Goal: Task Accomplishment & Management: Complete application form

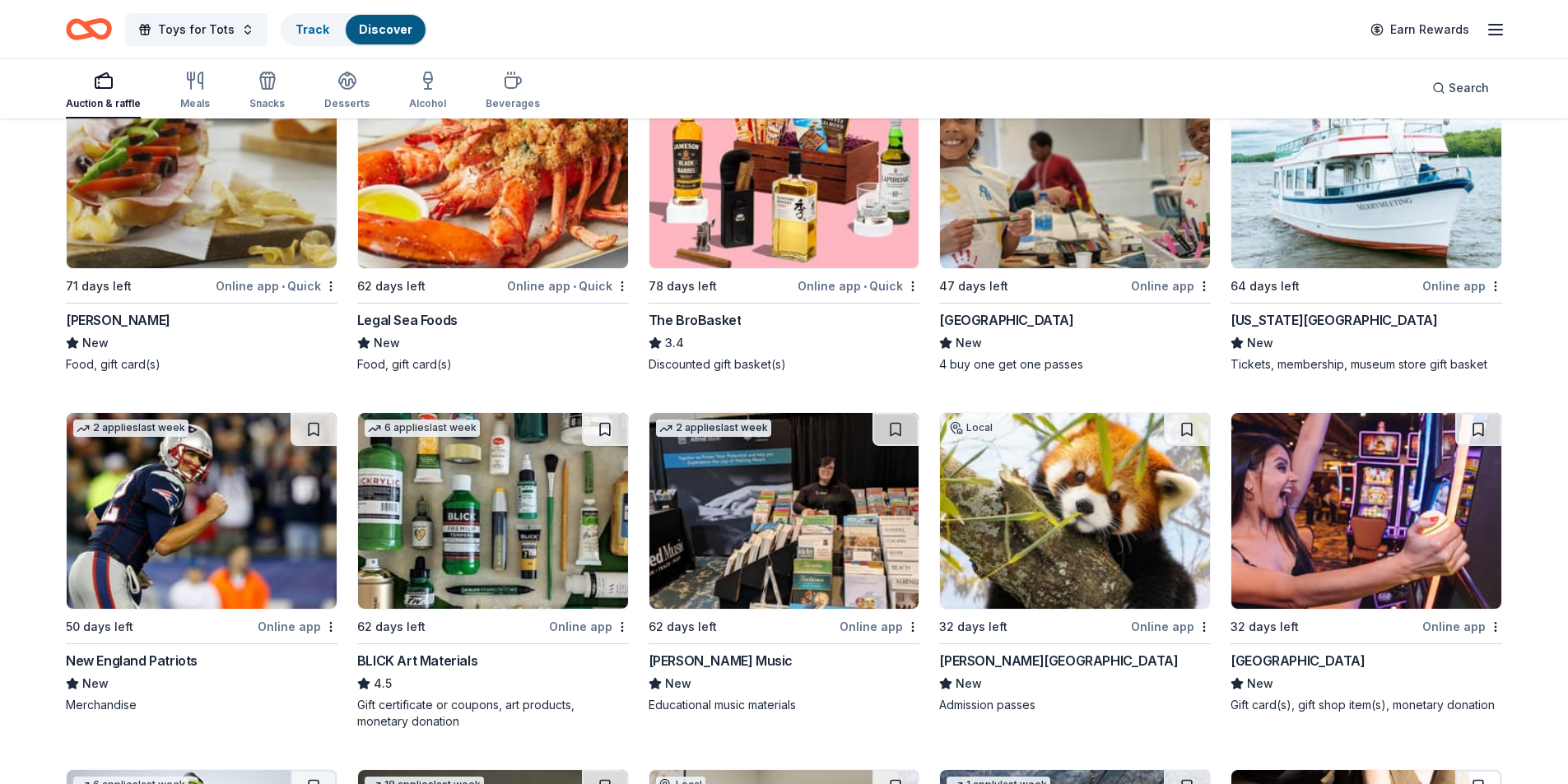
scroll to position [2925, 0]
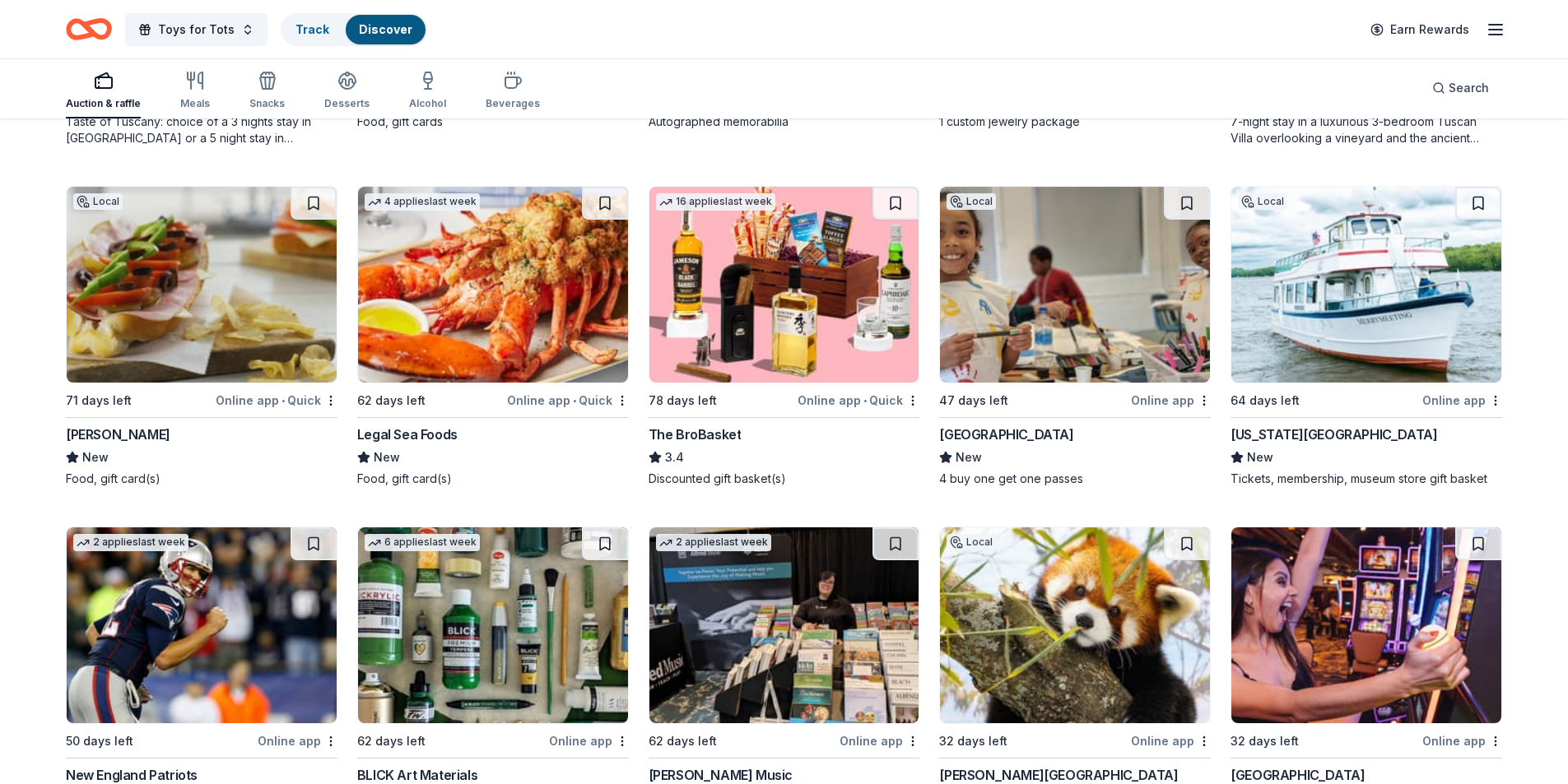
click at [1038, 285] on img at bounding box center [1074, 284] width 270 height 196
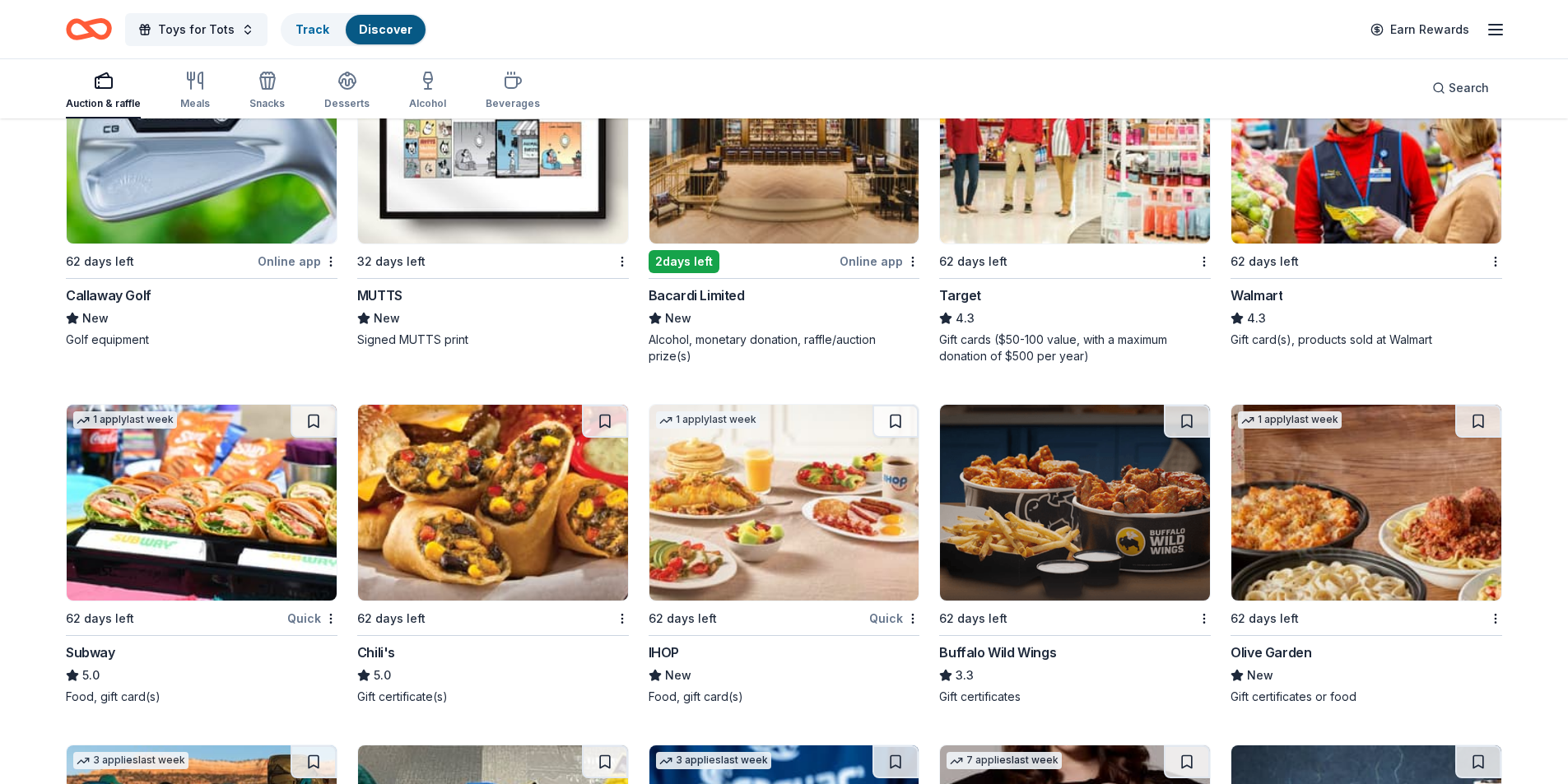
scroll to position [8891, 0]
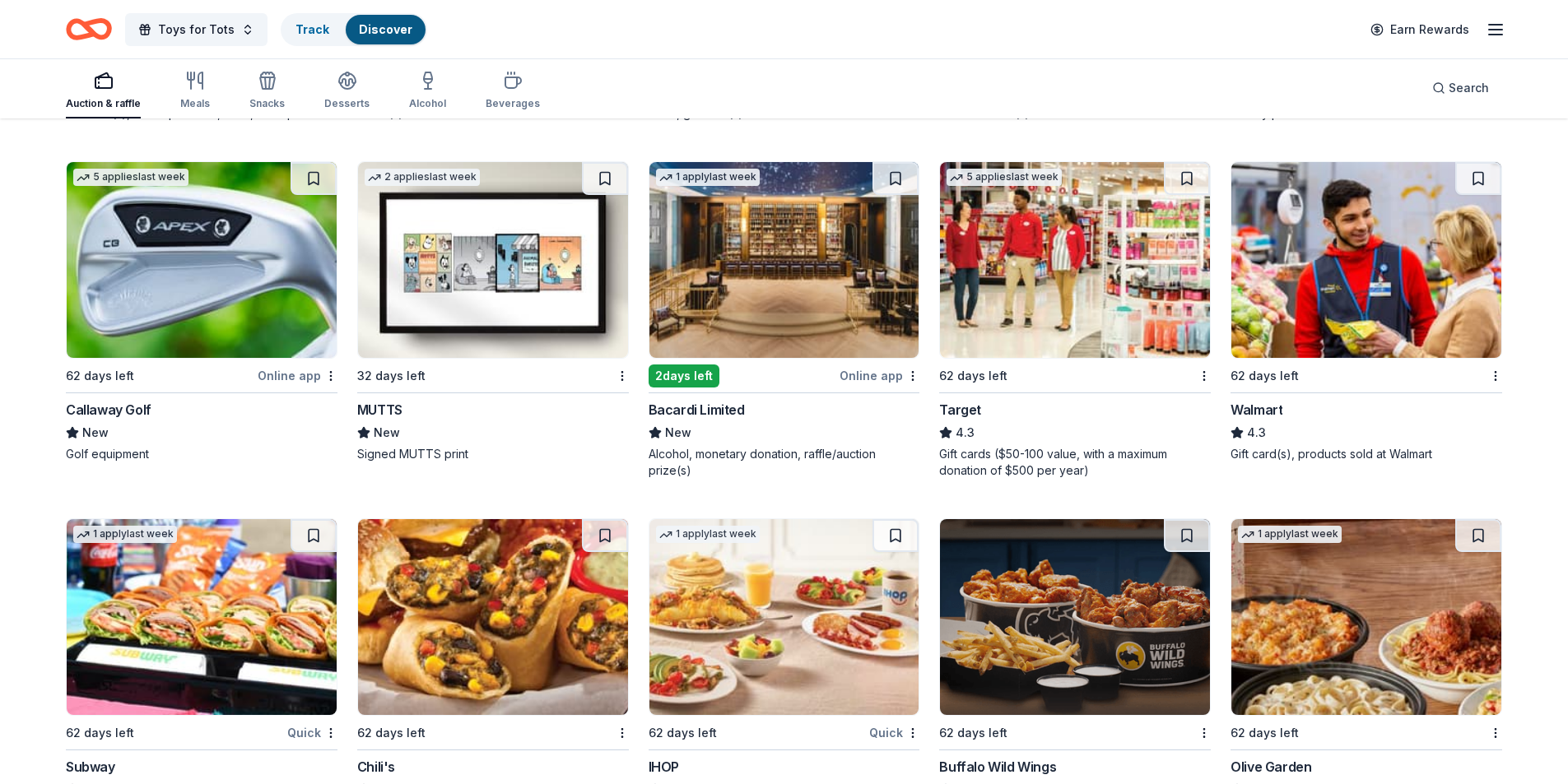
click at [187, 270] on img at bounding box center [202, 260] width 270 height 196
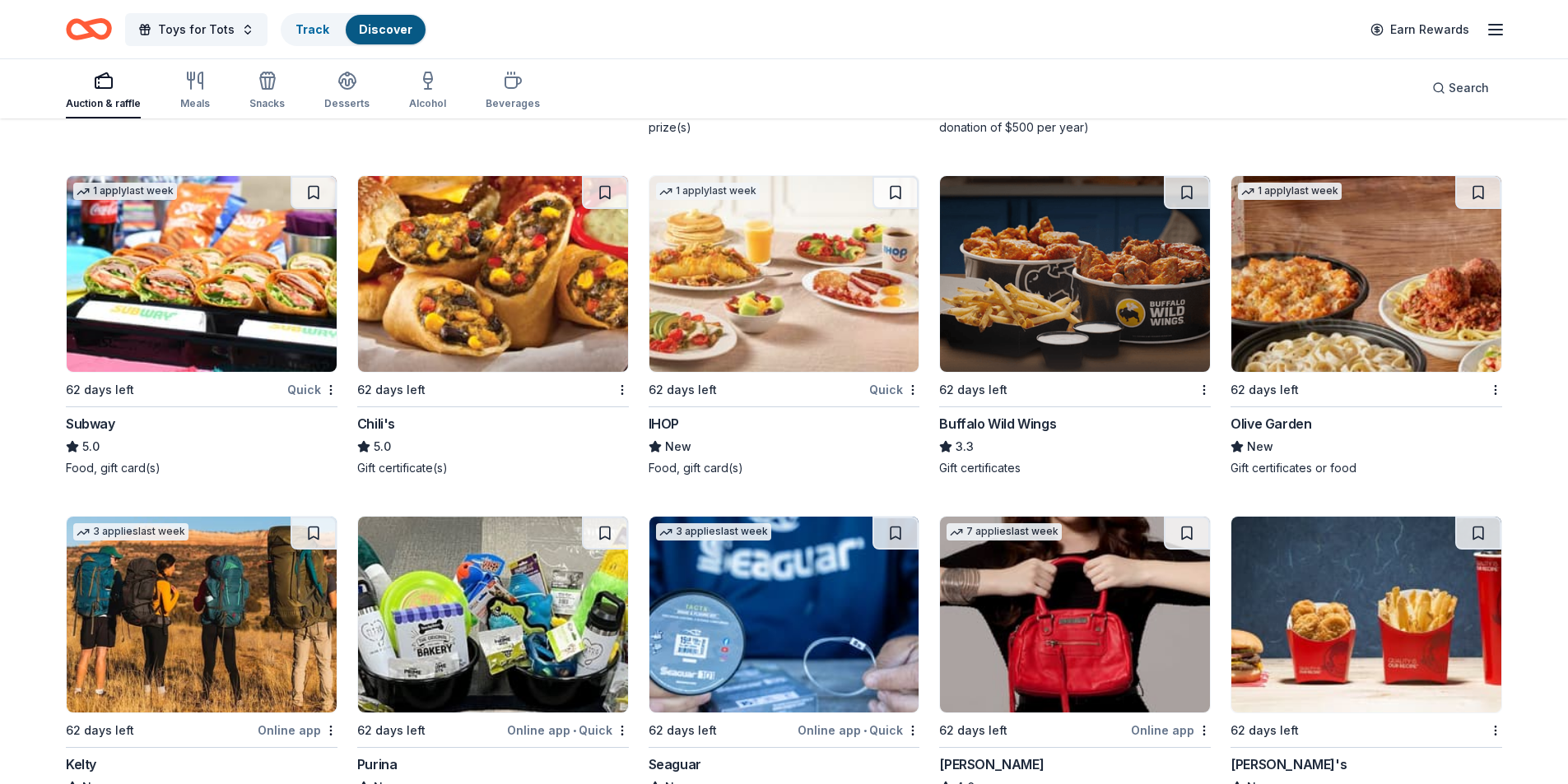
scroll to position [9201, 0]
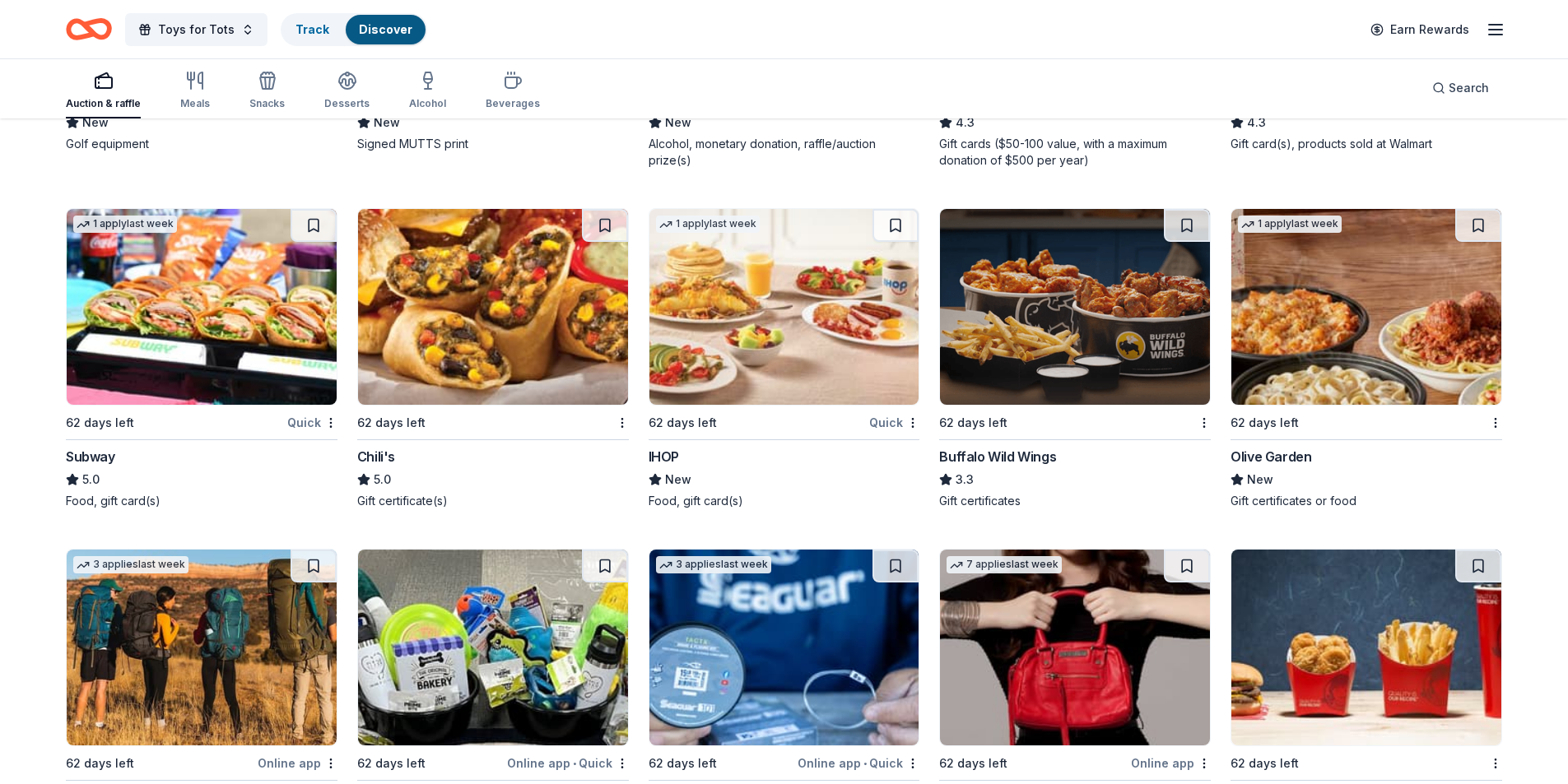
click at [1035, 338] on img at bounding box center [1074, 306] width 270 height 196
click at [1325, 327] on img at bounding box center [1366, 306] width 270 height 196
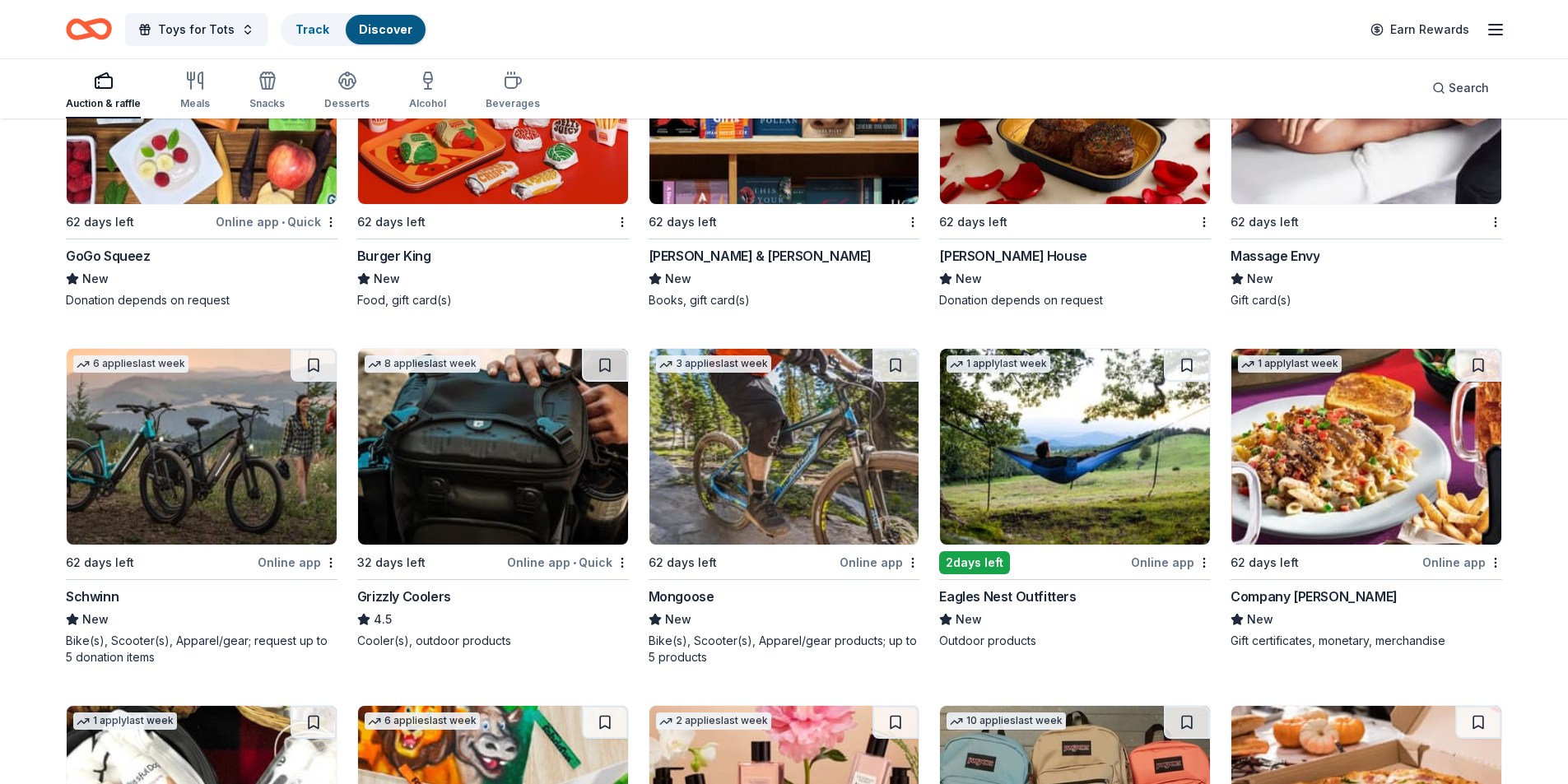
scroll to position [9871, 0]
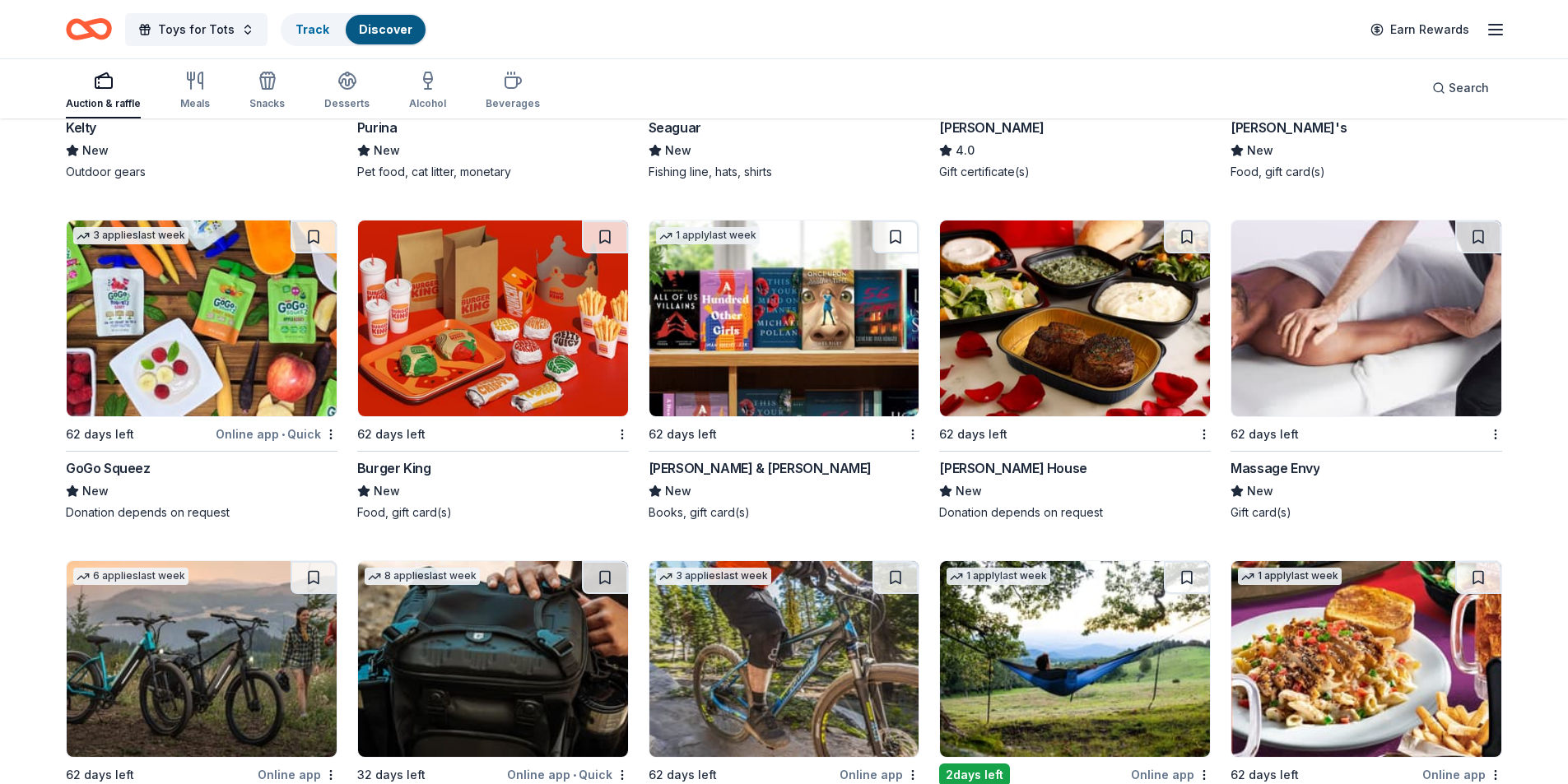
click at [493, 329] on img at bounding box center [493, 318] width 270 height 196
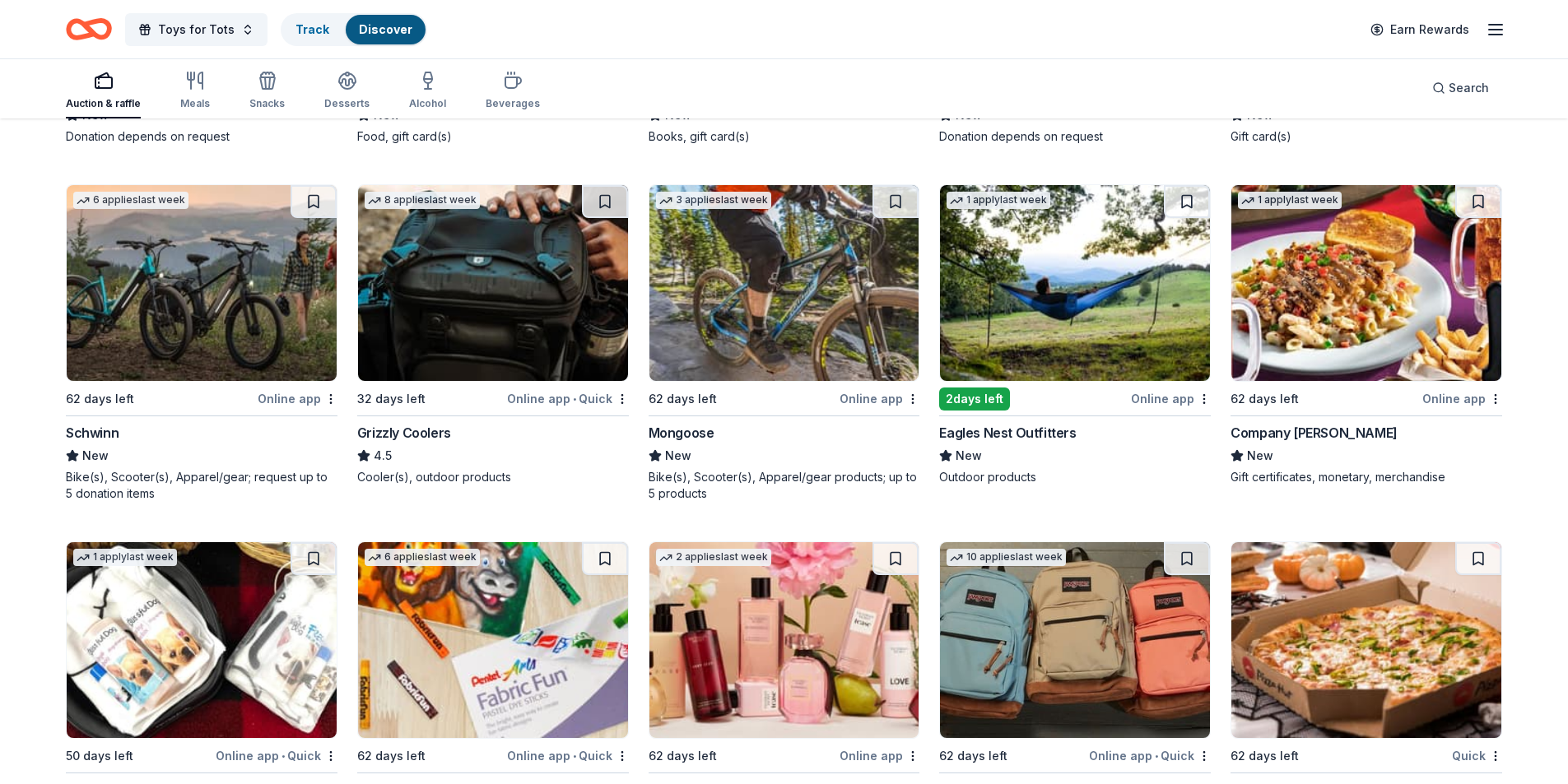
scroll to position [10150, 0]
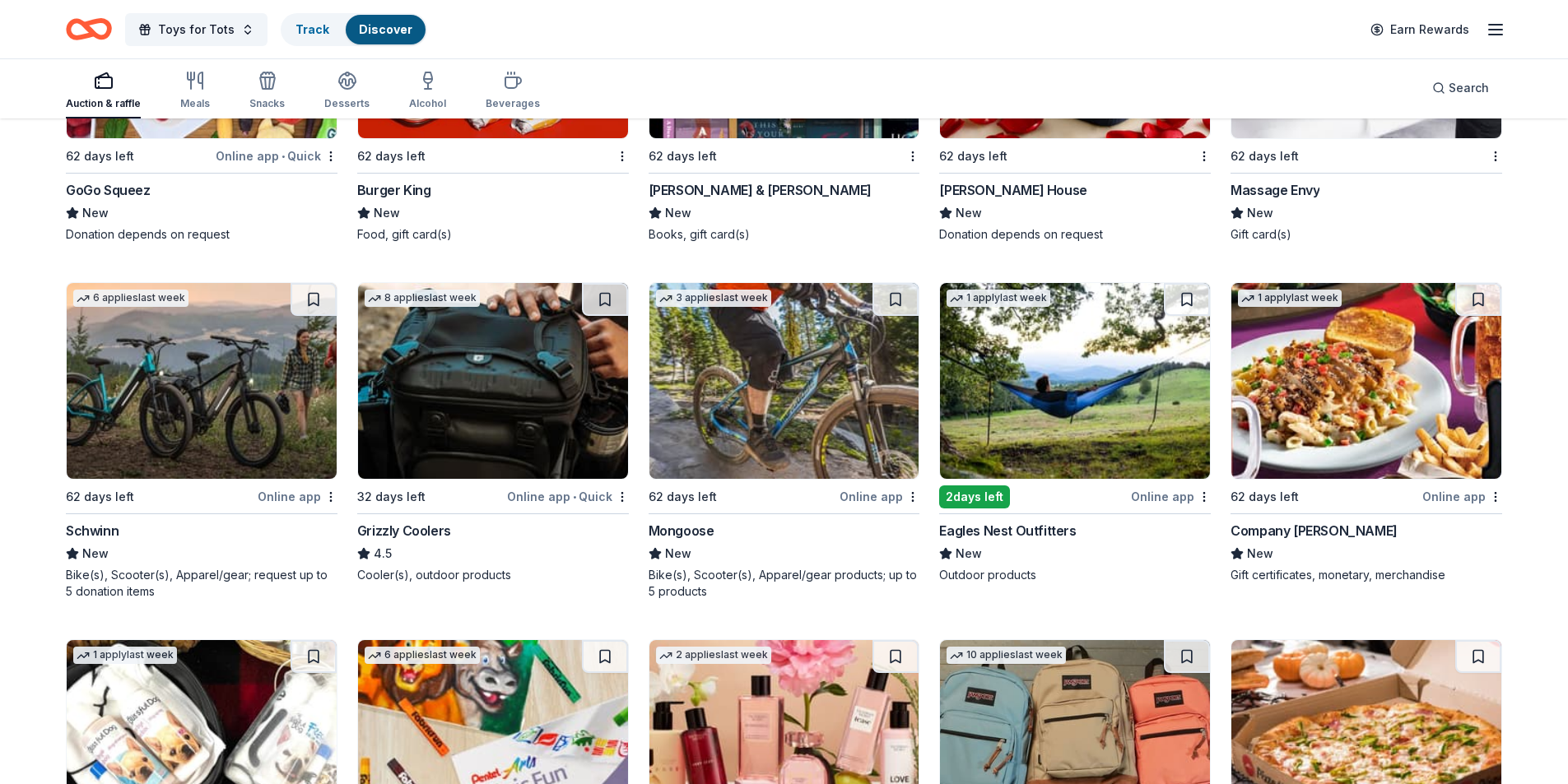
click at [1066, 394] on img at bounding box center [1074, 380] width 270 height 196
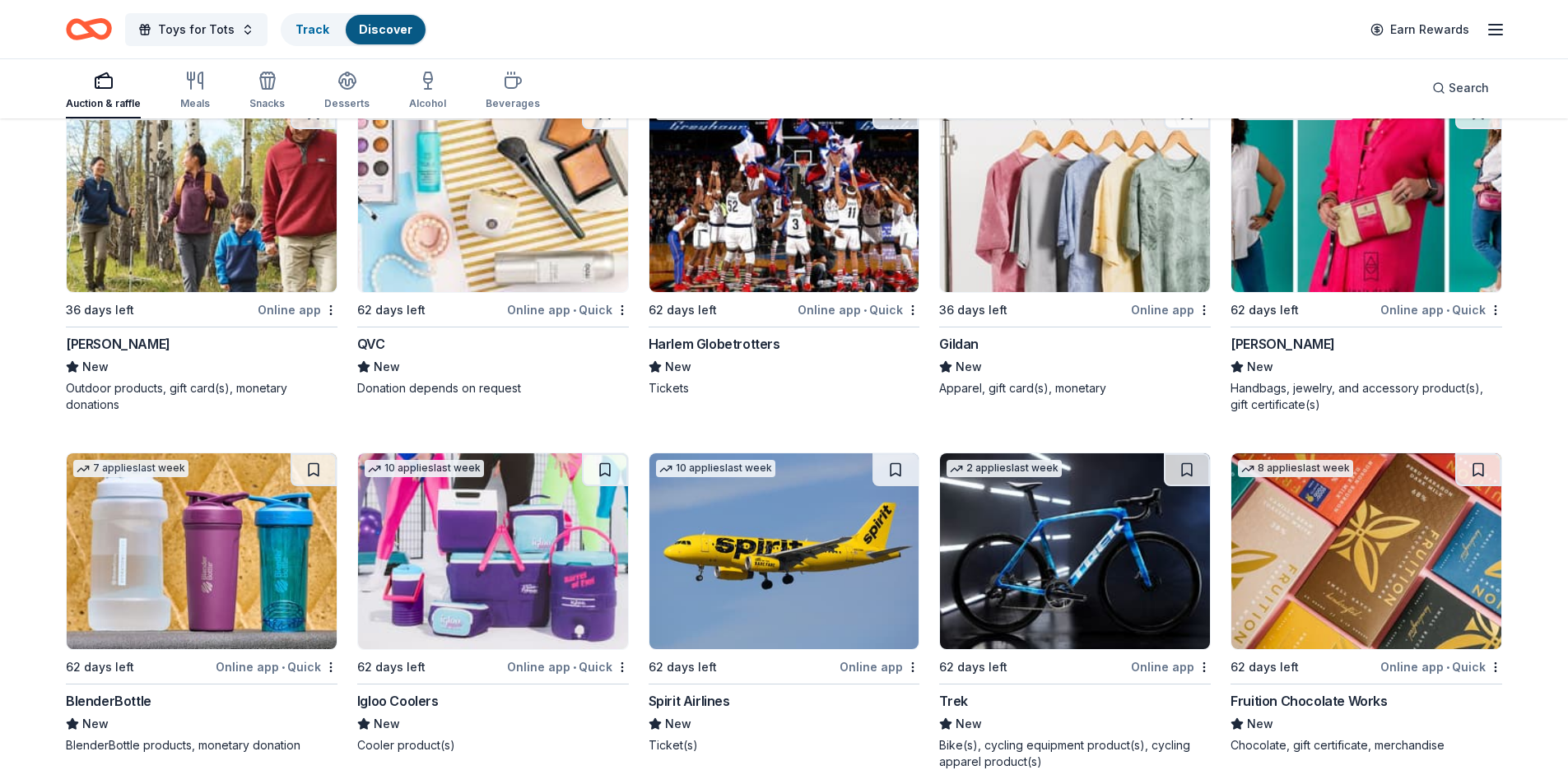
scroll to position [11211, 0]
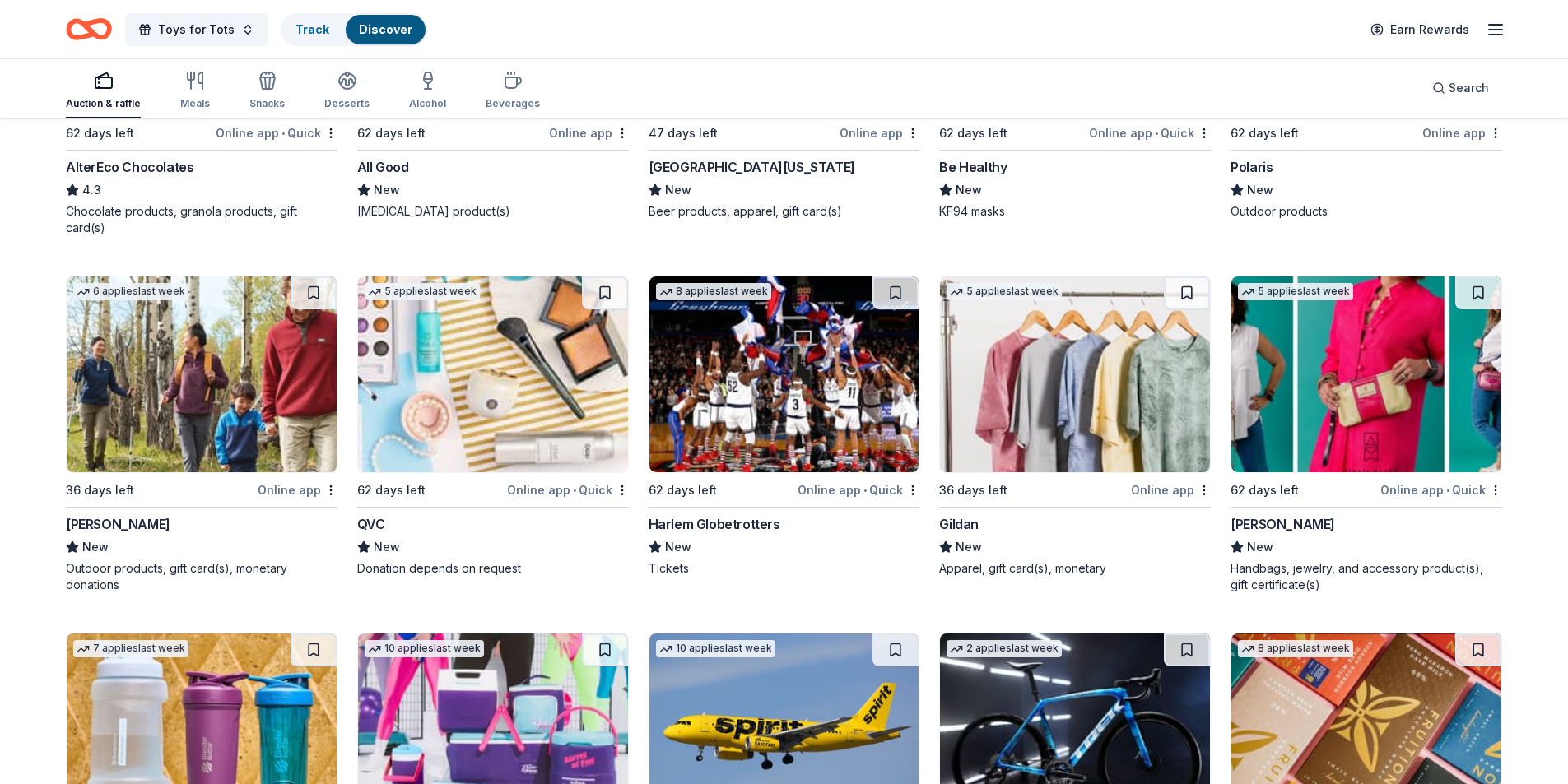
click at [154, 373] on img at bounding box center [202, 374] width 270 height 196
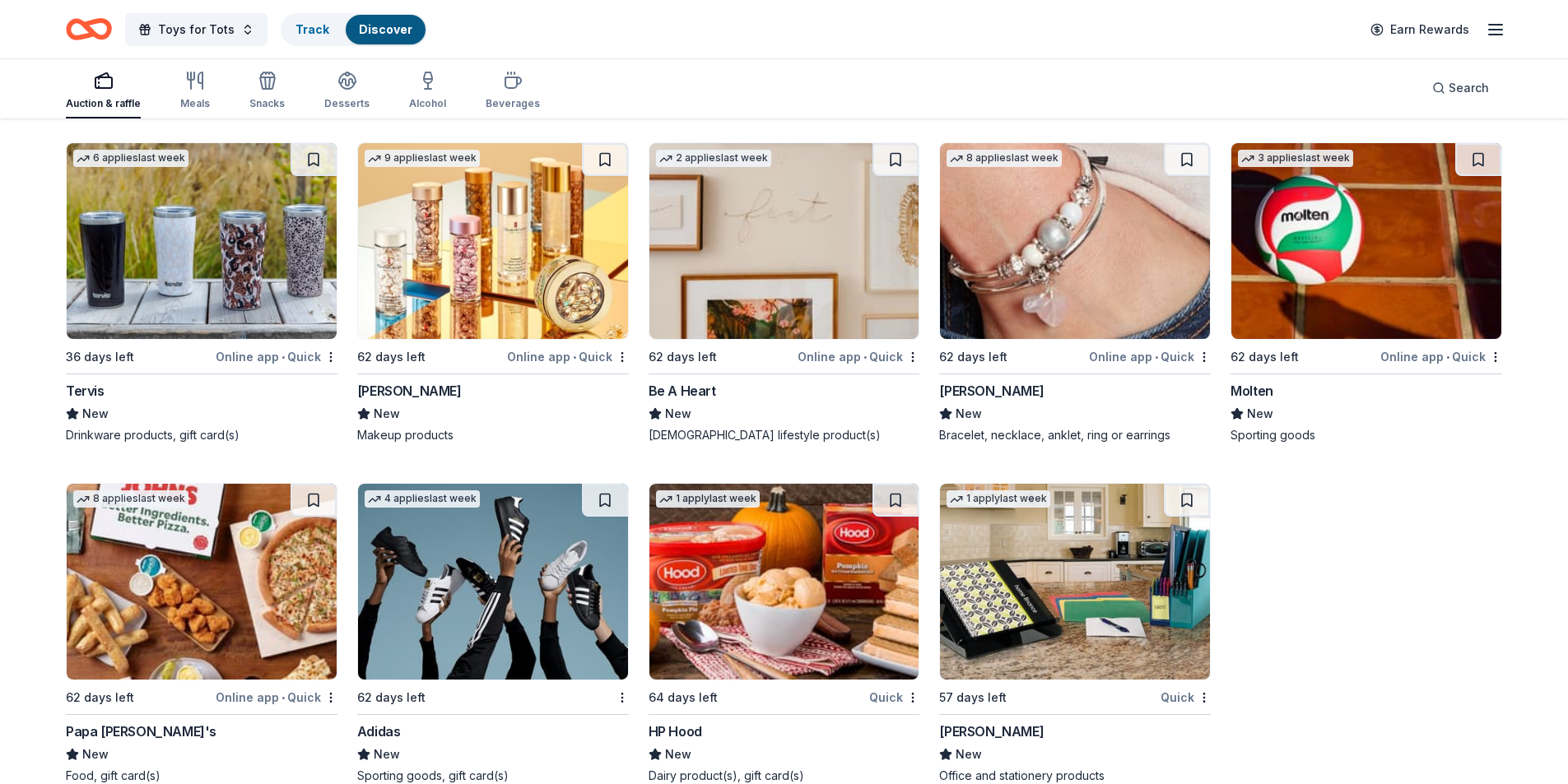
scroll to position [14203, 0]
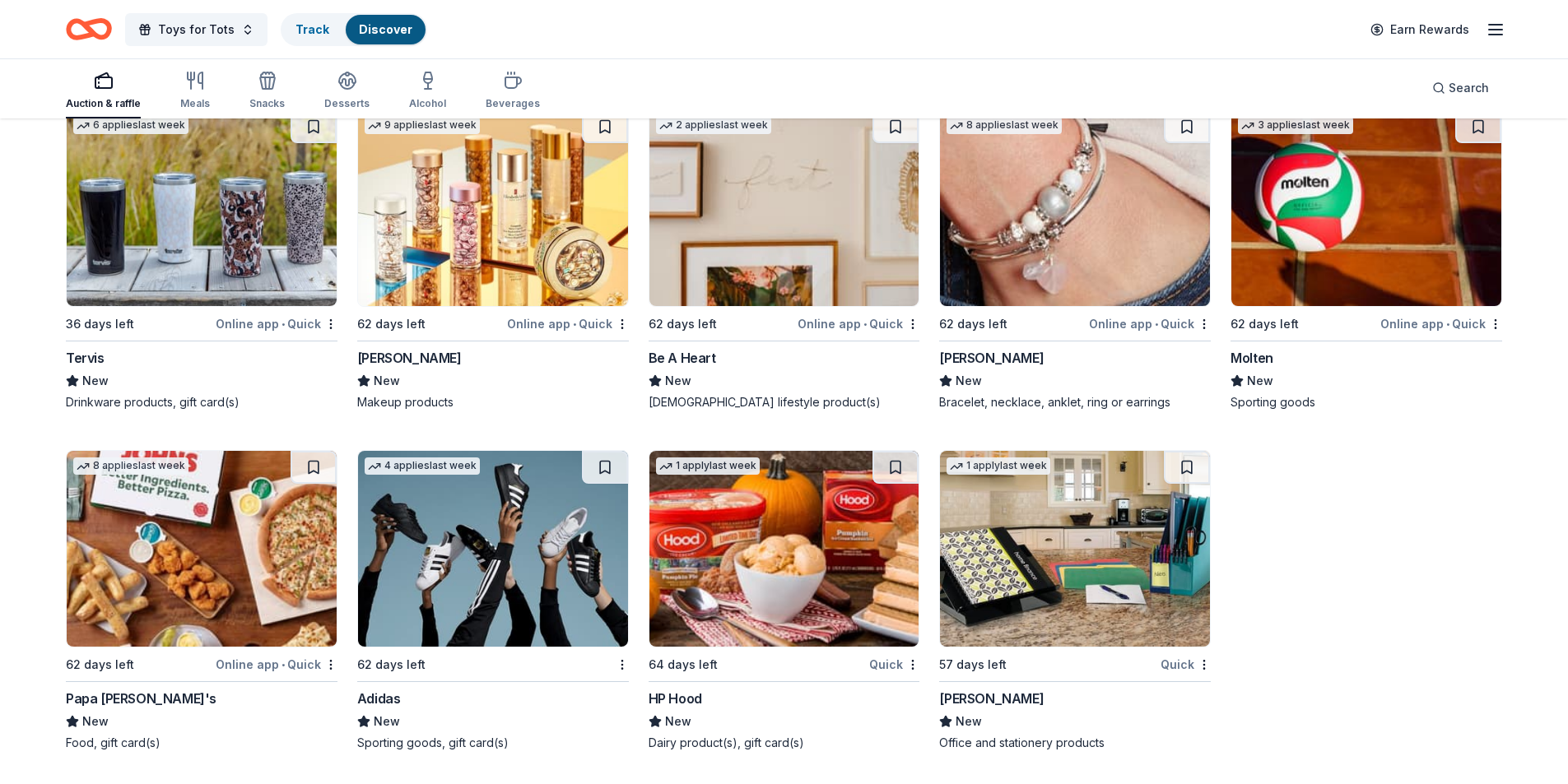
click at [789, 602] on img at bounding box center [784, 549] width 270 height 196
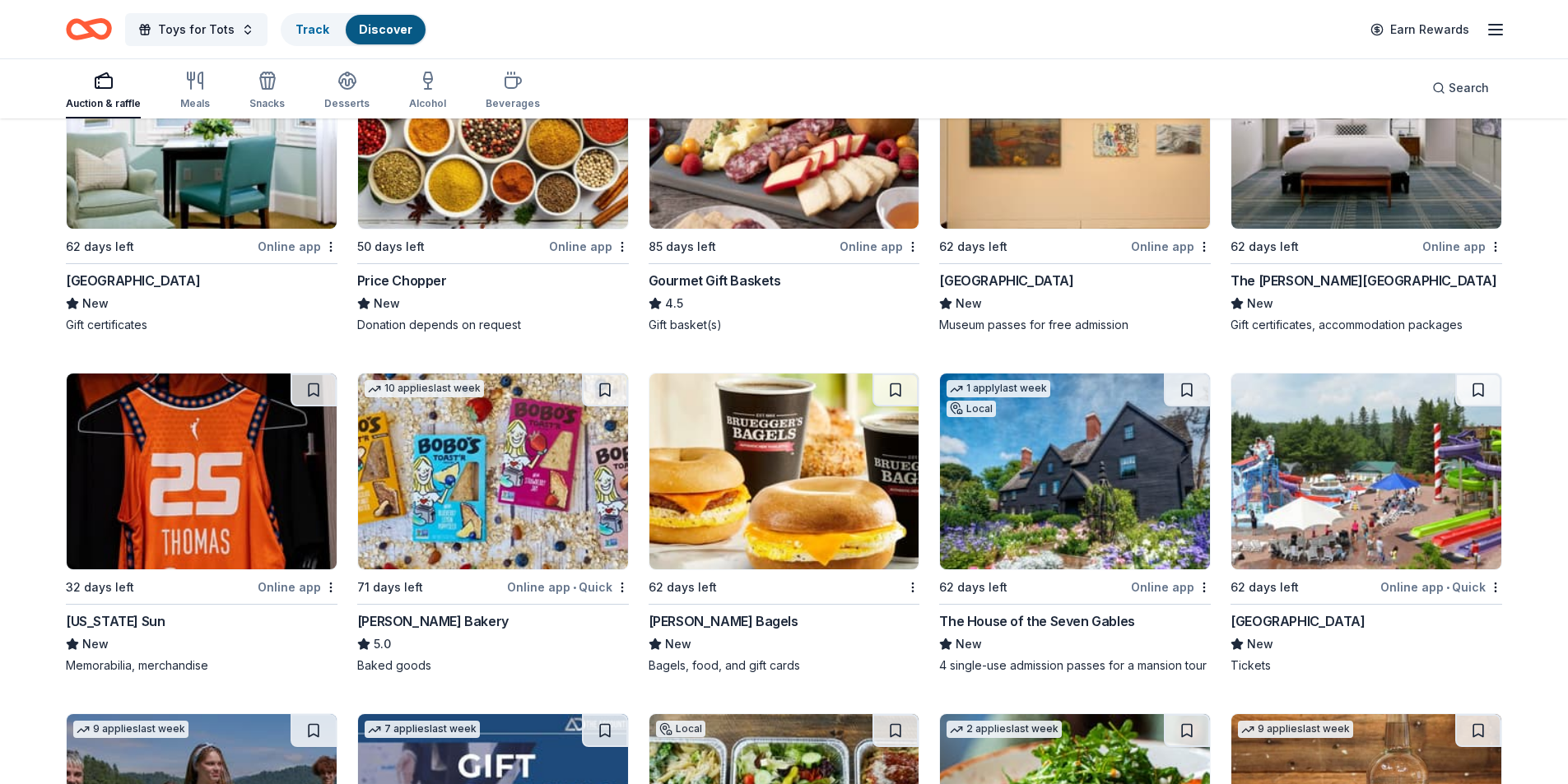
scroll to position [0, 0]
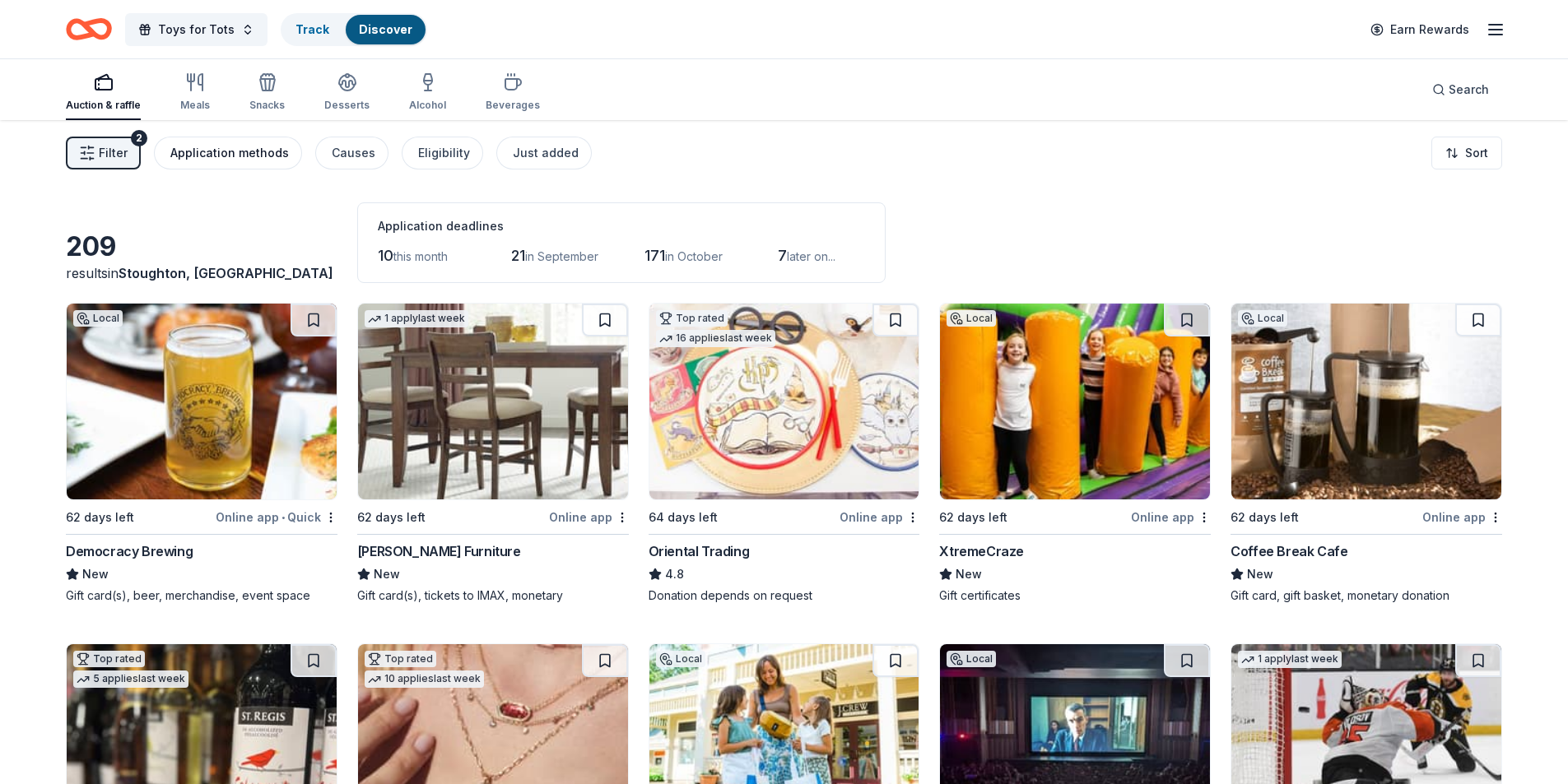
click at [218, 155] on div "Application methods" at bounding box center [229, 152] width 119 height 19
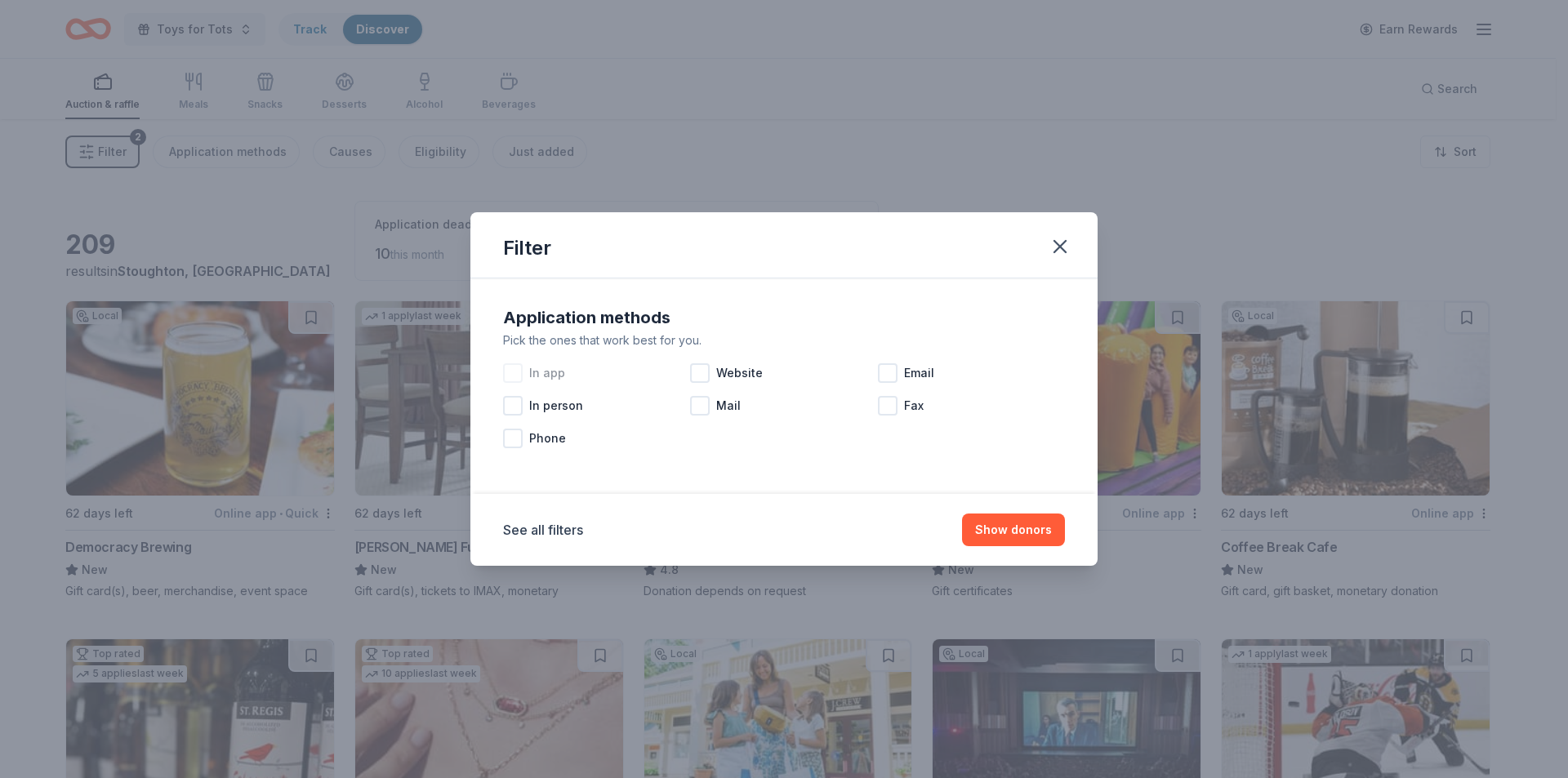
click at [506, 371] on div at bounding box center [512, 373] width 19 height 19
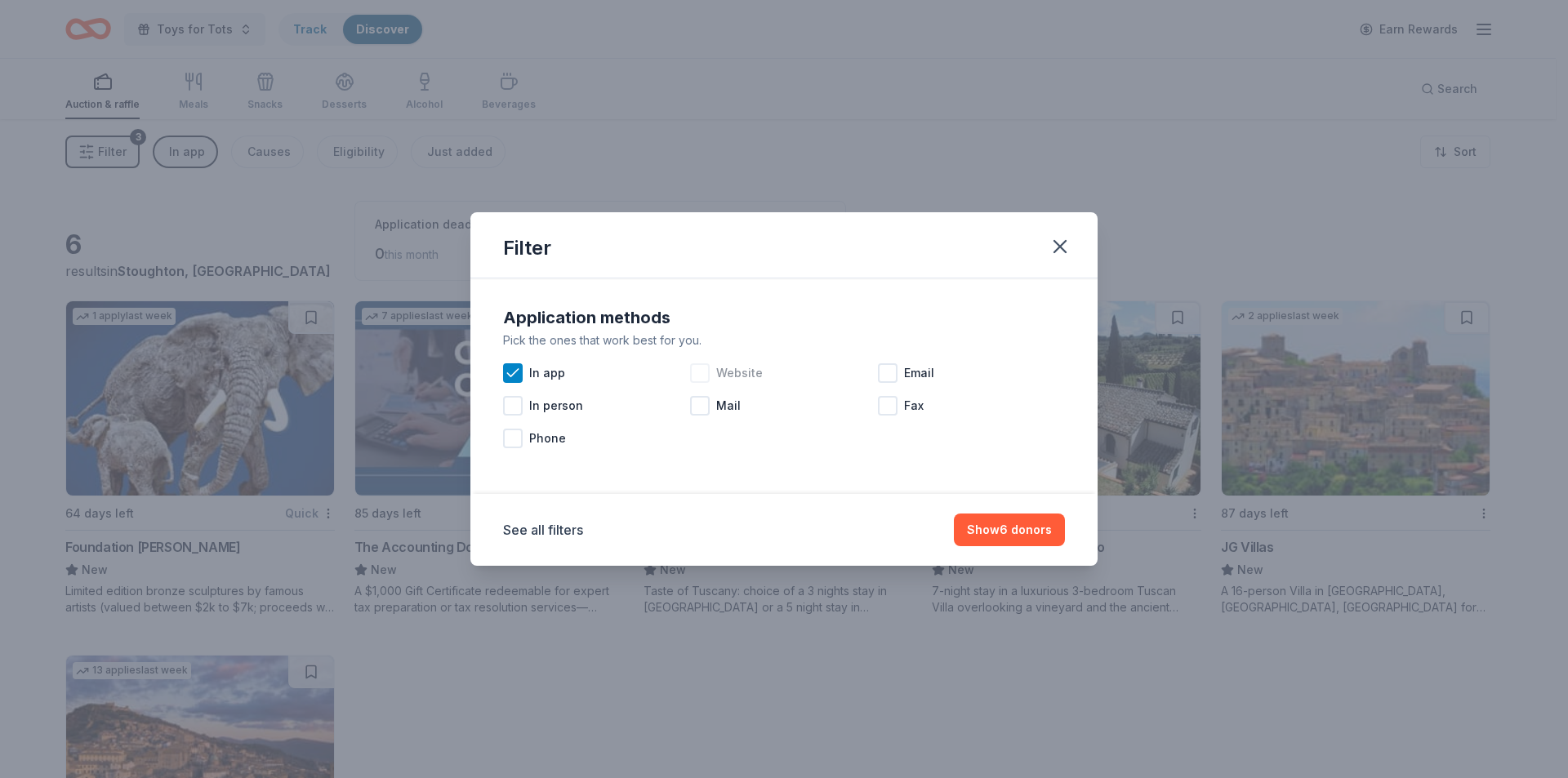
click at [706, 378] on div at bounding box center [699, 373] width 19 height 19
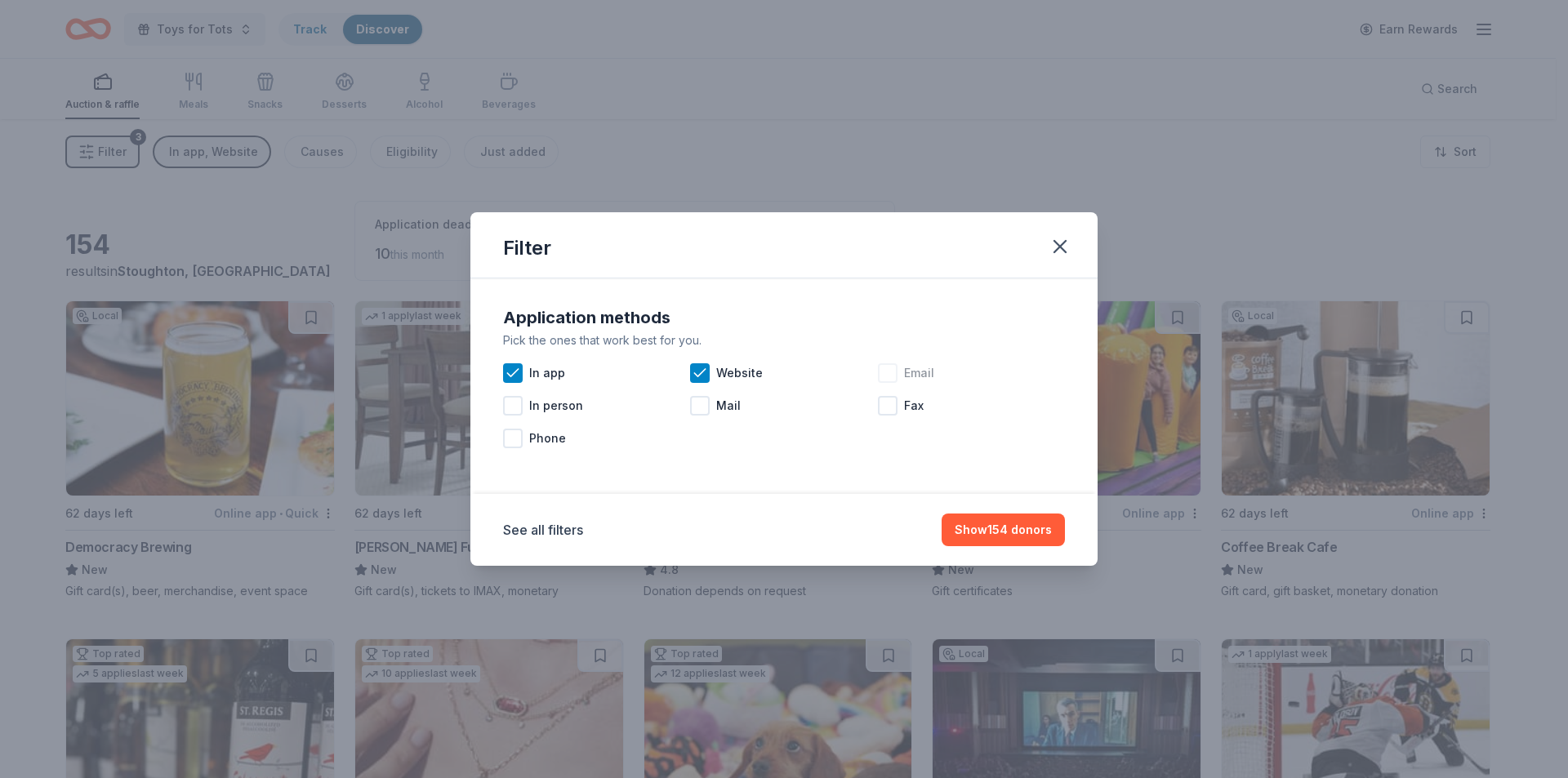
click at [888, 373] on div at bounding box center [887, 373] width 19 height 19
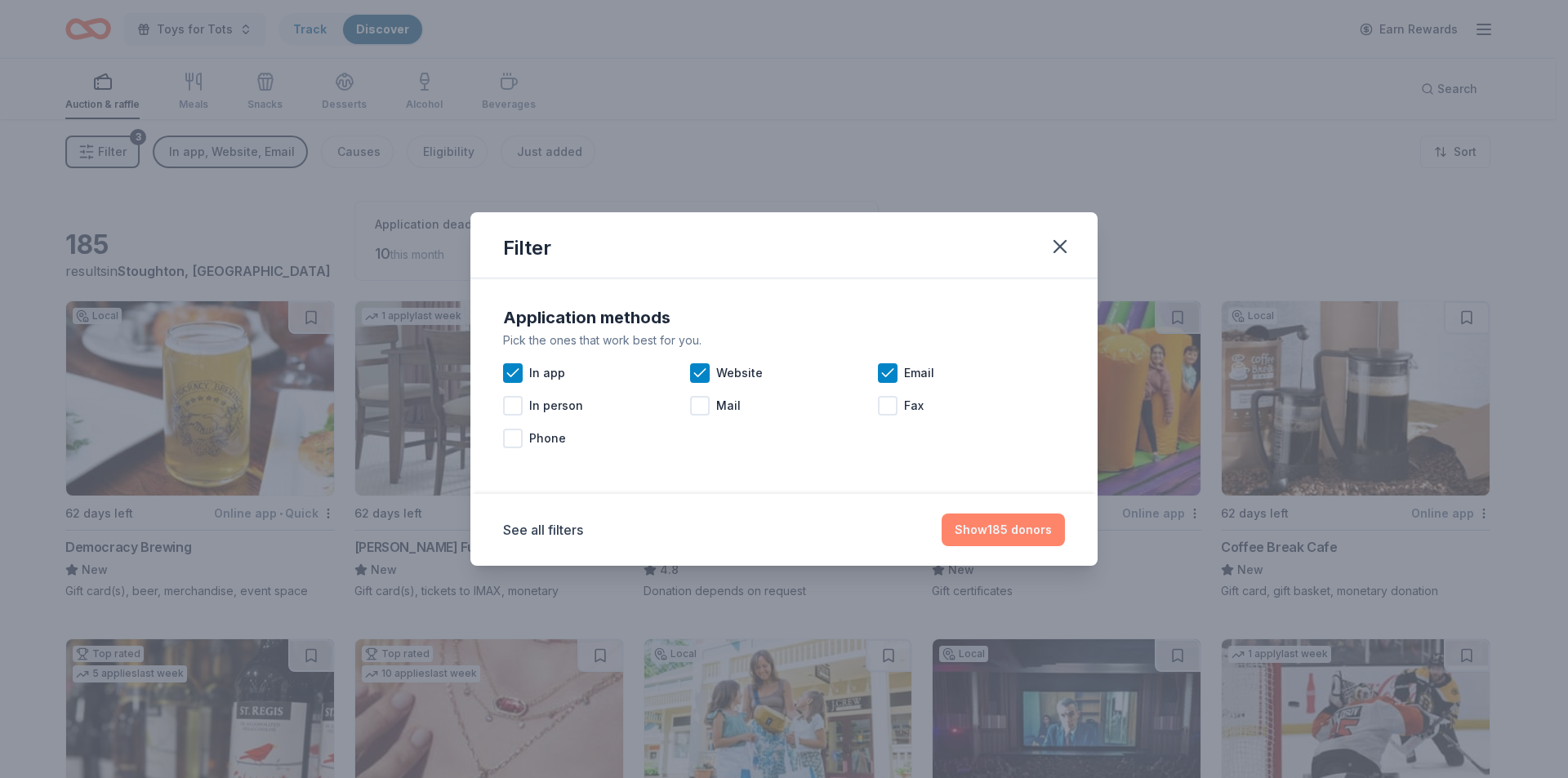
click at [1012, 530] on button "Show 185 donors" at bounding box center [1003, 529] width 123 height 33
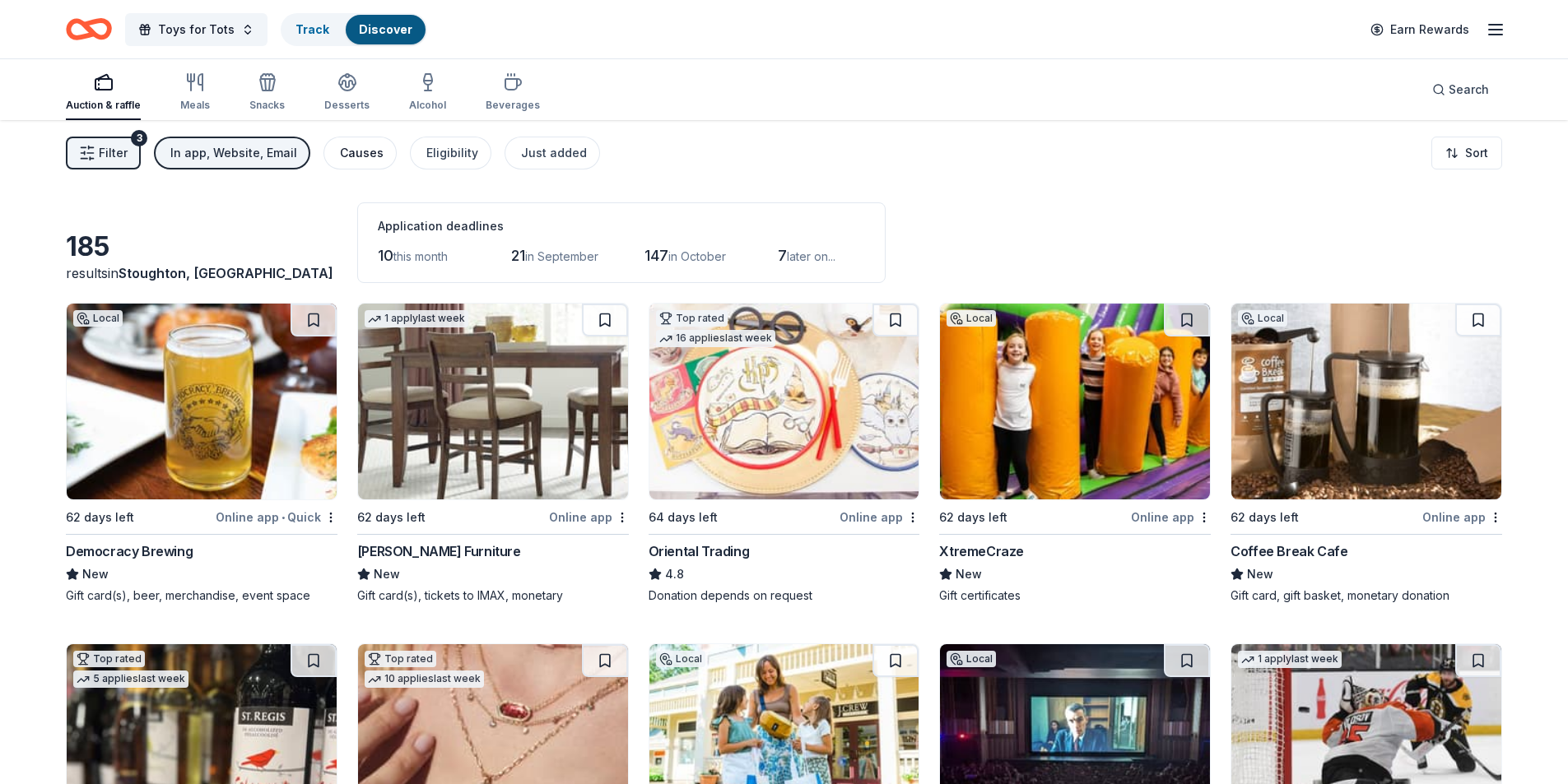
click at [354, 152] on div "Causes" at bounding box center [362, 152] width 44 height 19
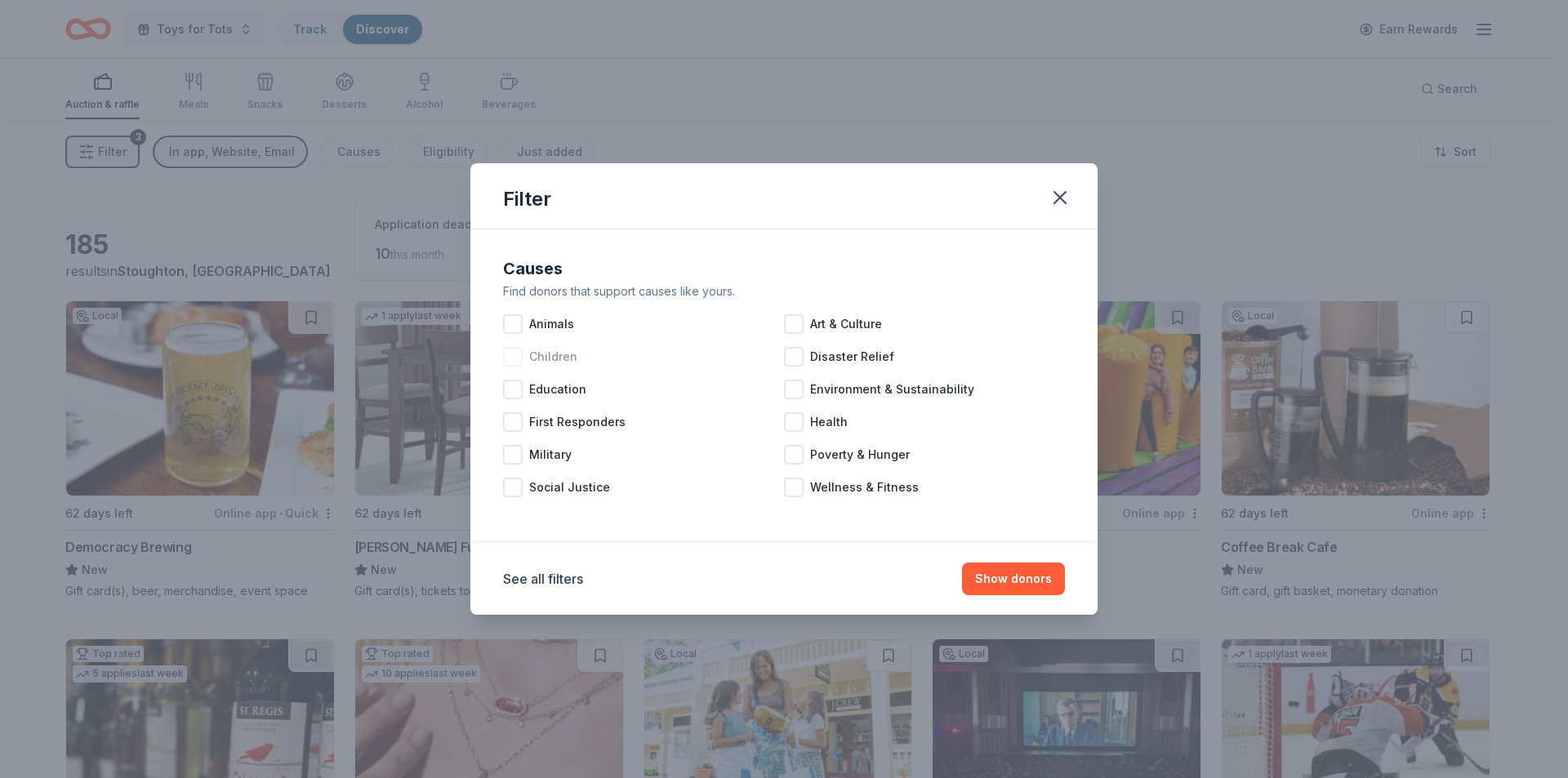
click at [513, 360] on div at bounding box center [512, 356] width 19 height 19
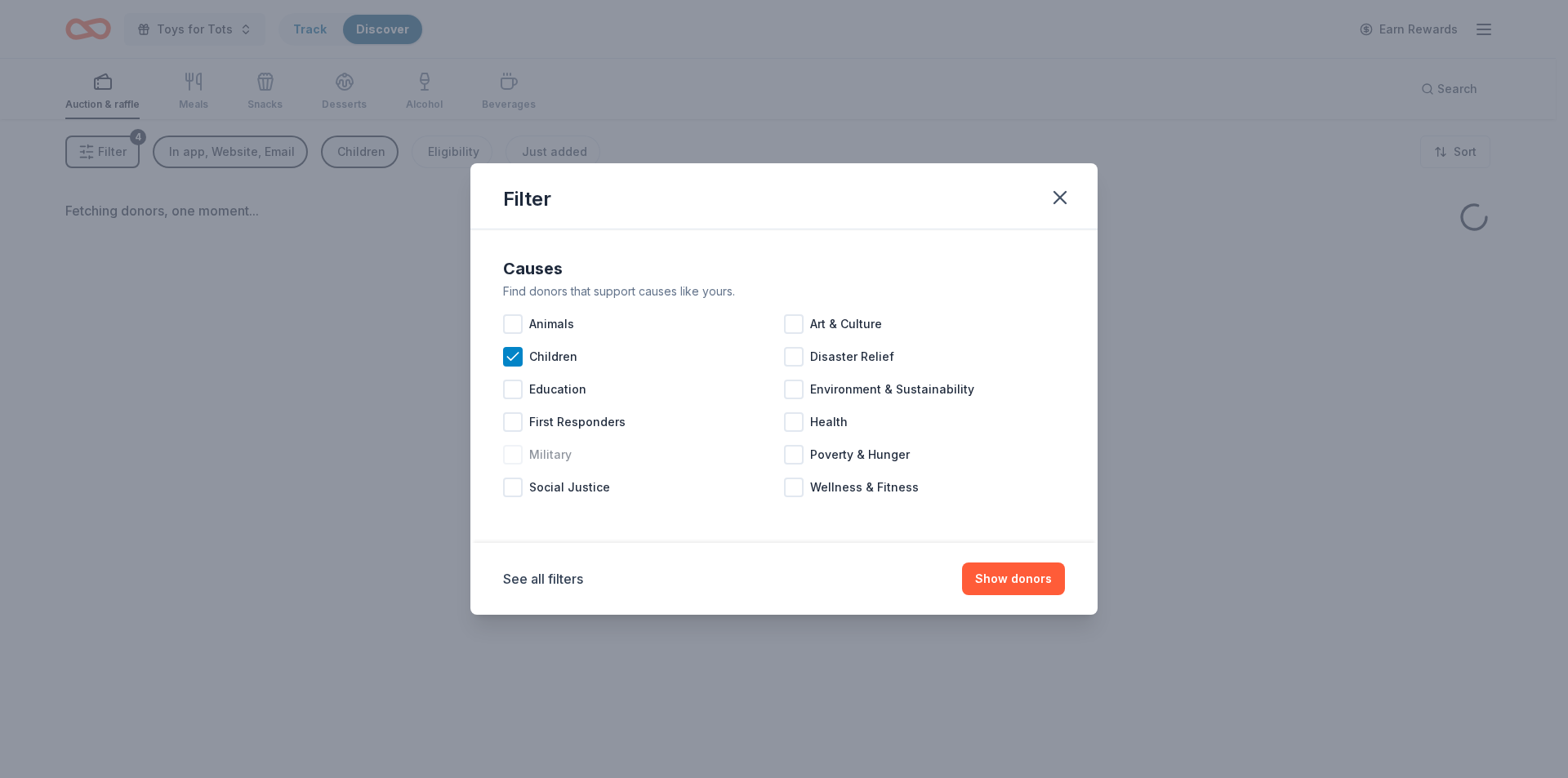
click at [515, 455] on div at bounding box center [512, 455] width 19 height 19
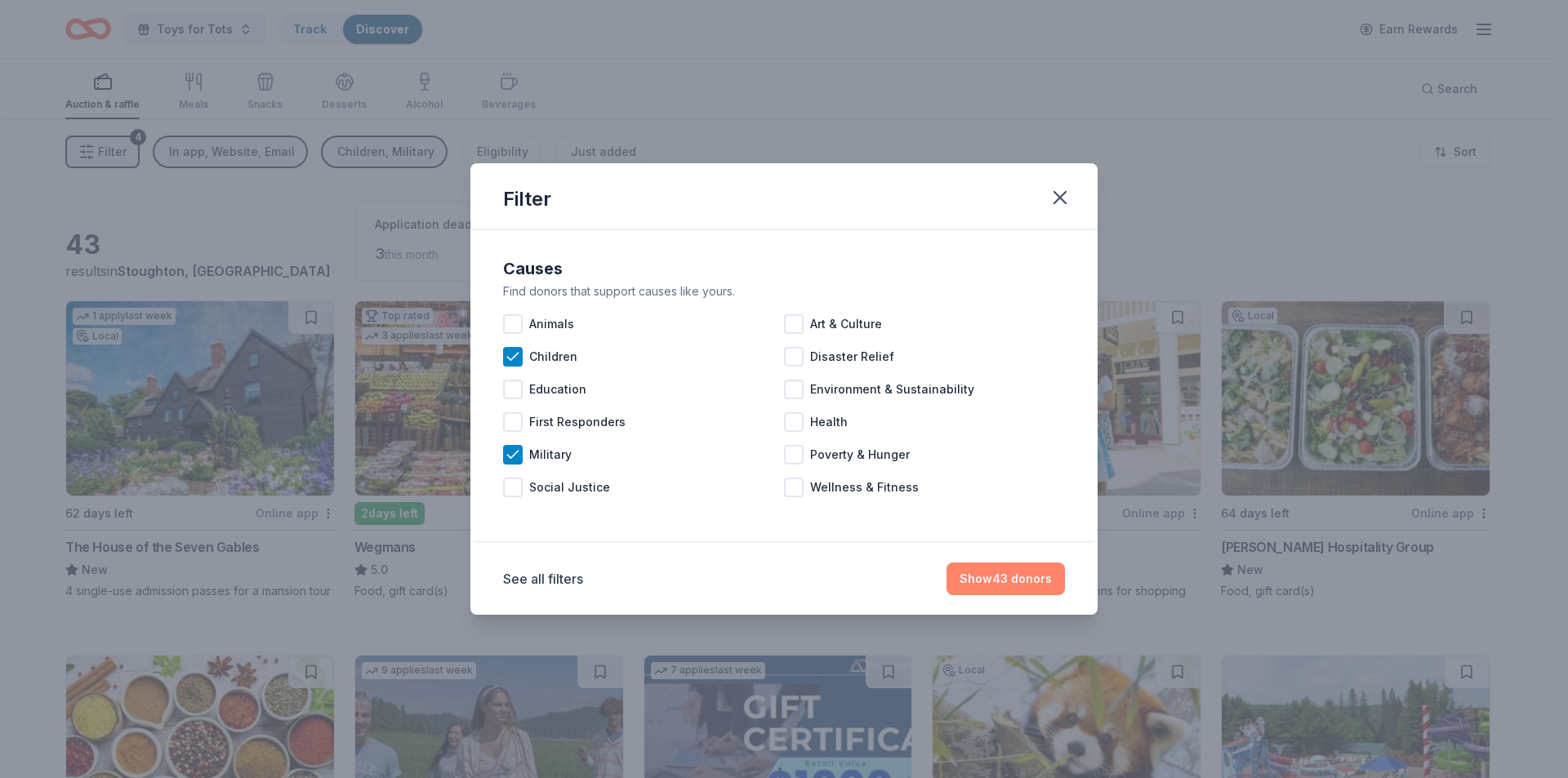
click at [1004, 582] on button "Show 43 donors" at bounding box center [1005, 579] width 118 height 33
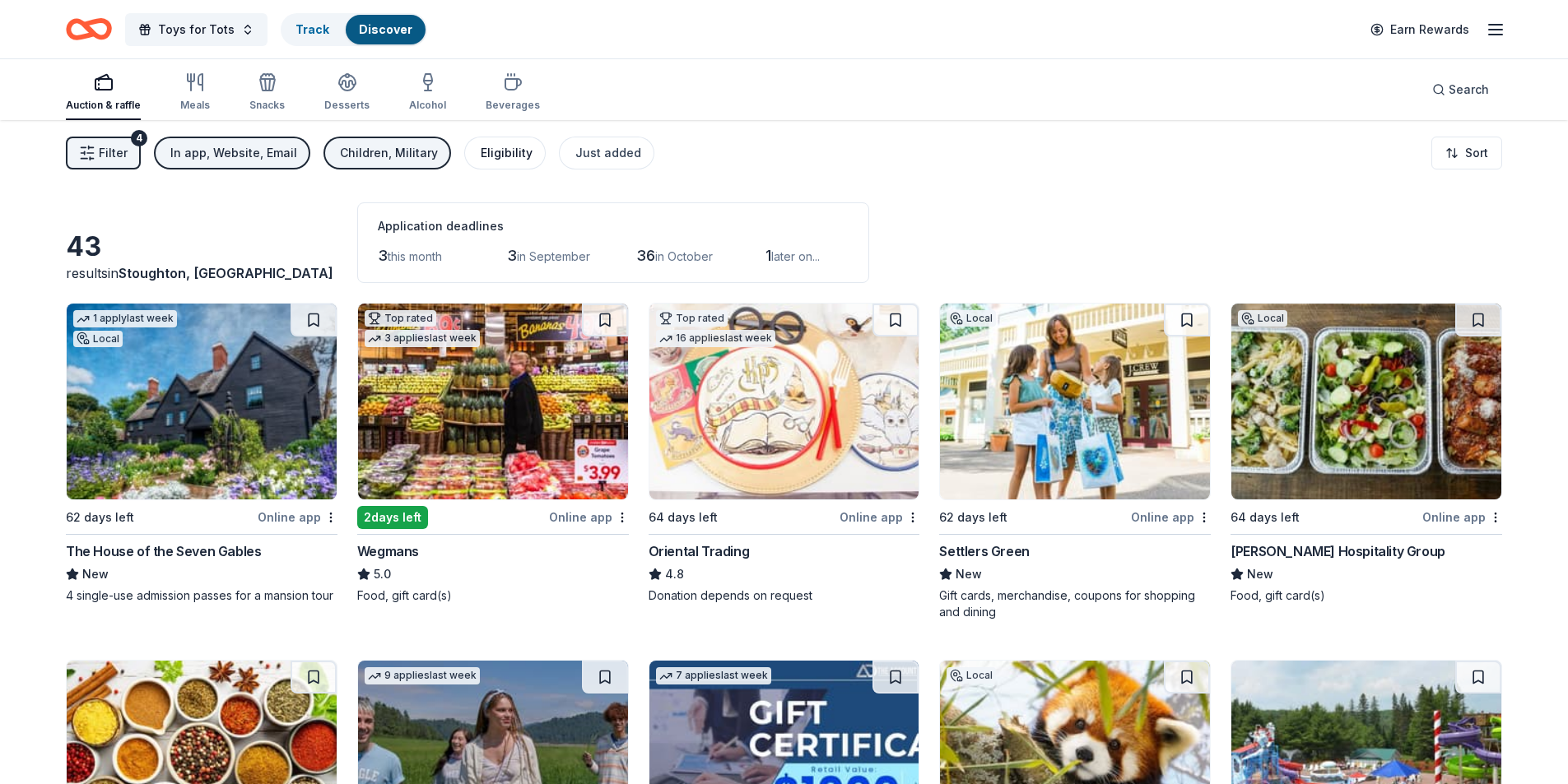
click at [491, 151] on div "Eligibility" at bounding box center [506, 152] width 52 height 19
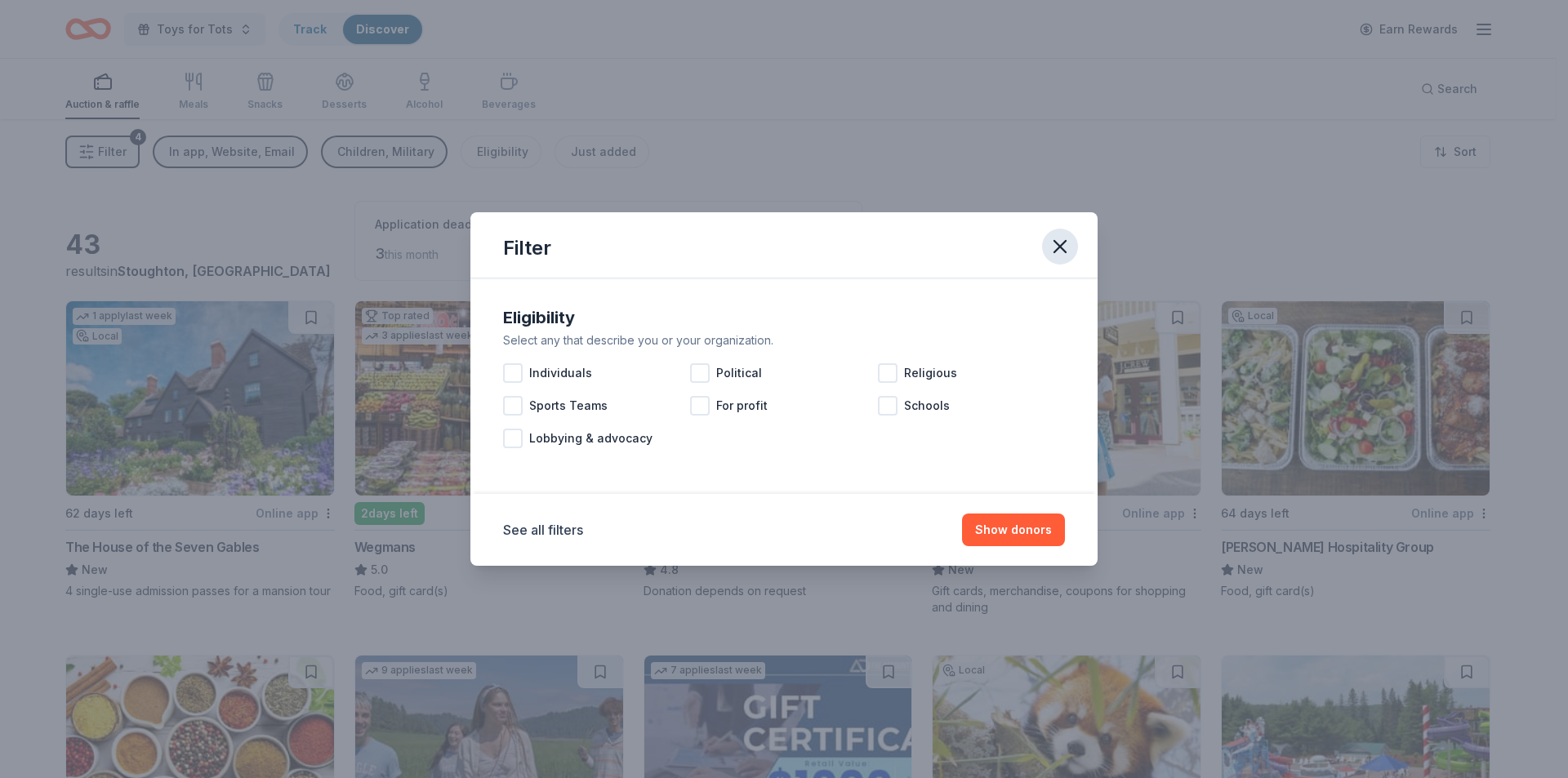
click at [1058, 242] on icon "button" at bounding box center [1059, 246] width 23 height 23
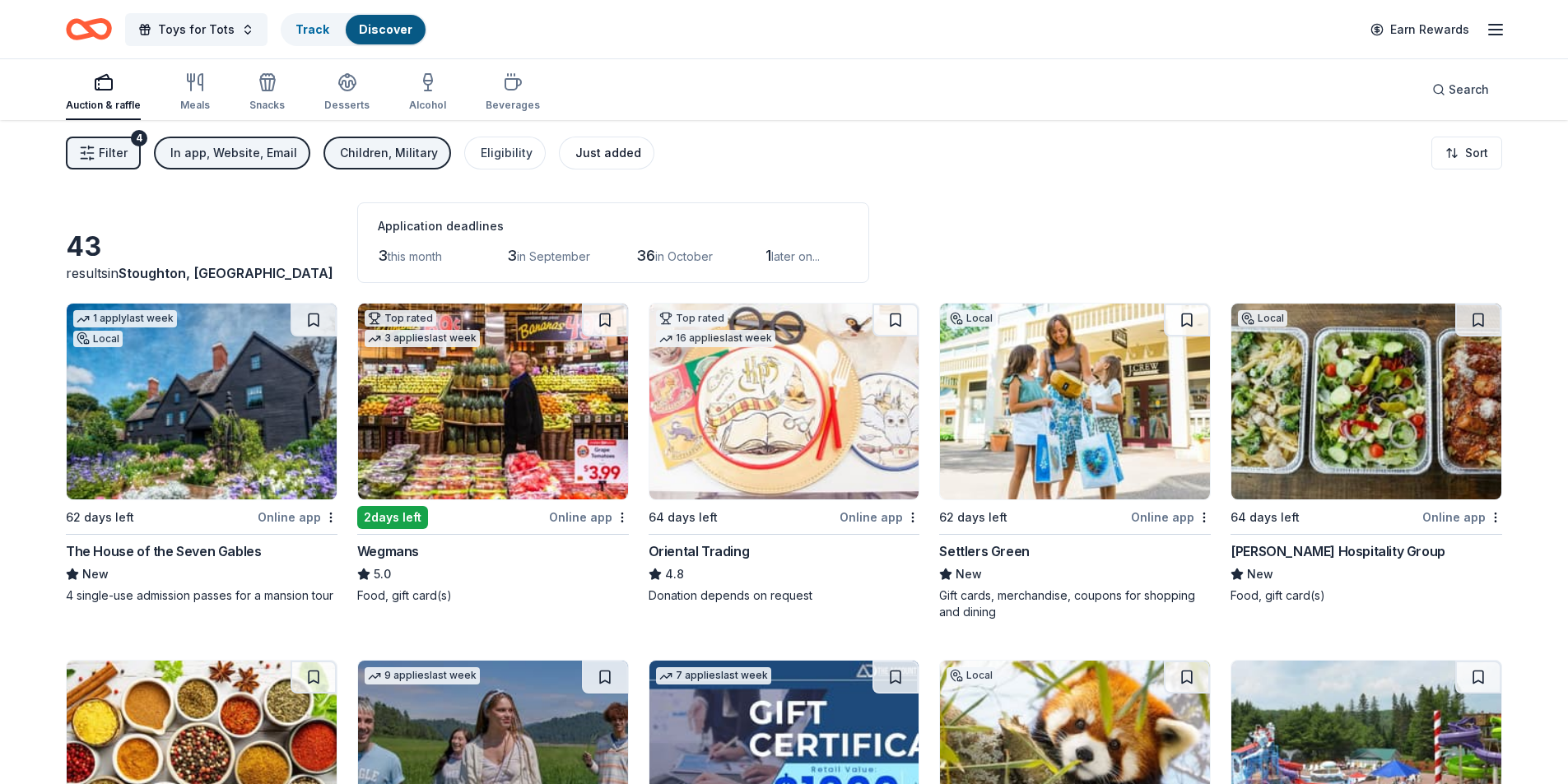
click at [582, 151] on div "Just added" at bounding box center [609, 152] width 66 height 19
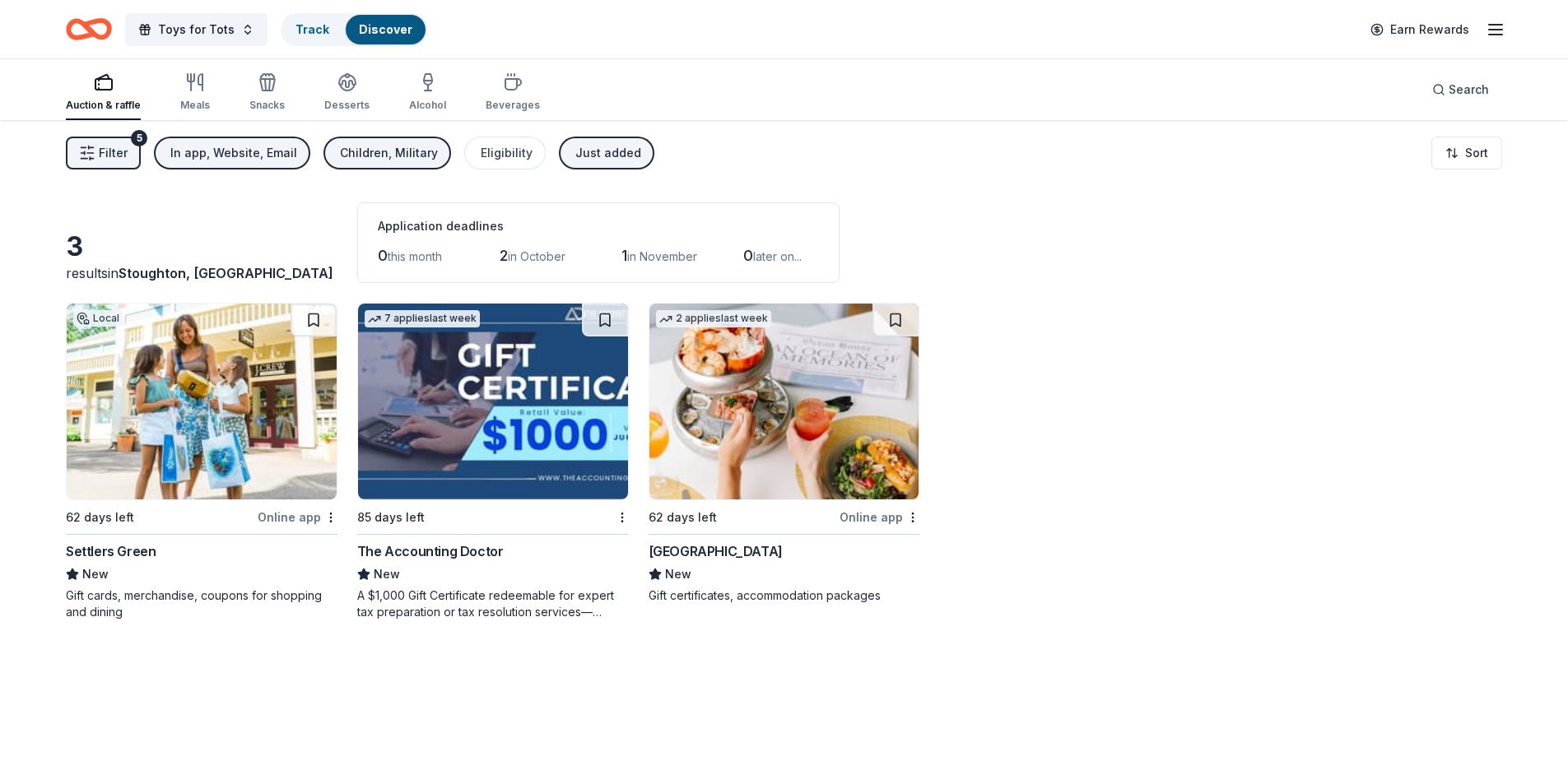
click at [389, 149] on div "Children, Military" at bounding box center [389, 152] width 98 height 19
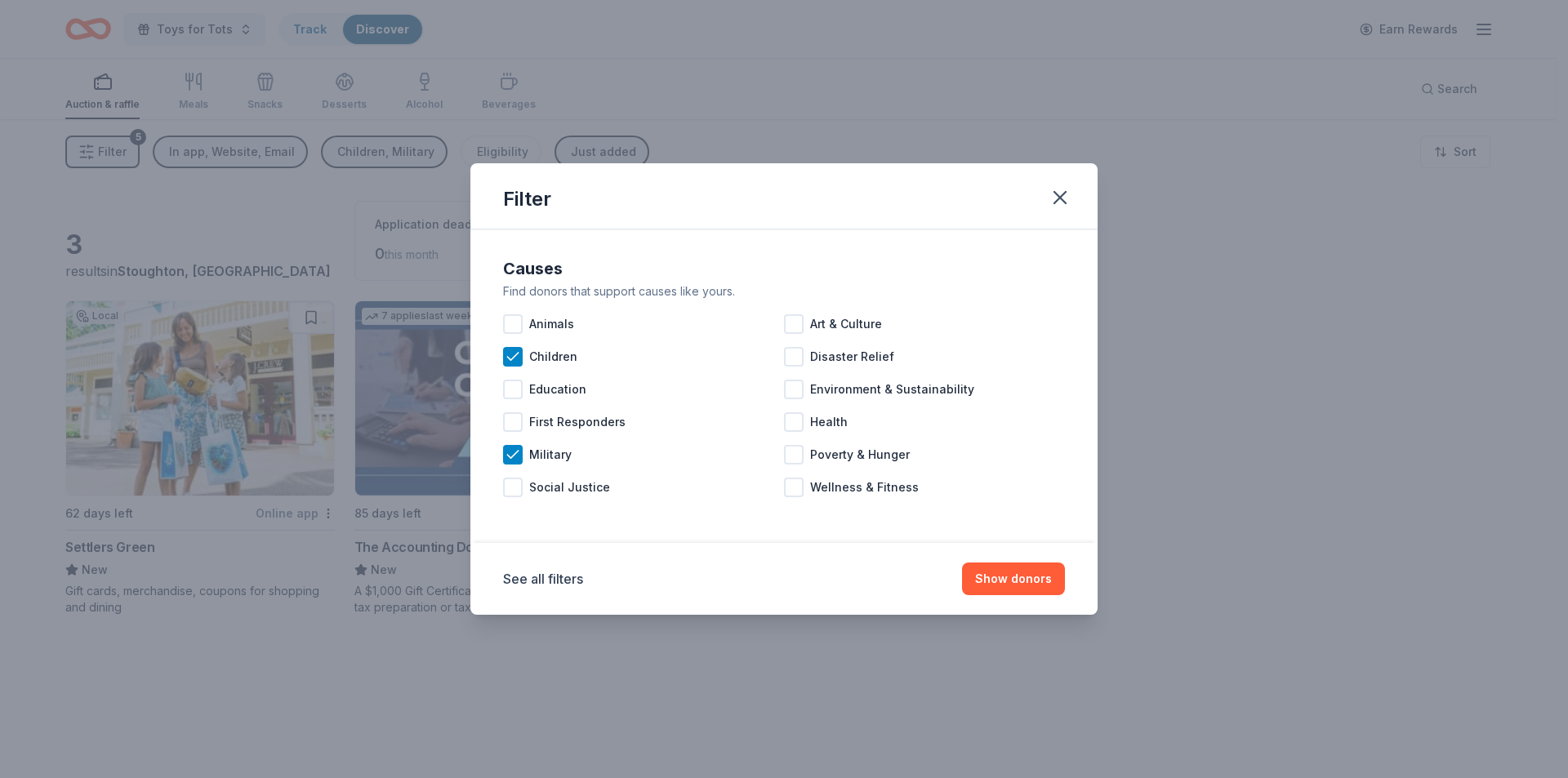
click at [567, 144] on div "Filter Causes Find donors that support causes like yours. Animals Art & Culture…" at bounding box center [784, 389] width 1568 height 778
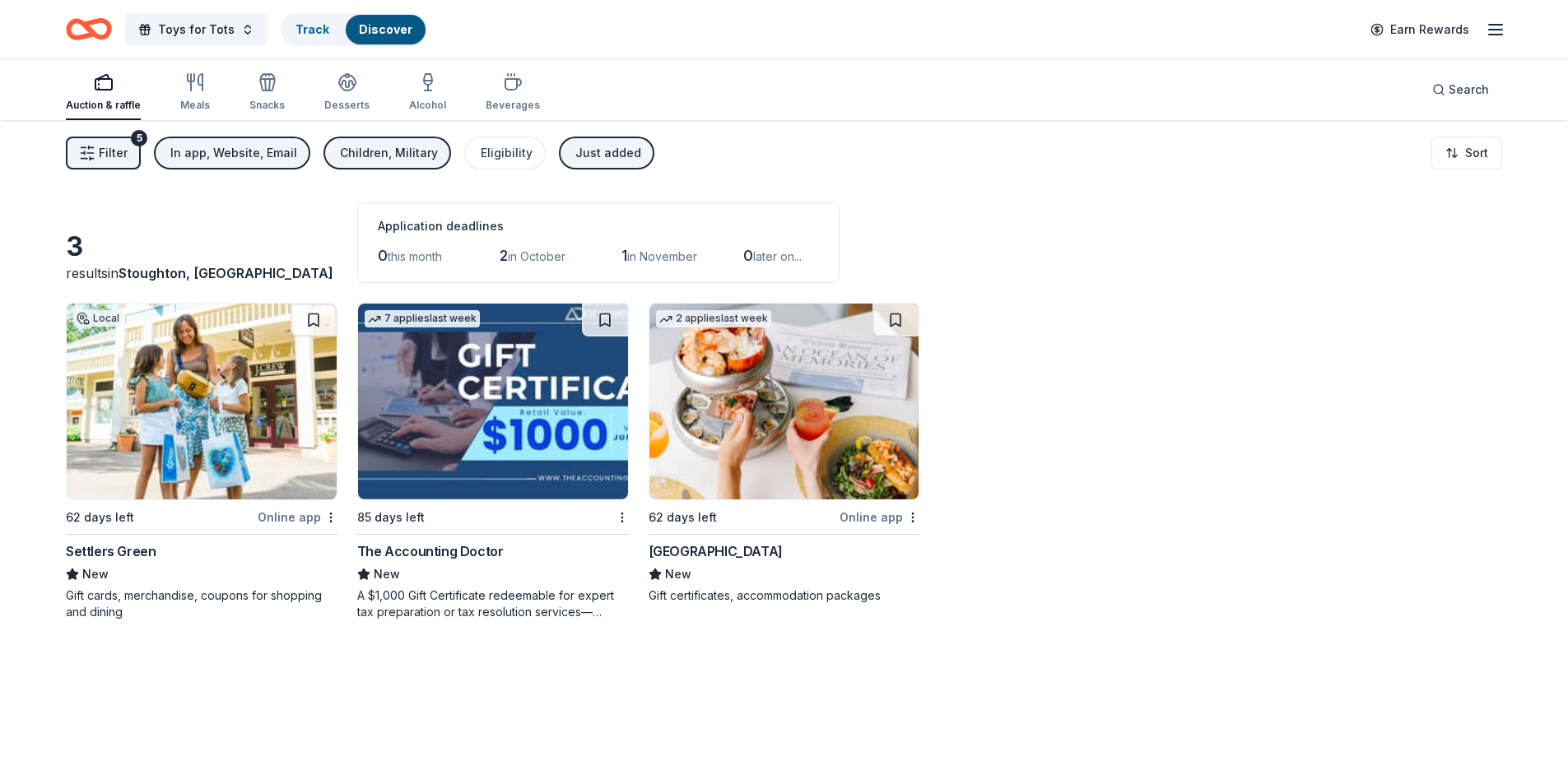
click at [576, 146] on div "Just added" at bounding box center [609, 152] width 66 height 19
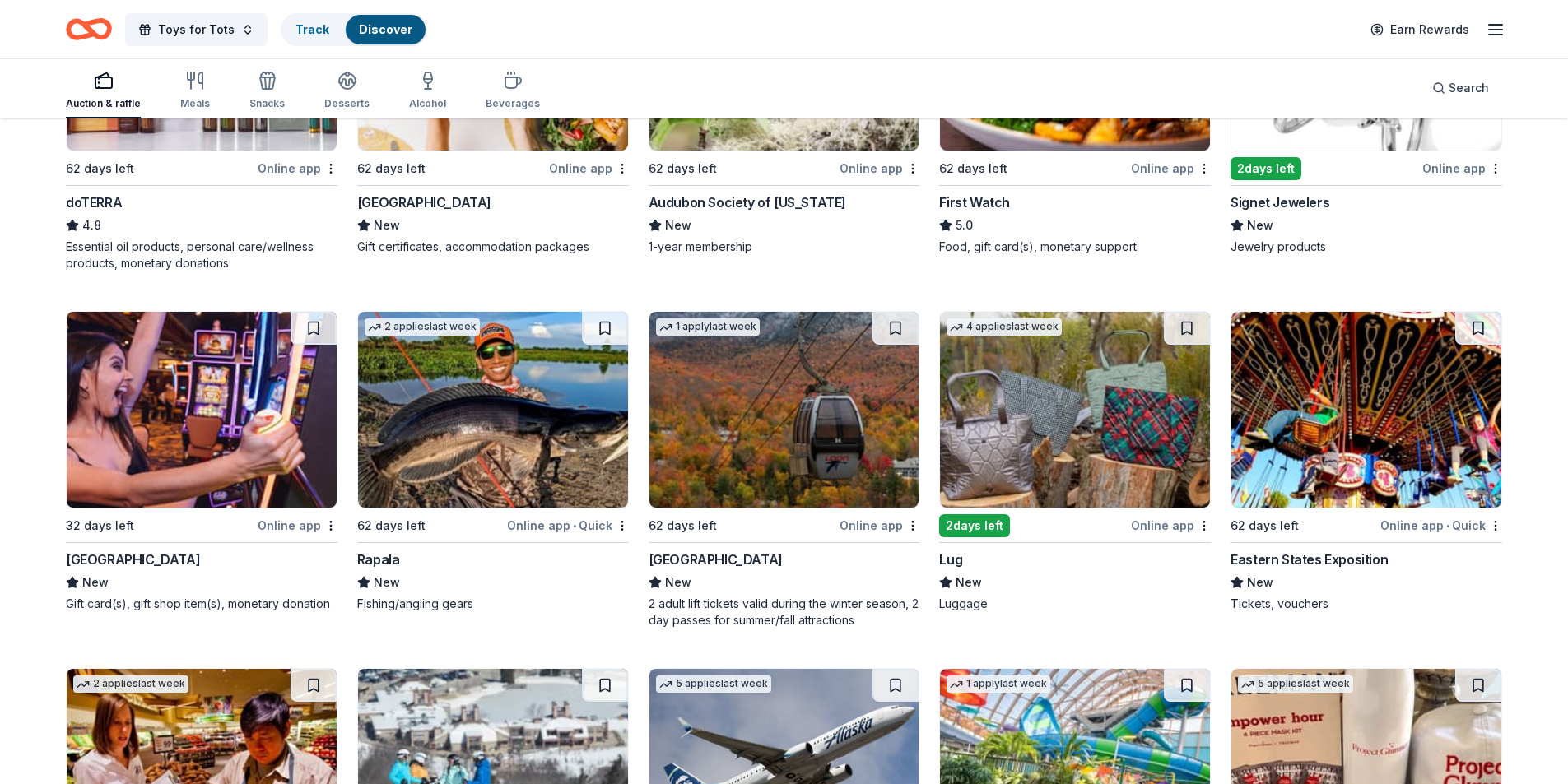
scroll to position [876, 0]
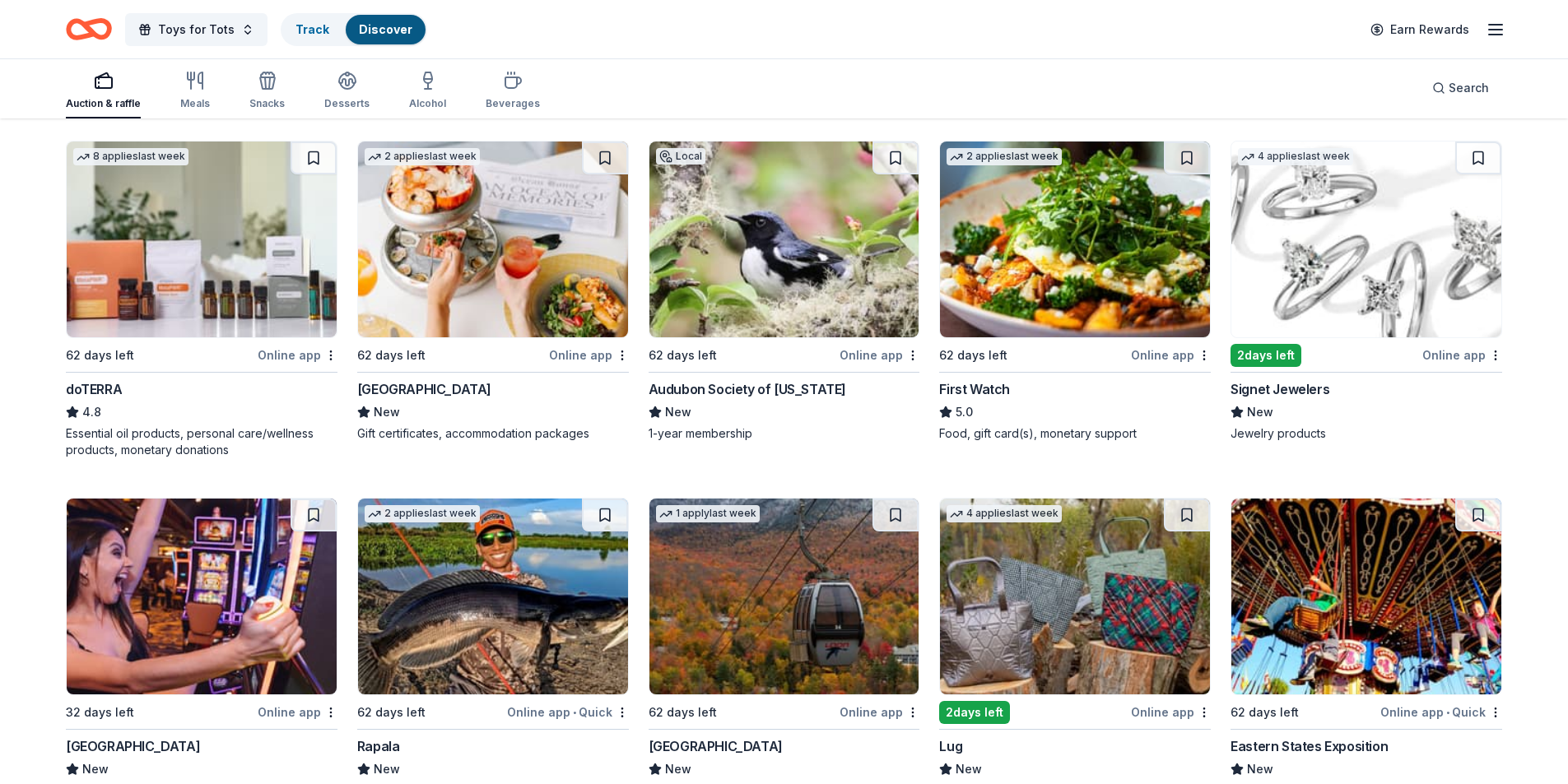
click at [1399, 255] on img at bounding box center [1366, 239] width 270 height 196
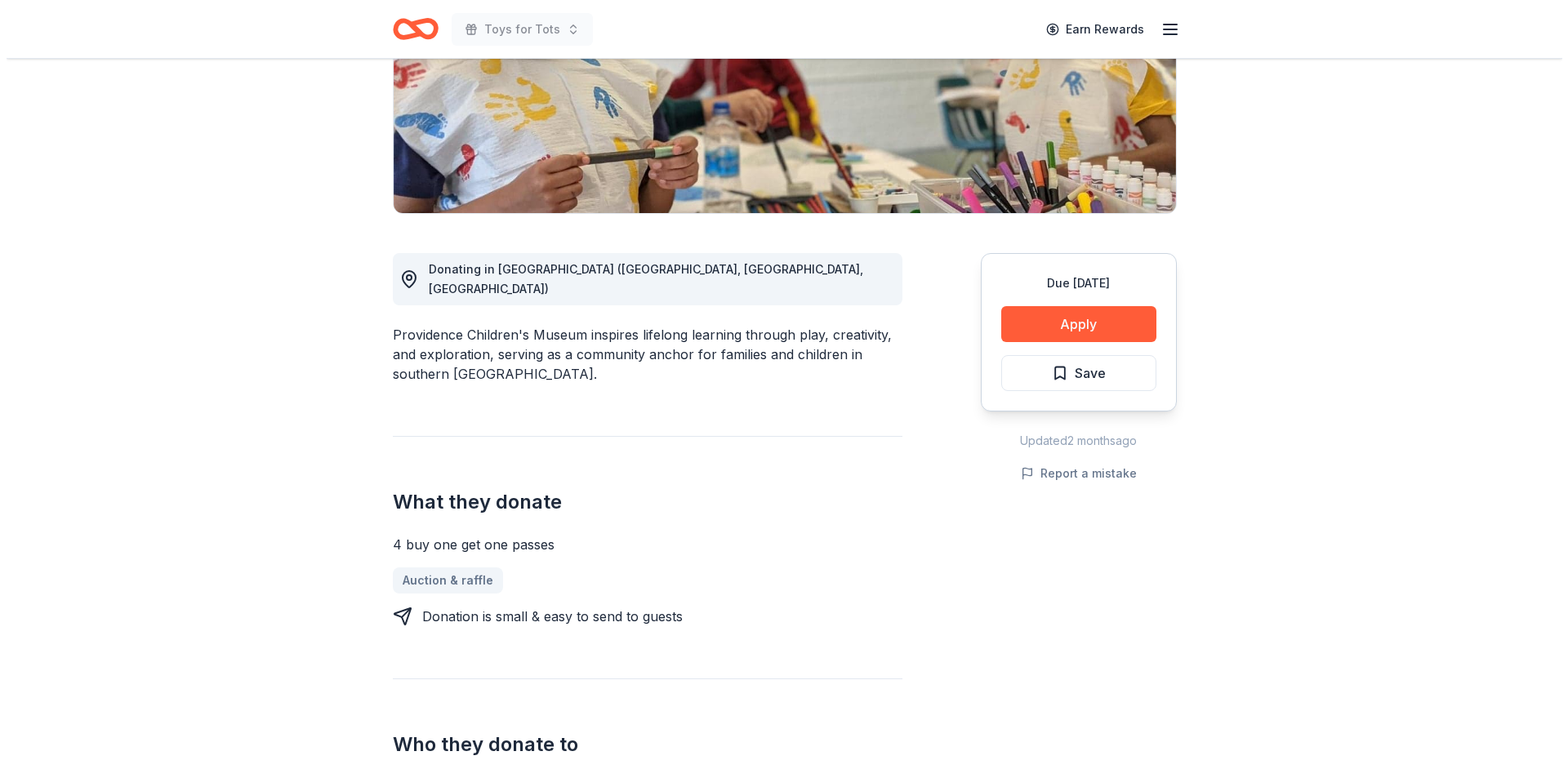
scroll to position [276, 0]
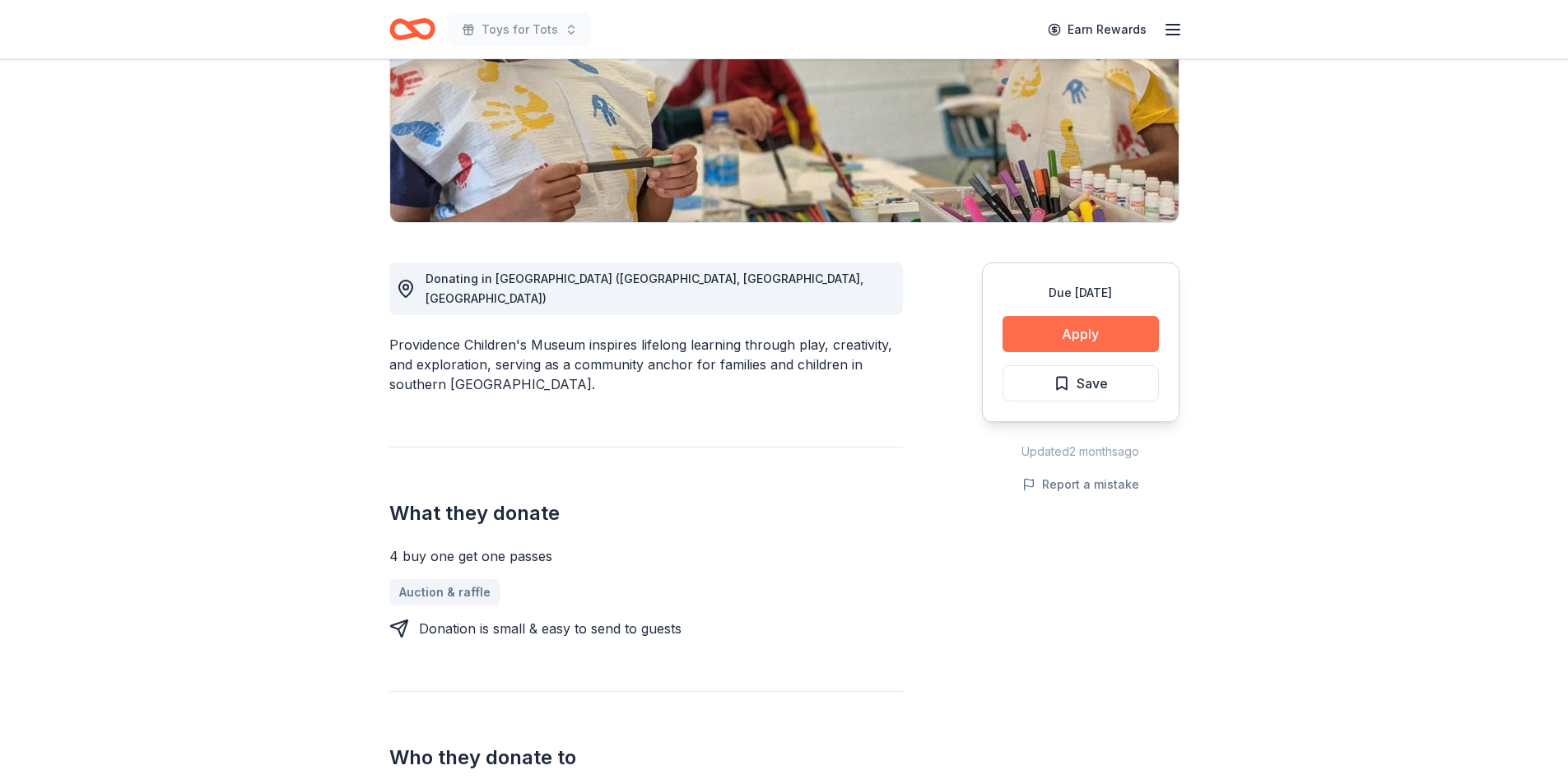
click at [1072, 336] on button "Apply" at bounding box center [1080, 334] width 157 height 36
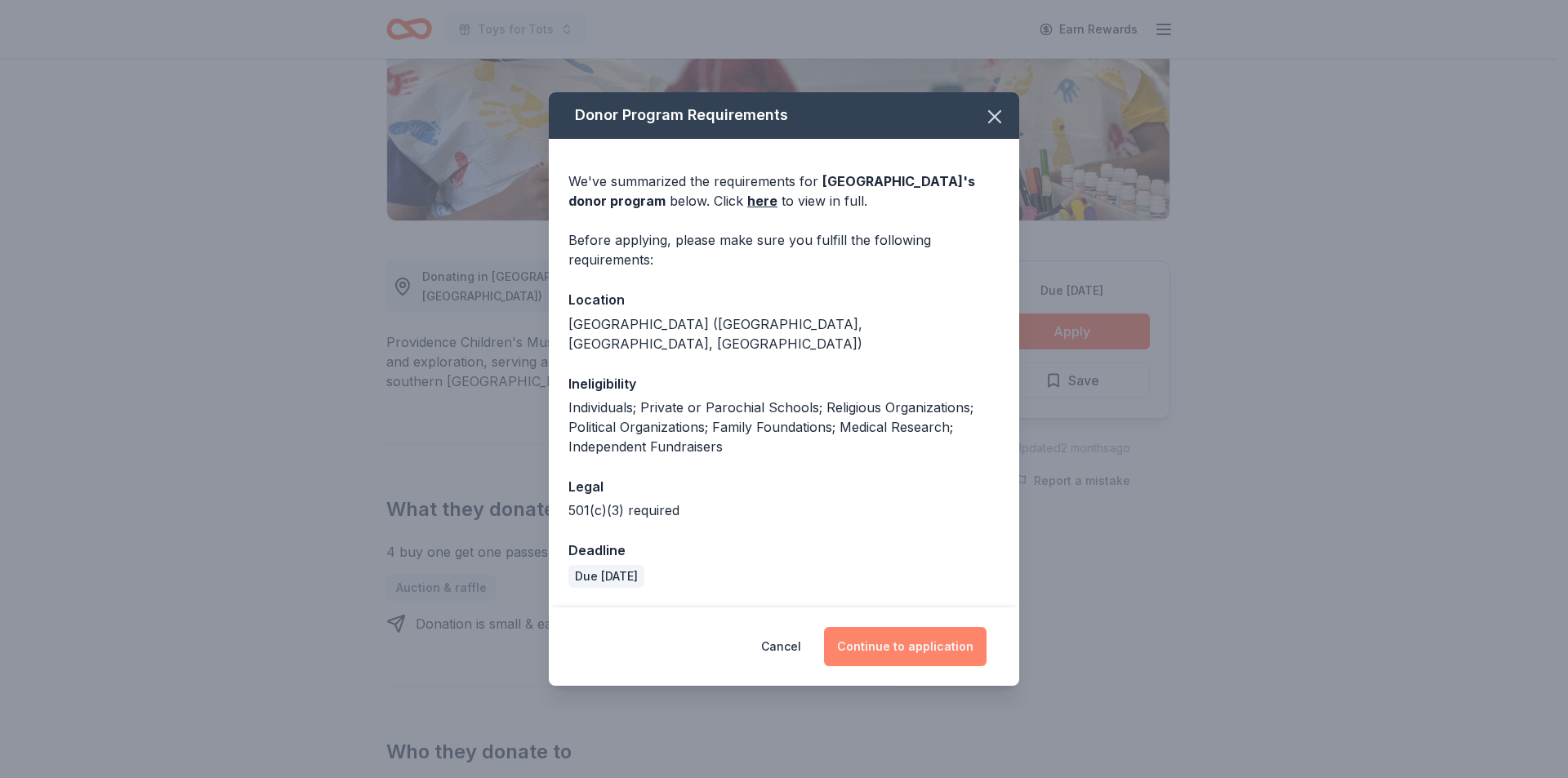
click at [905, 638] on button "Continue to application" at bounding box center [905, 647] width 162 height 39
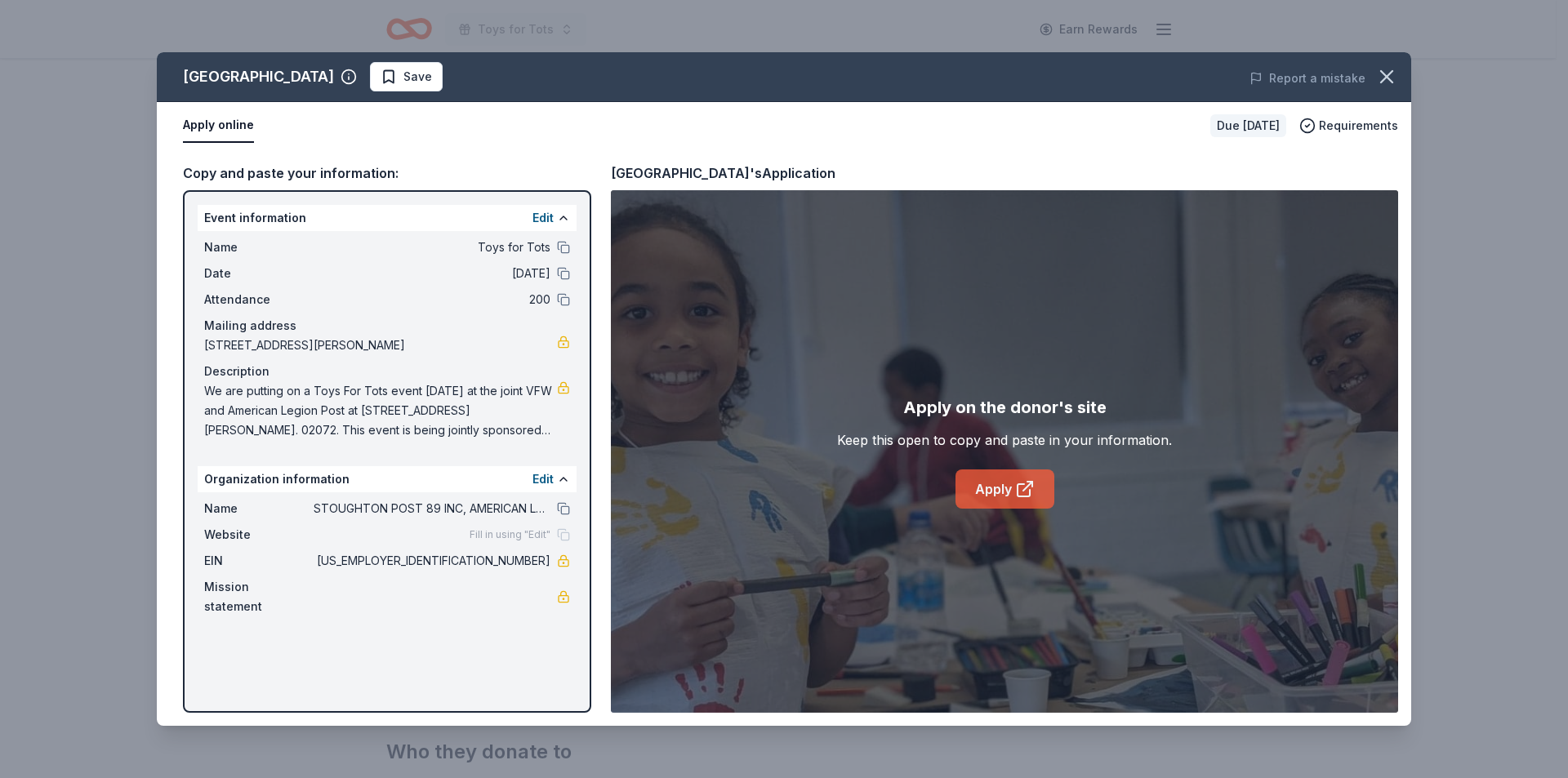
click at [1004, 486] on link "Apply" at bounding box center [1004, 489] width 99 height 39
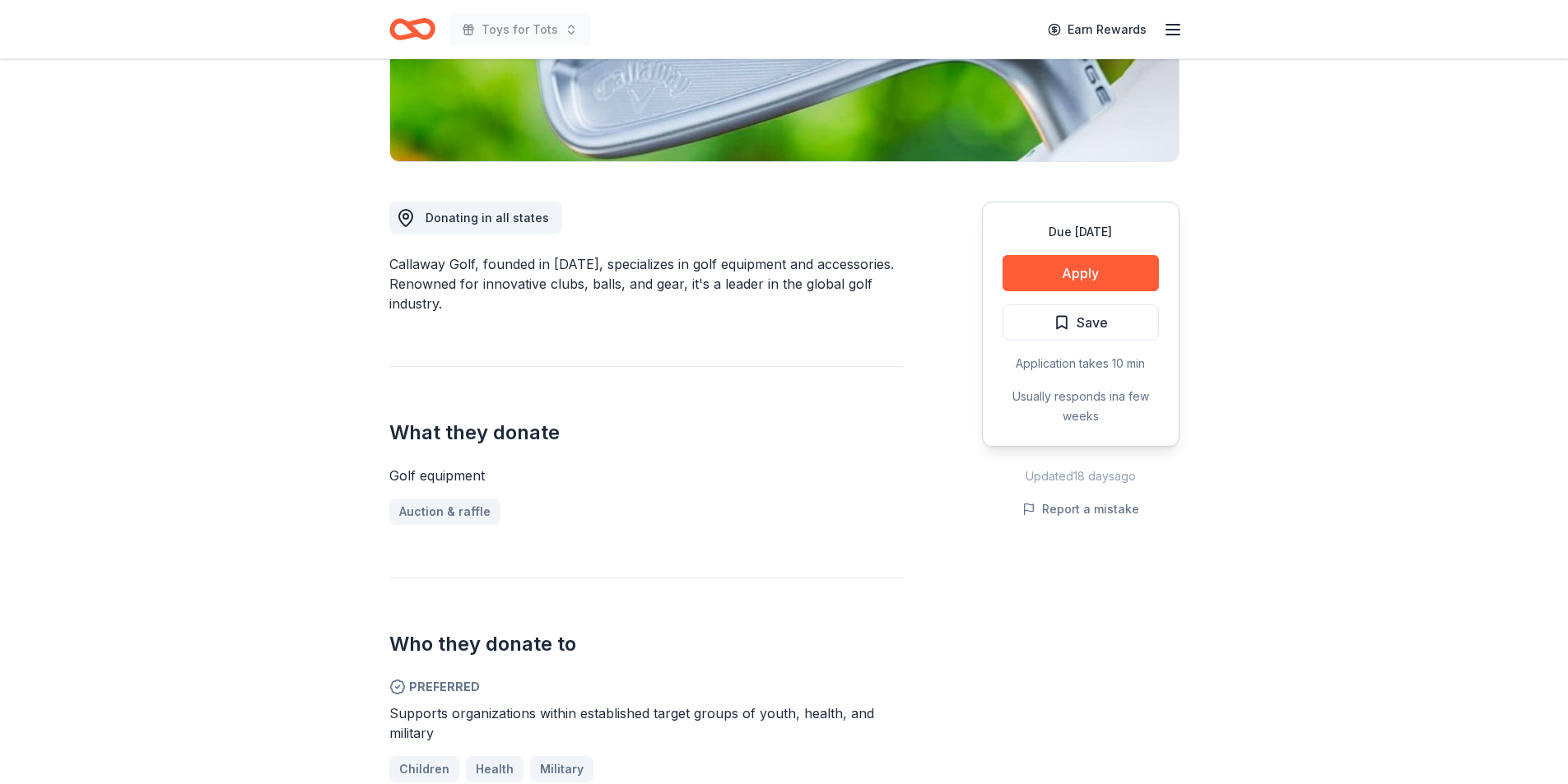
scroll to position [242, 0]
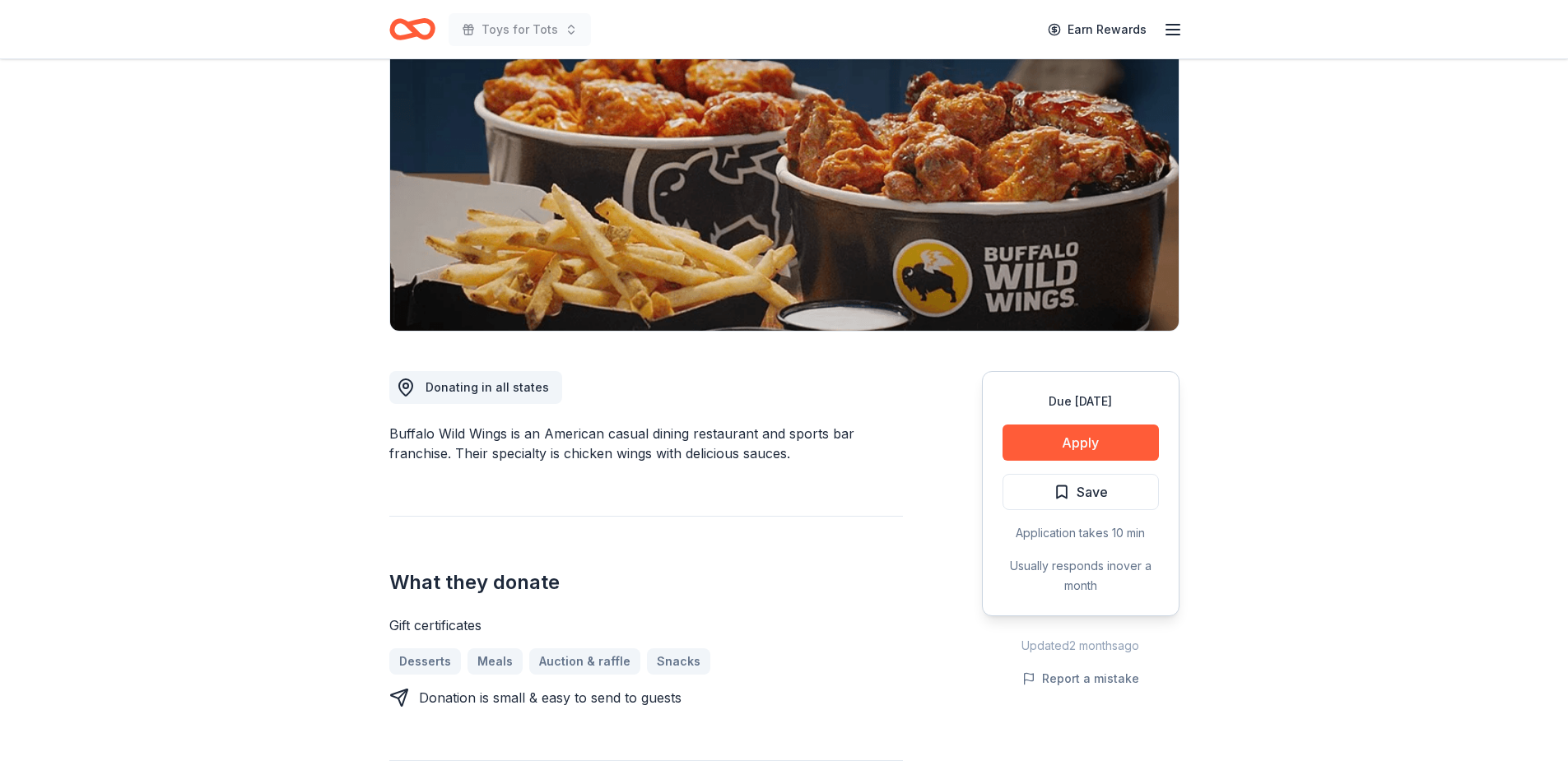
scroll to position [165, 0]
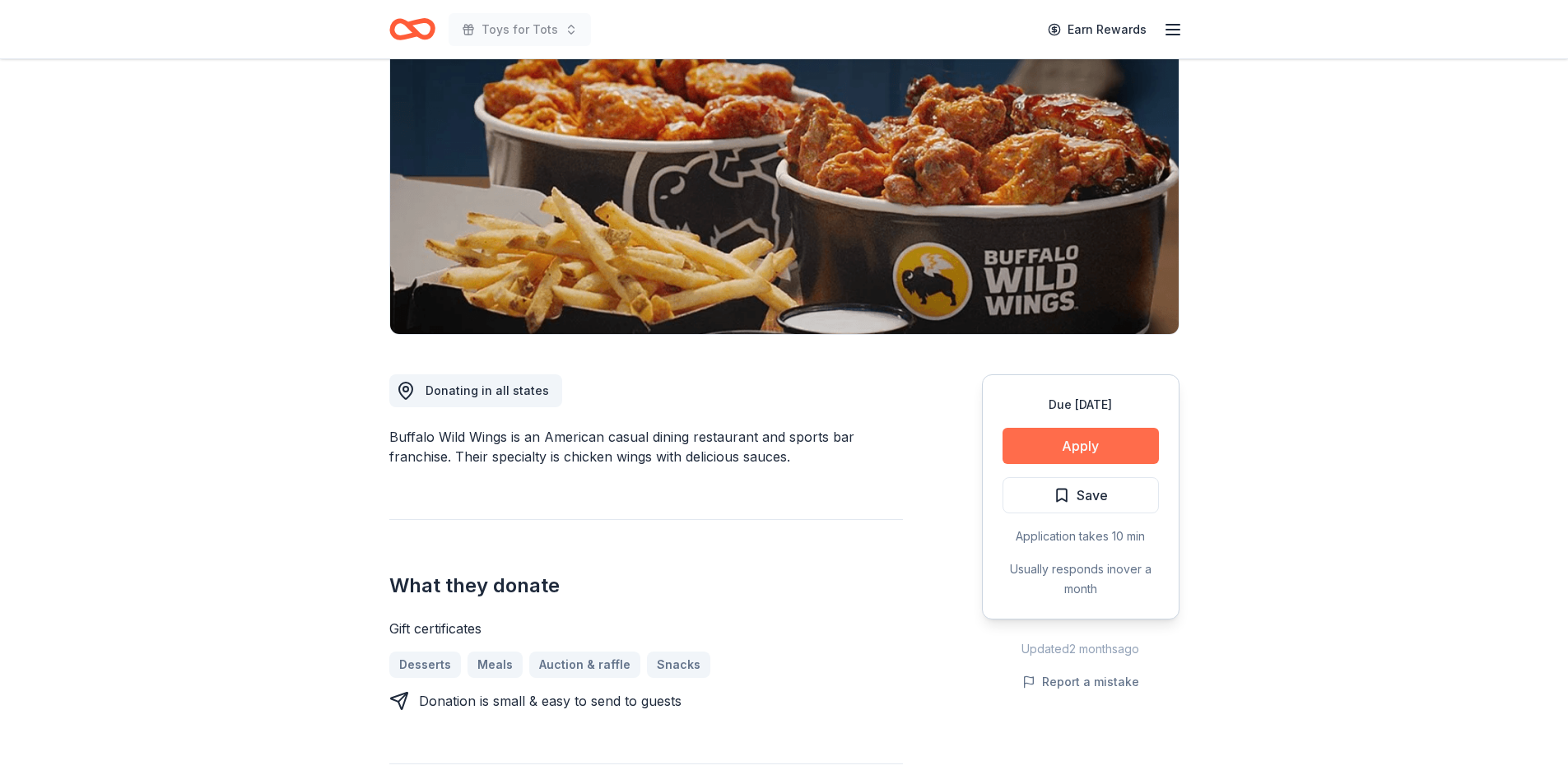
click at [1079, 445] on button "Apply" at bounding box center [1080, 446] width 157 height 36
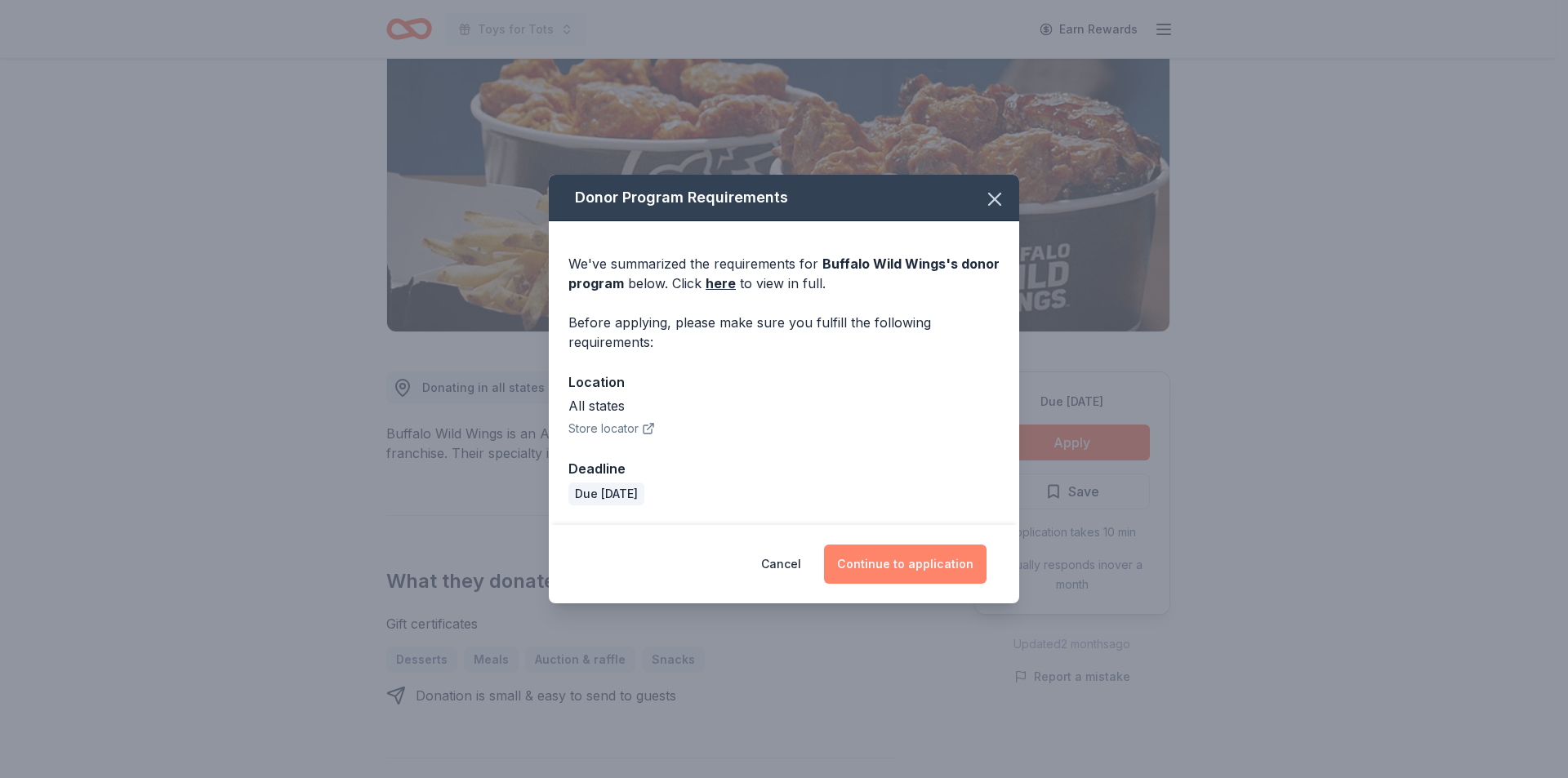
click at [909, 565] on button "Continue to application" at bounding box center [905, 564] width 162 height 39
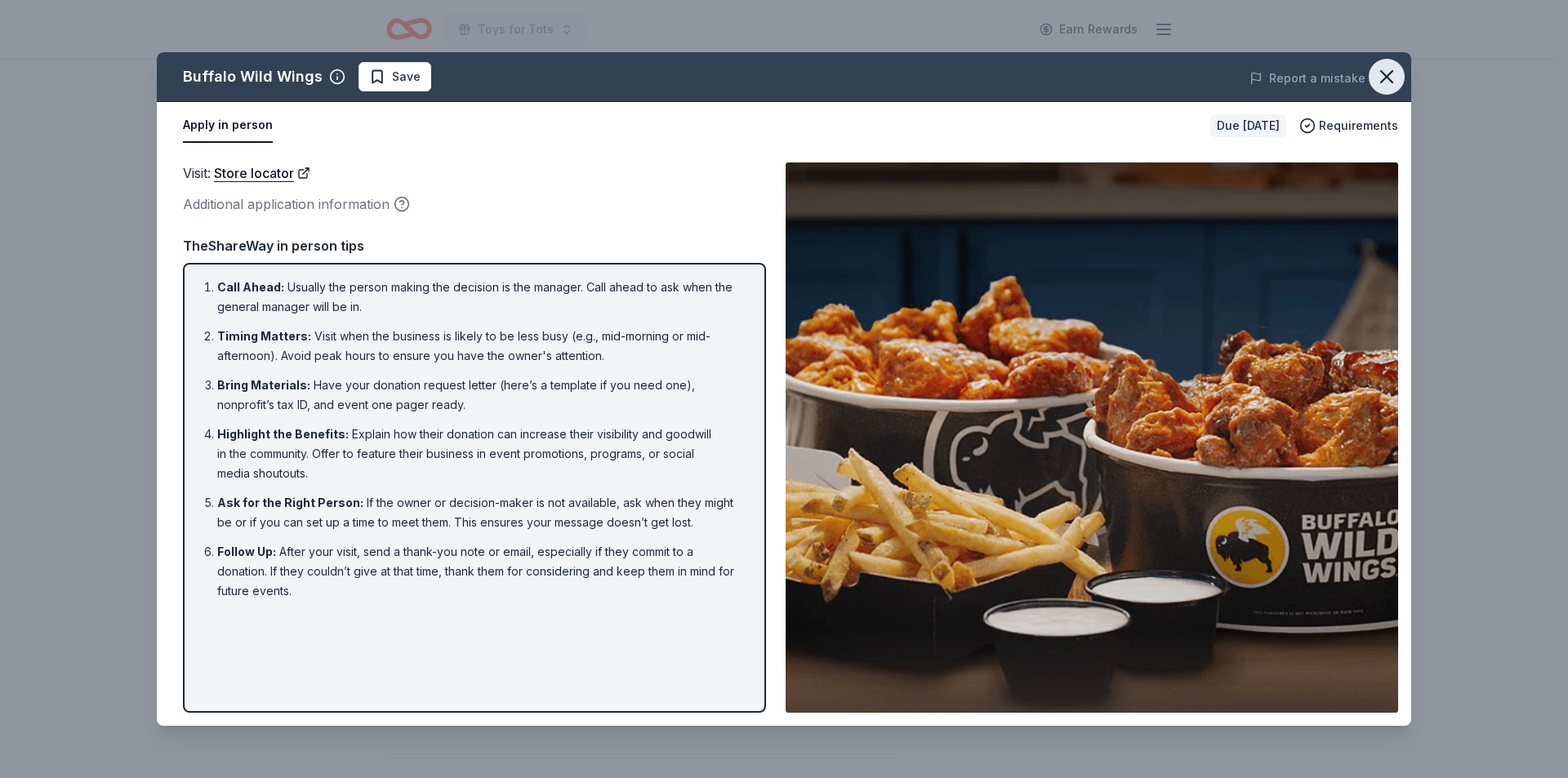
click at [1385, 71] on icon "button" at bounding box center [1386, 76] width 23 height 23
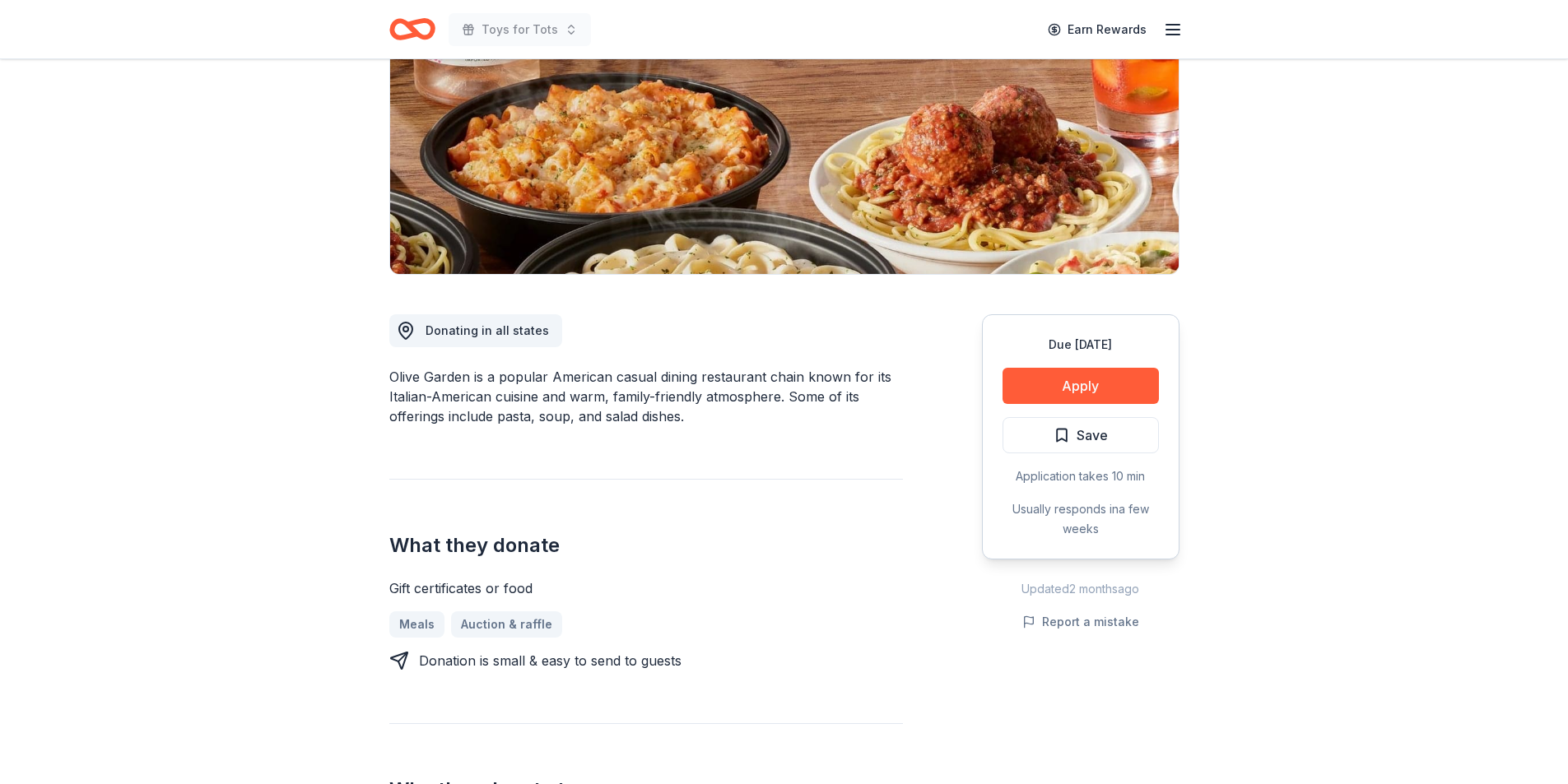
scroll to position [275, 0]
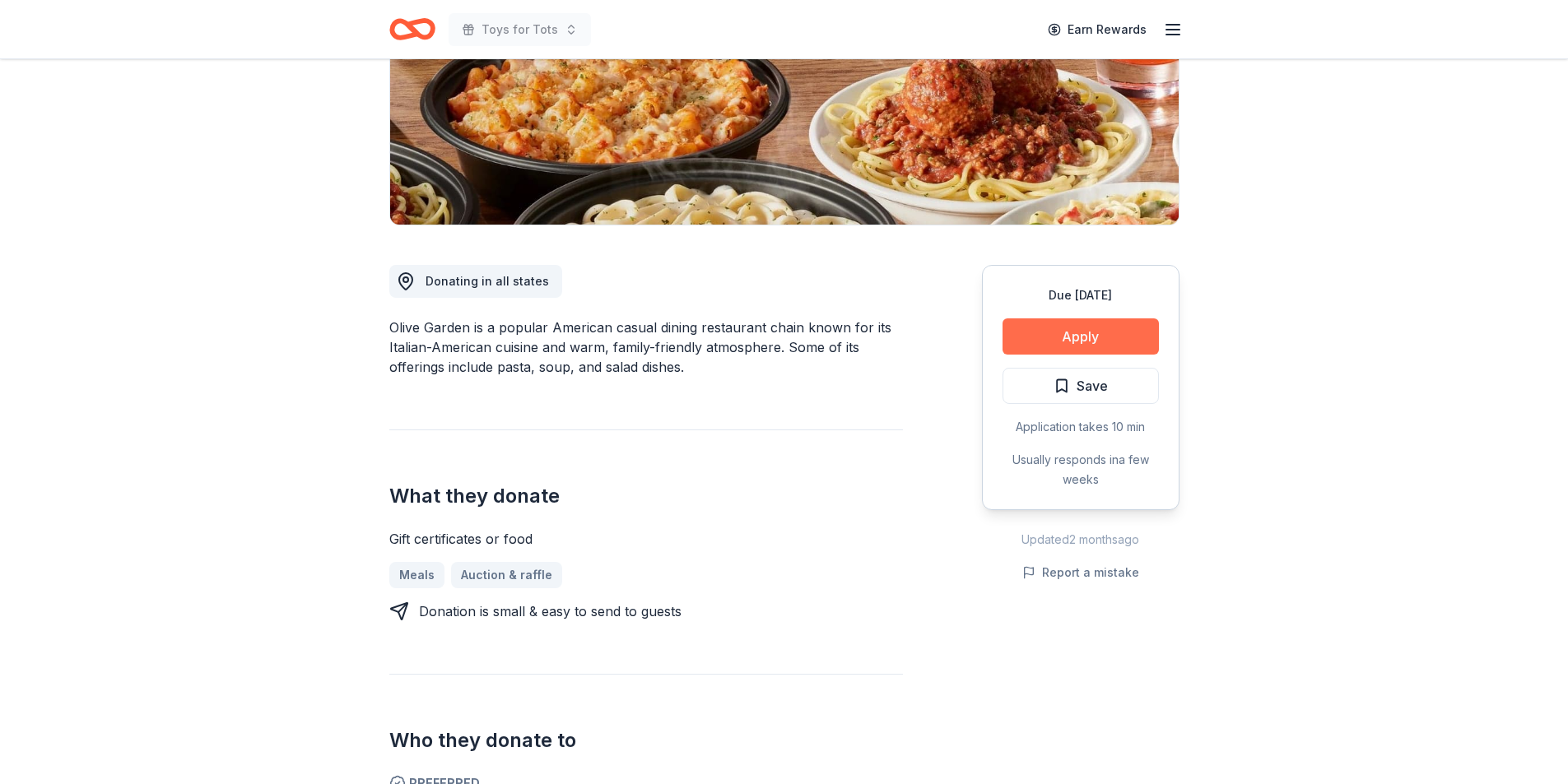
click at [1077, 340] on button "Apply" at bounding box center [1080, 336] width 157 height 36
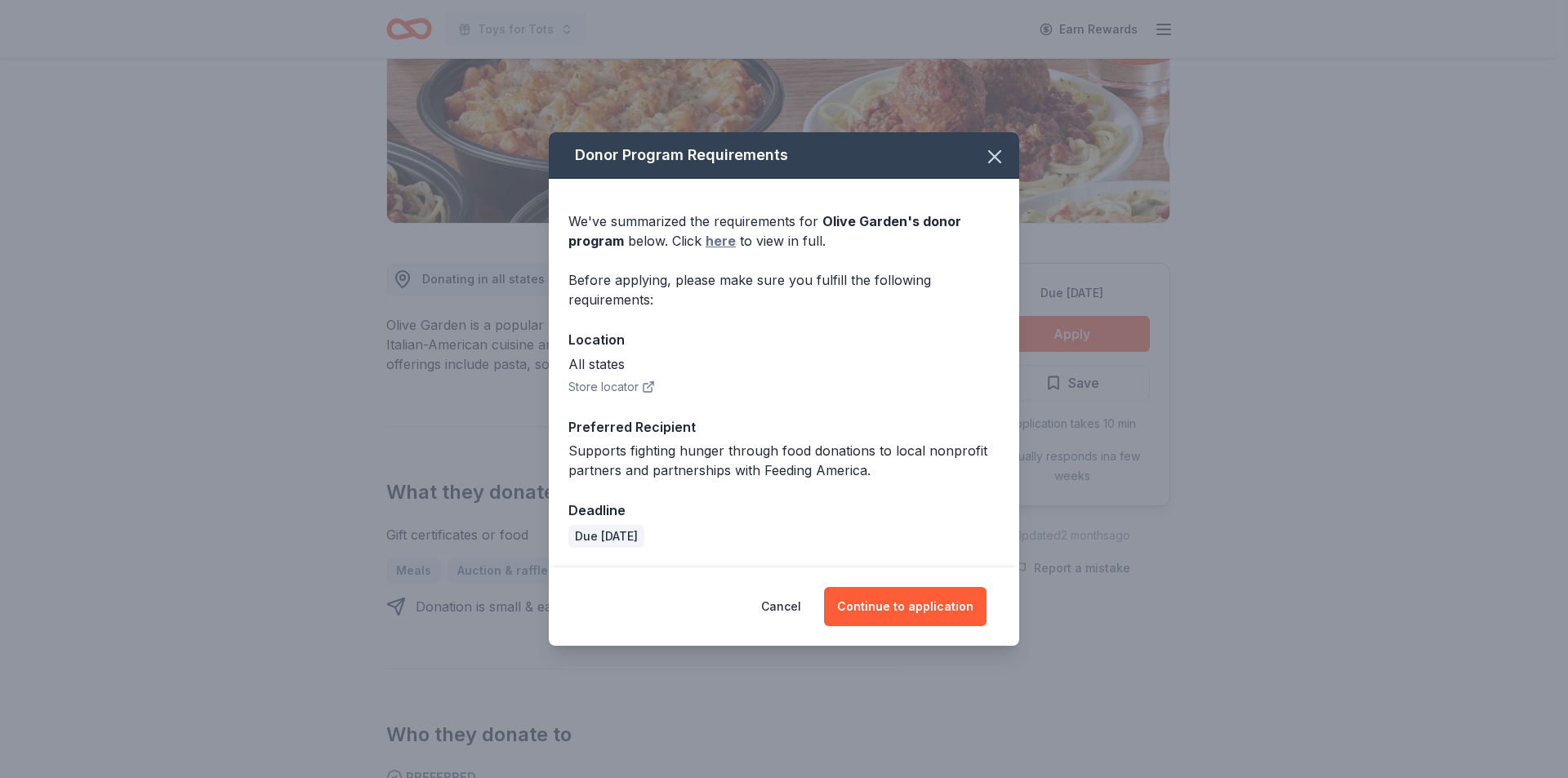
click at [717, 243] on link "here" at bounding box center [721, 240] width 30 height 19
click at [899, 603] on button "Continue to application" at bounding box center [905, 607] width 162 height 39
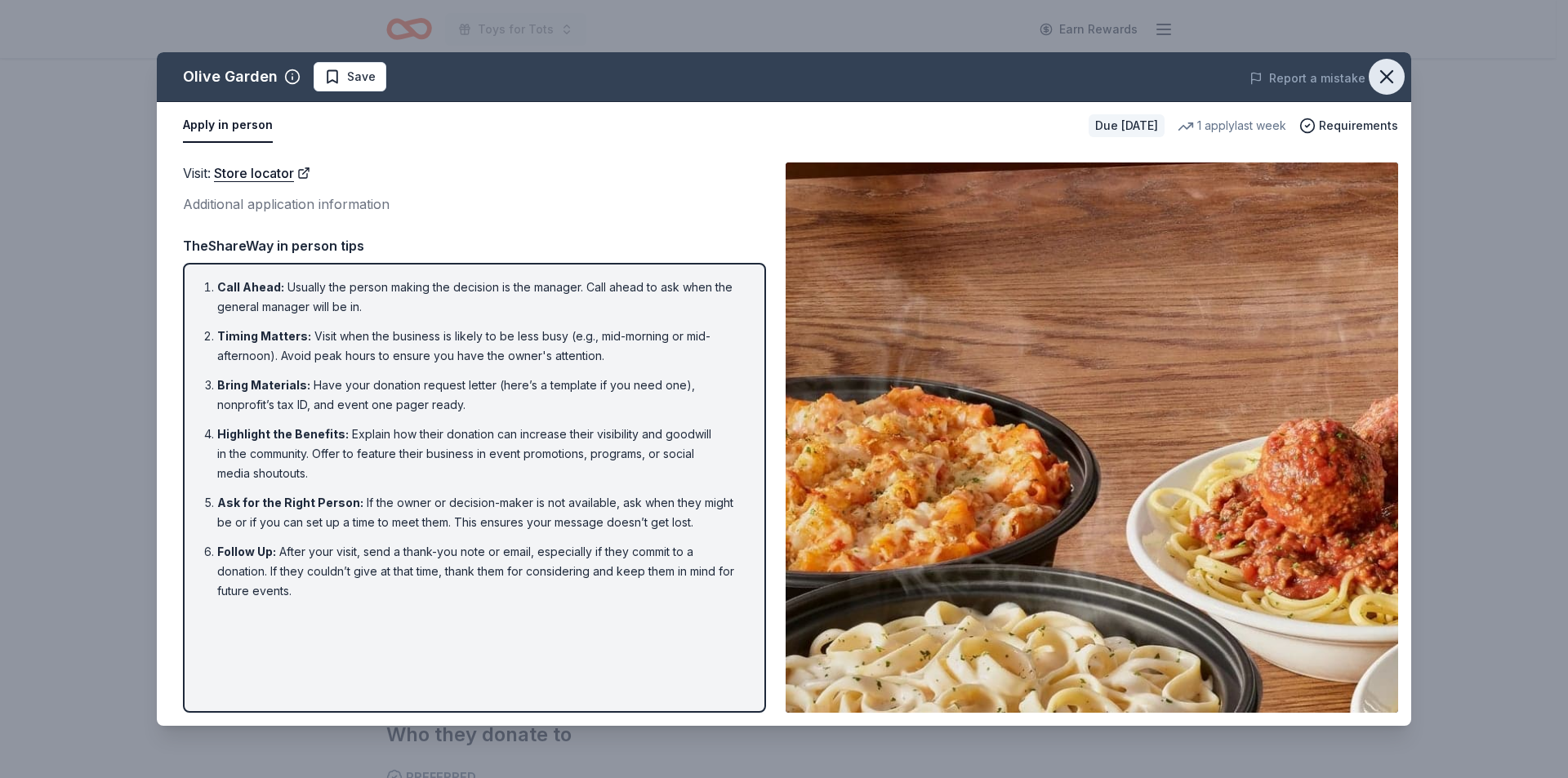
click at [1389, 76] on icon "button" at bounding box center [1386, 76] width 23 height 23
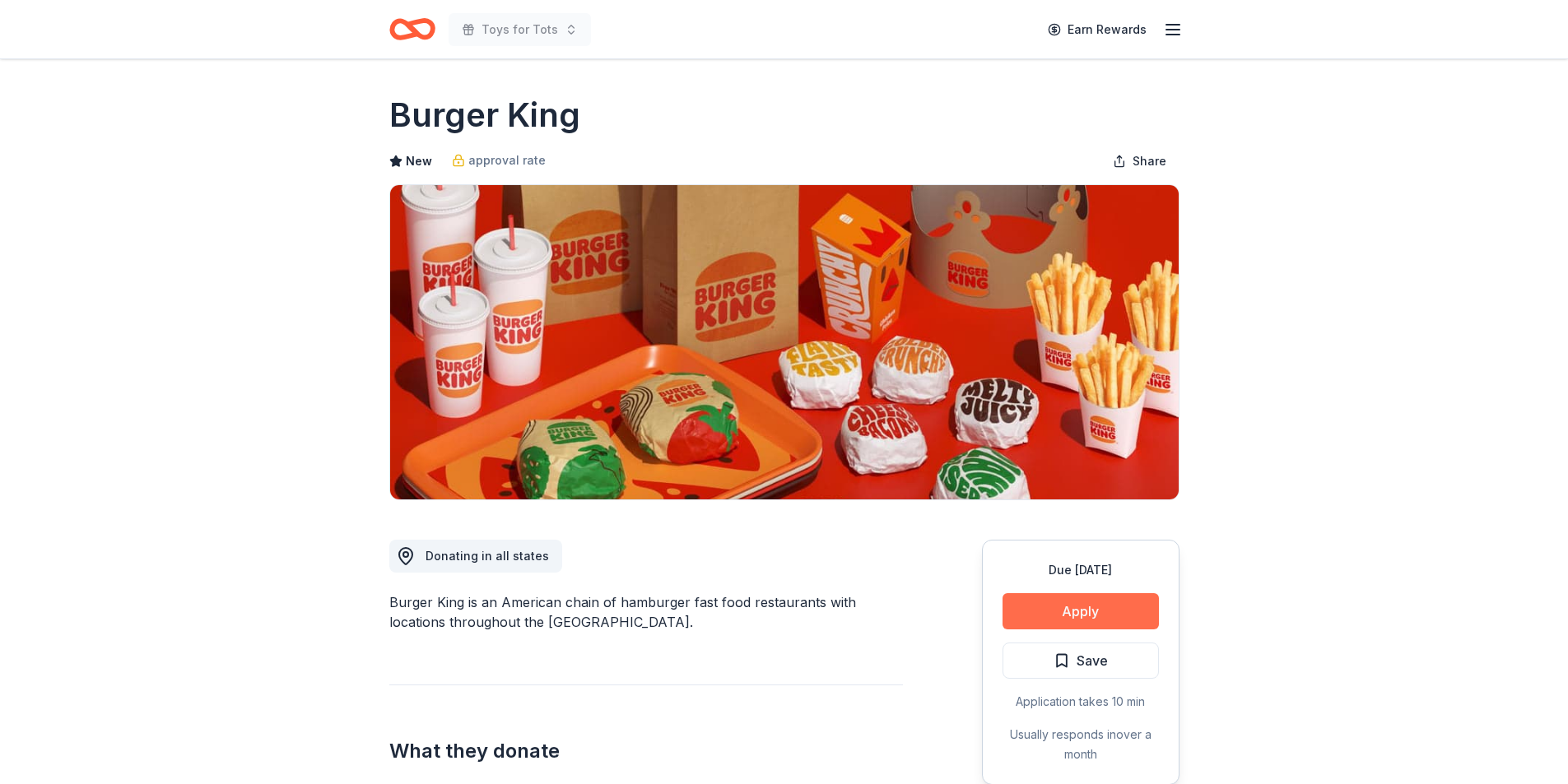
click at [1079, 609] on button "Apply" at bounding box center [1080, 611] width 157 height 36
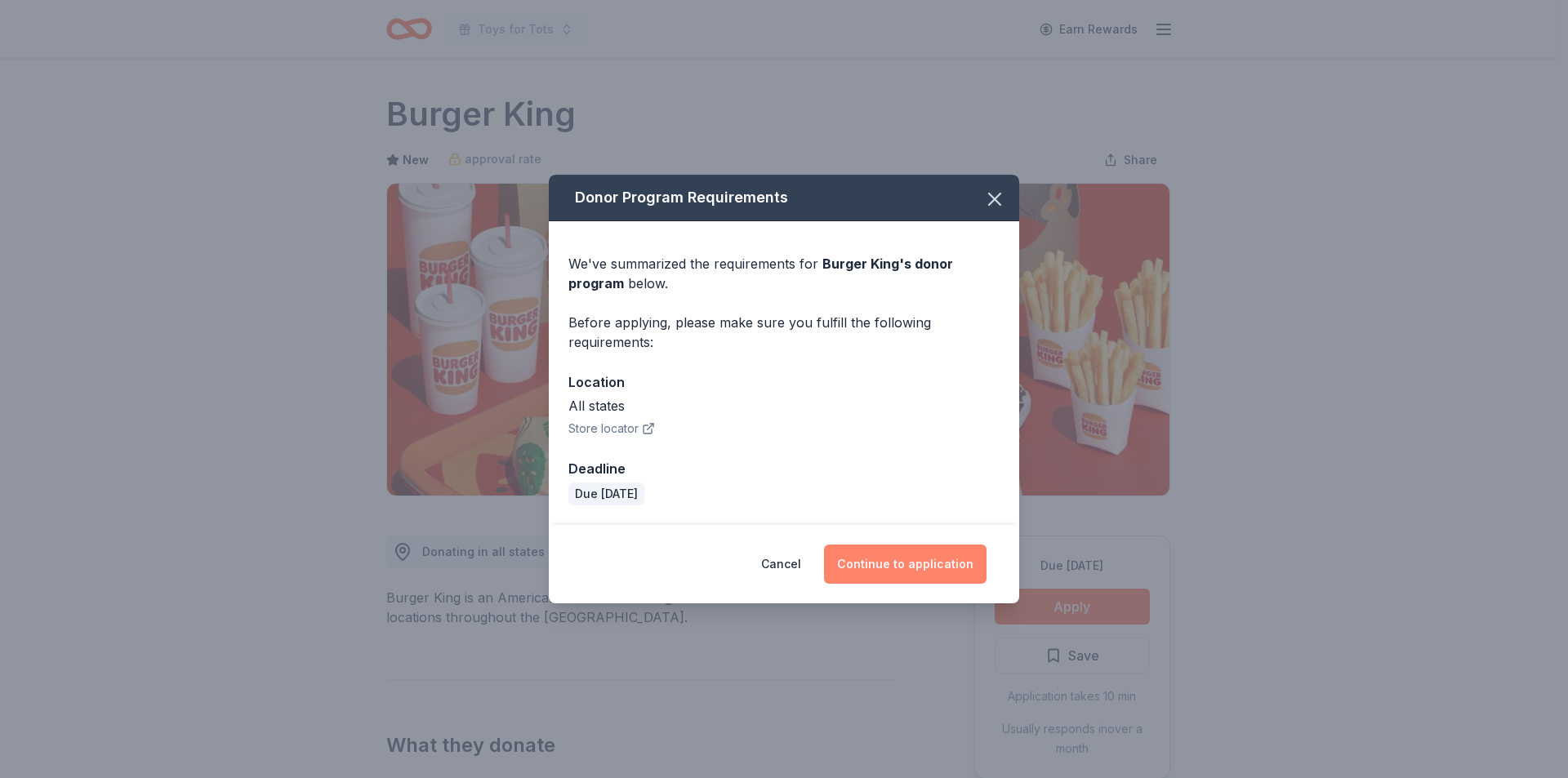
click at [908, 559] on button "Continue to application" at bounding box center [905, 564] width 162 height 39
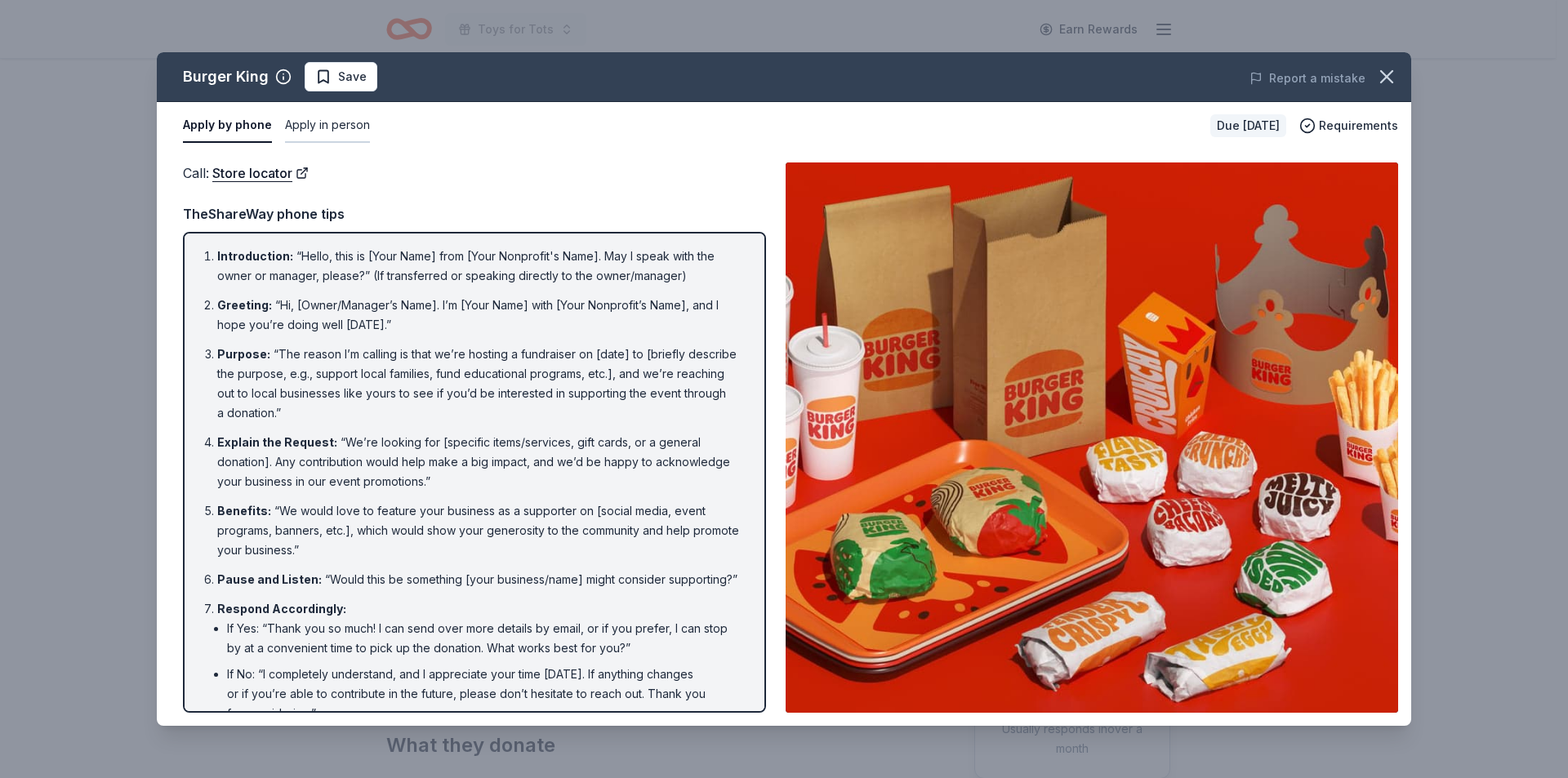
click at [339, 131] on button "Apply in person" at bounding box center [327, 125] width 85 height 34
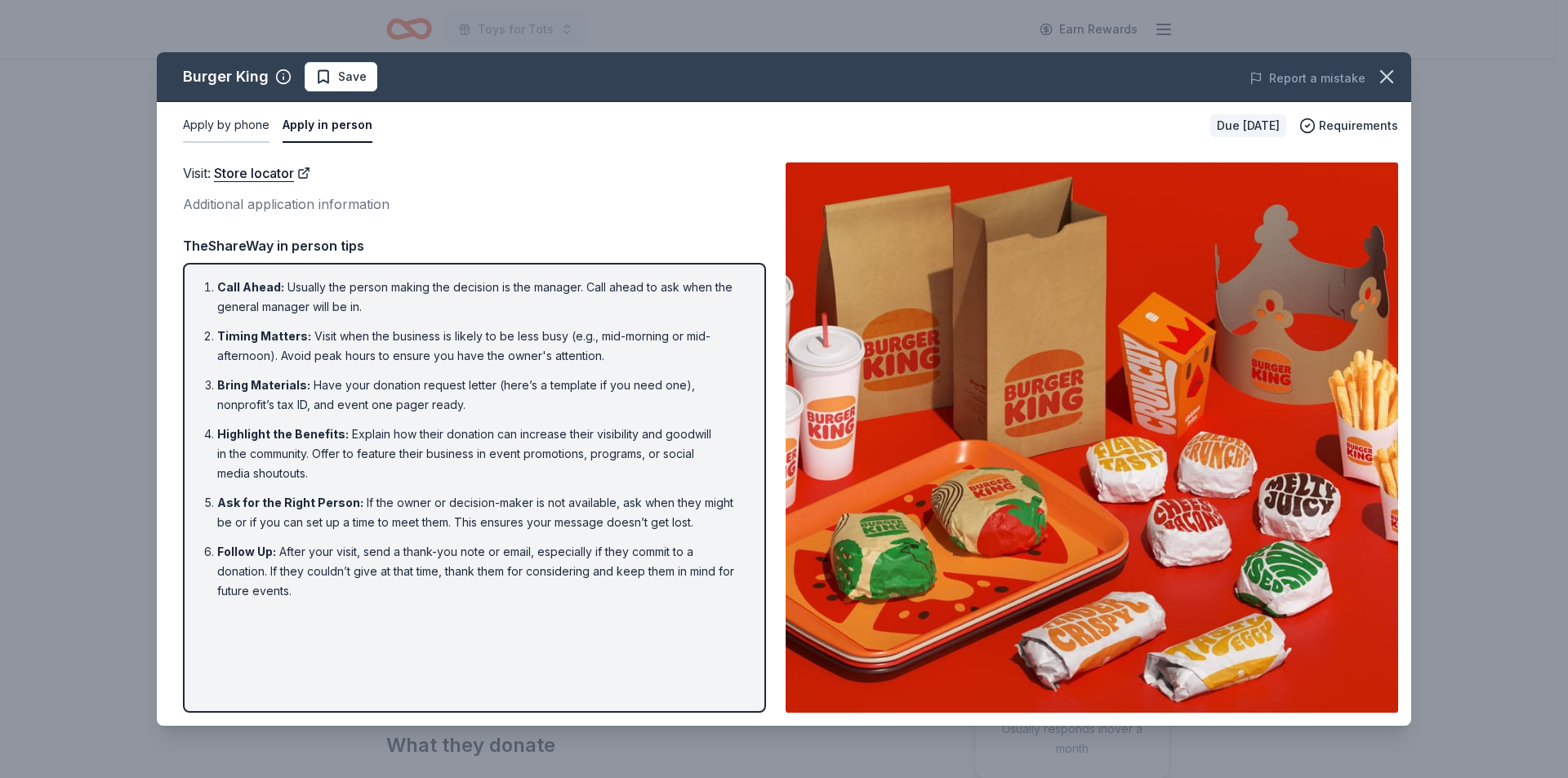
click at [244, 126] on button "Apply by phone" at bounding box center [226, 125] width 87 height 34
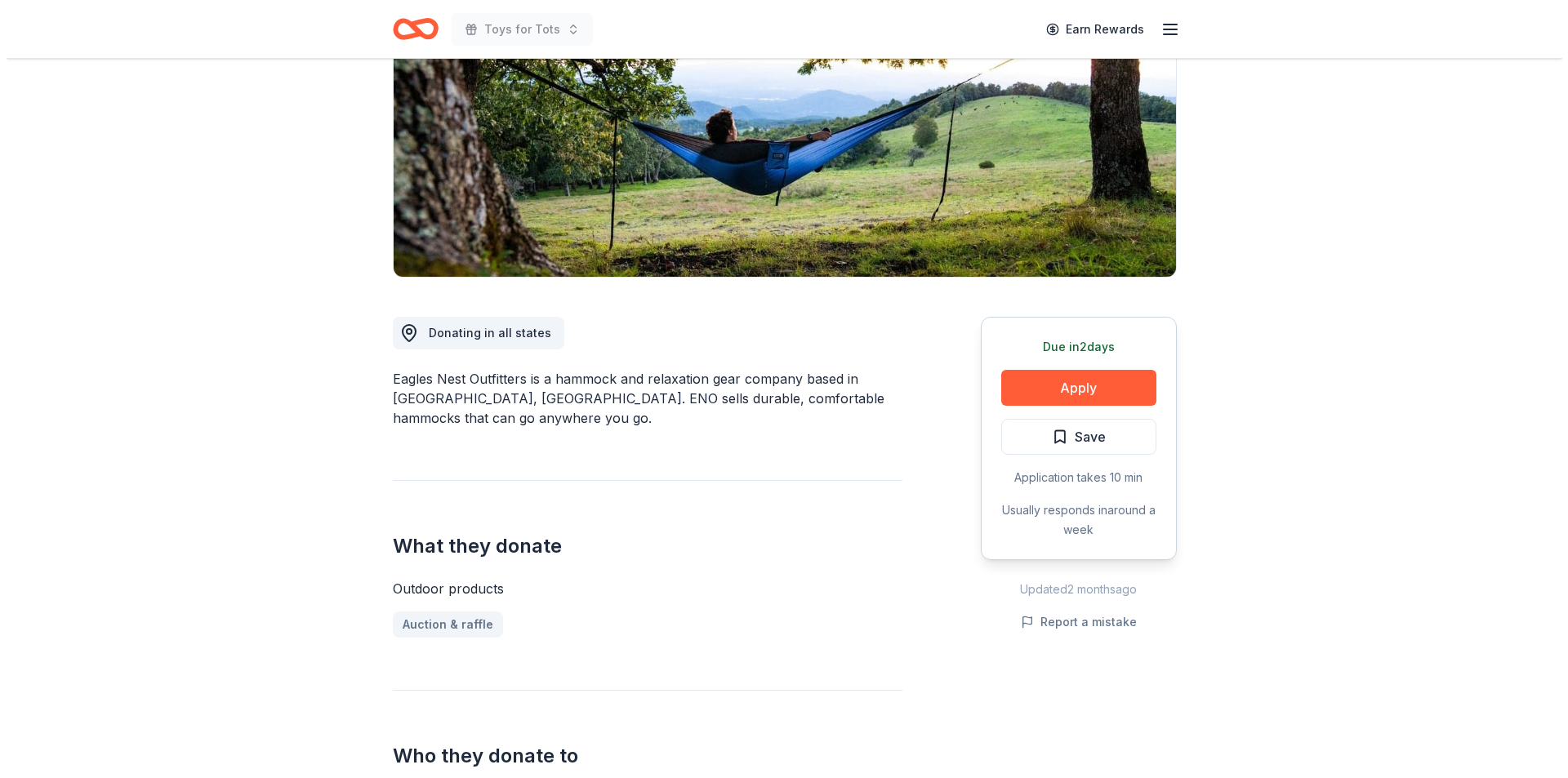
scroll to position [176, 0]
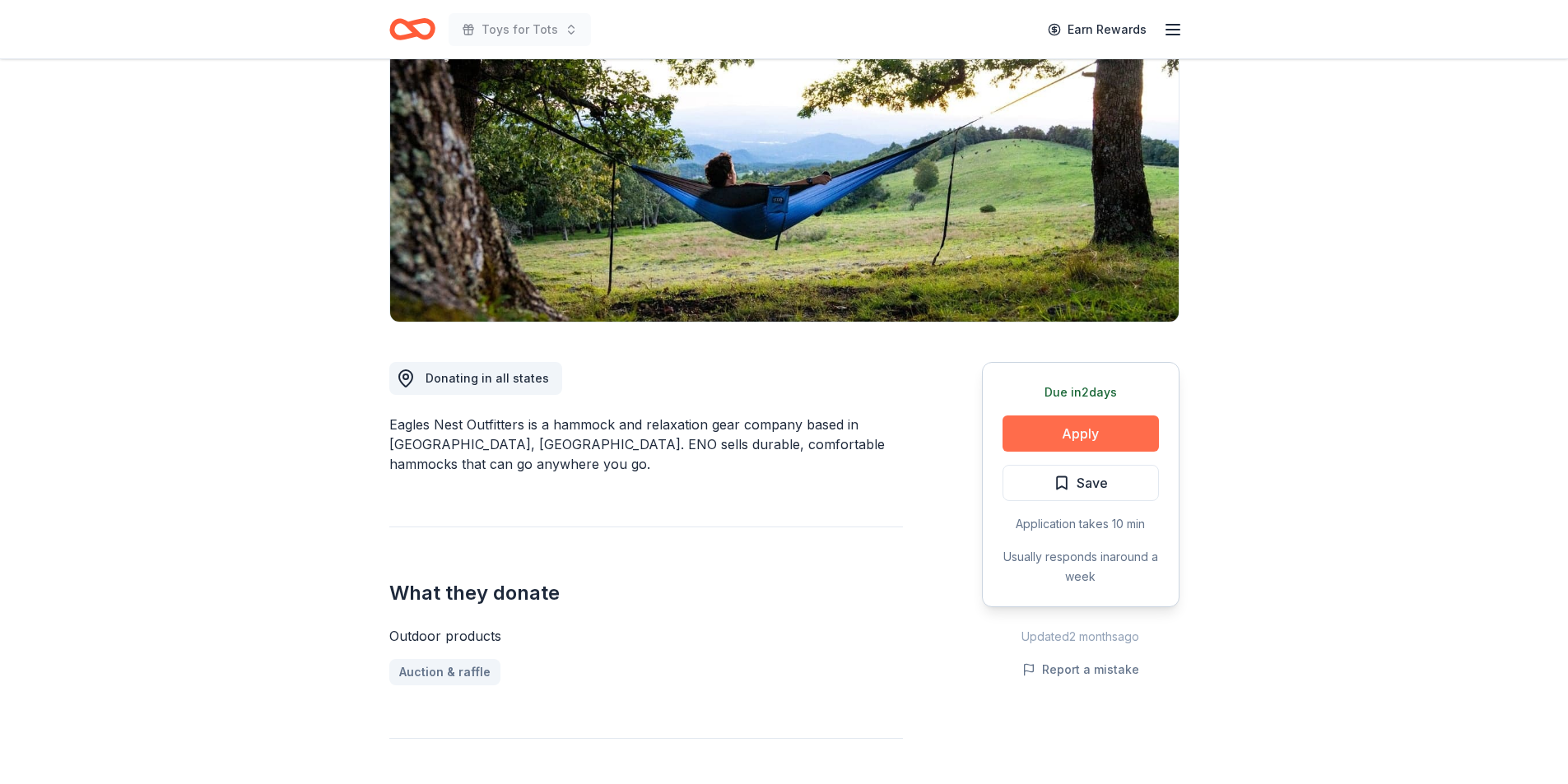
click at [1070, 431] on button "Apply" at bounding box center [1080, 433] width 157 height 36
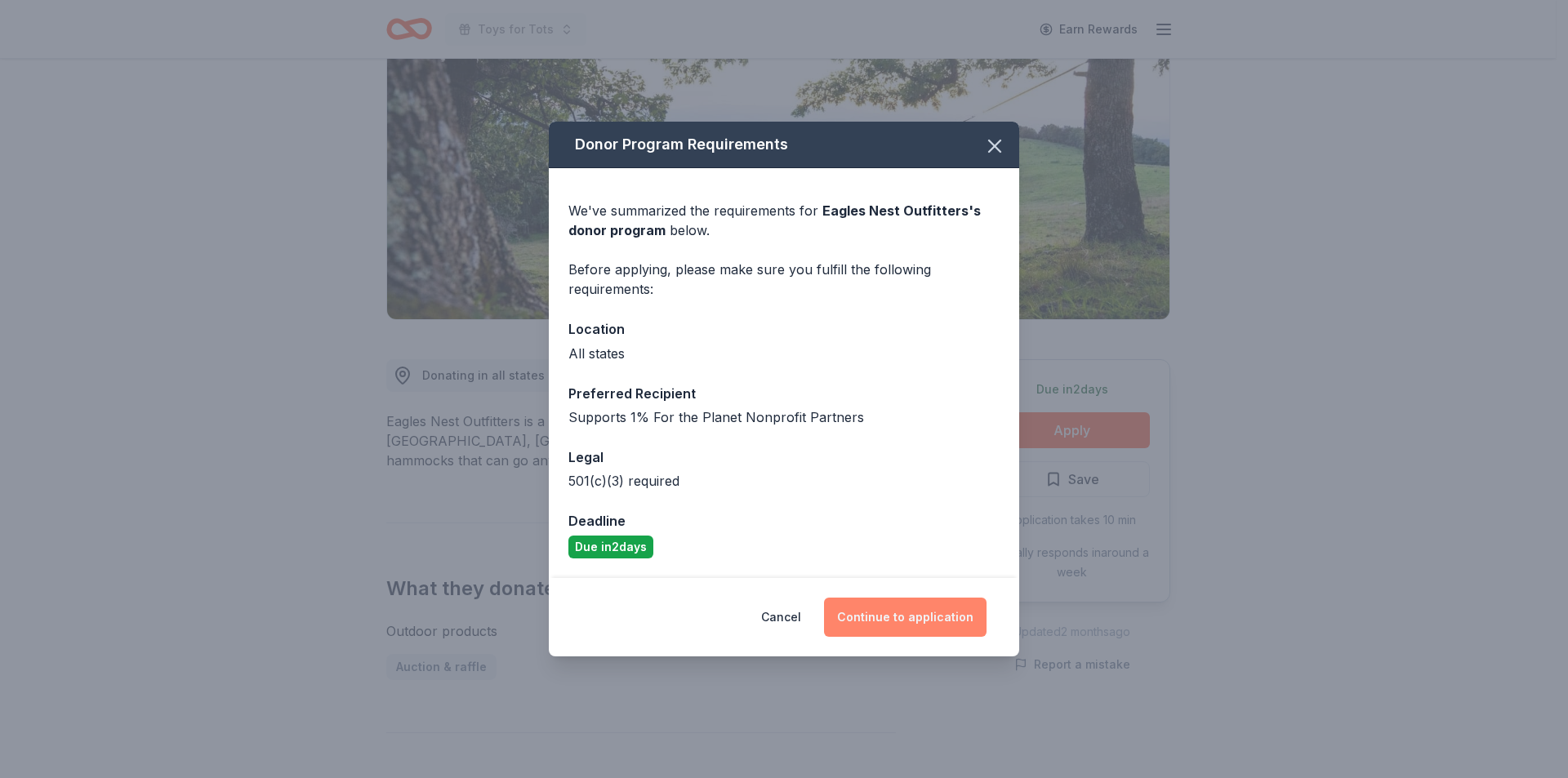
click at [892, 617] on button "Continue to application" at bounding box center [905, 618] width 162 height 39
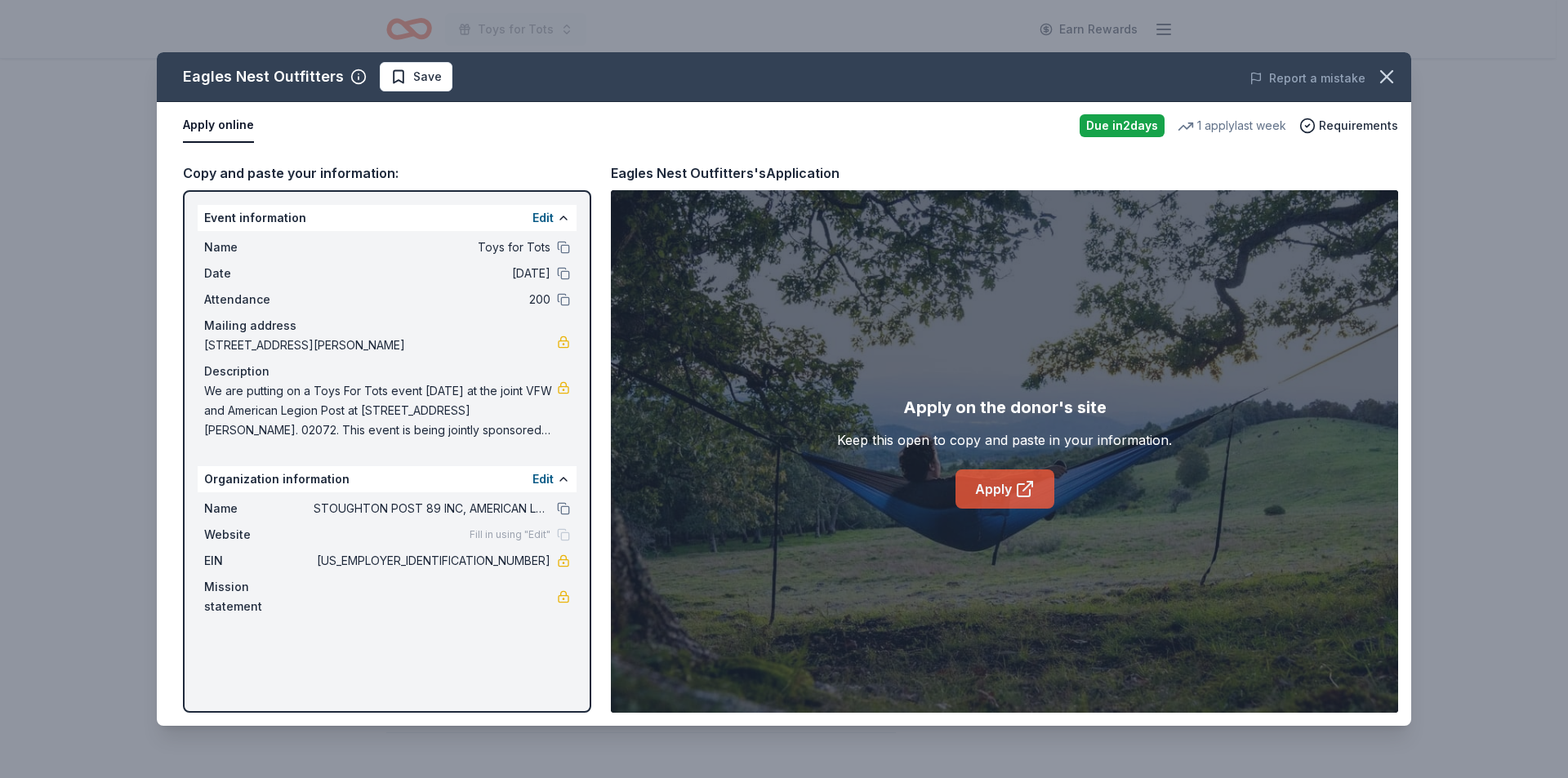
click at [1000, 486] on link "Apply" at bounding box center [1004, 489] width 99 height 39
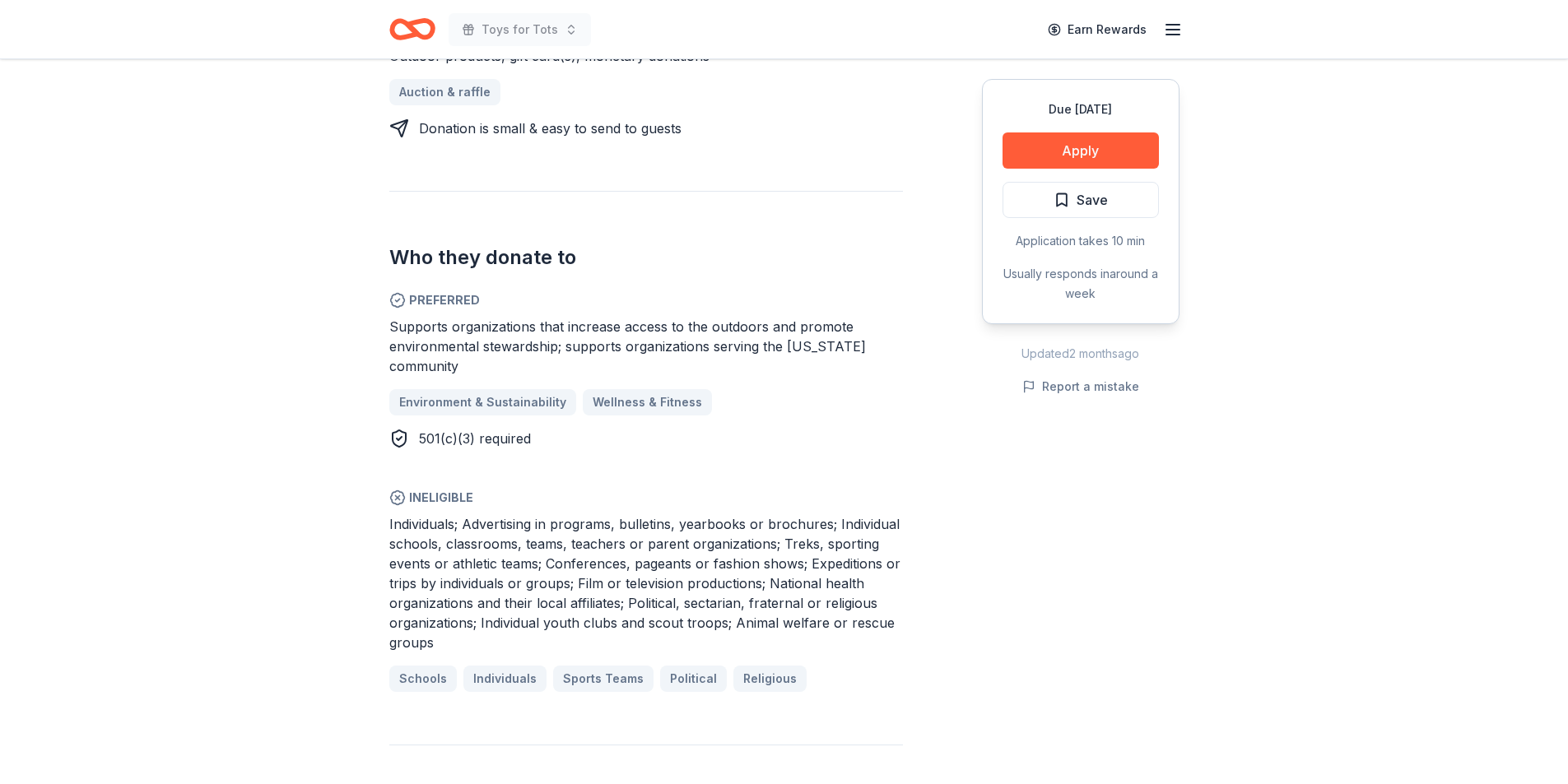
scroll to position [789, 0]
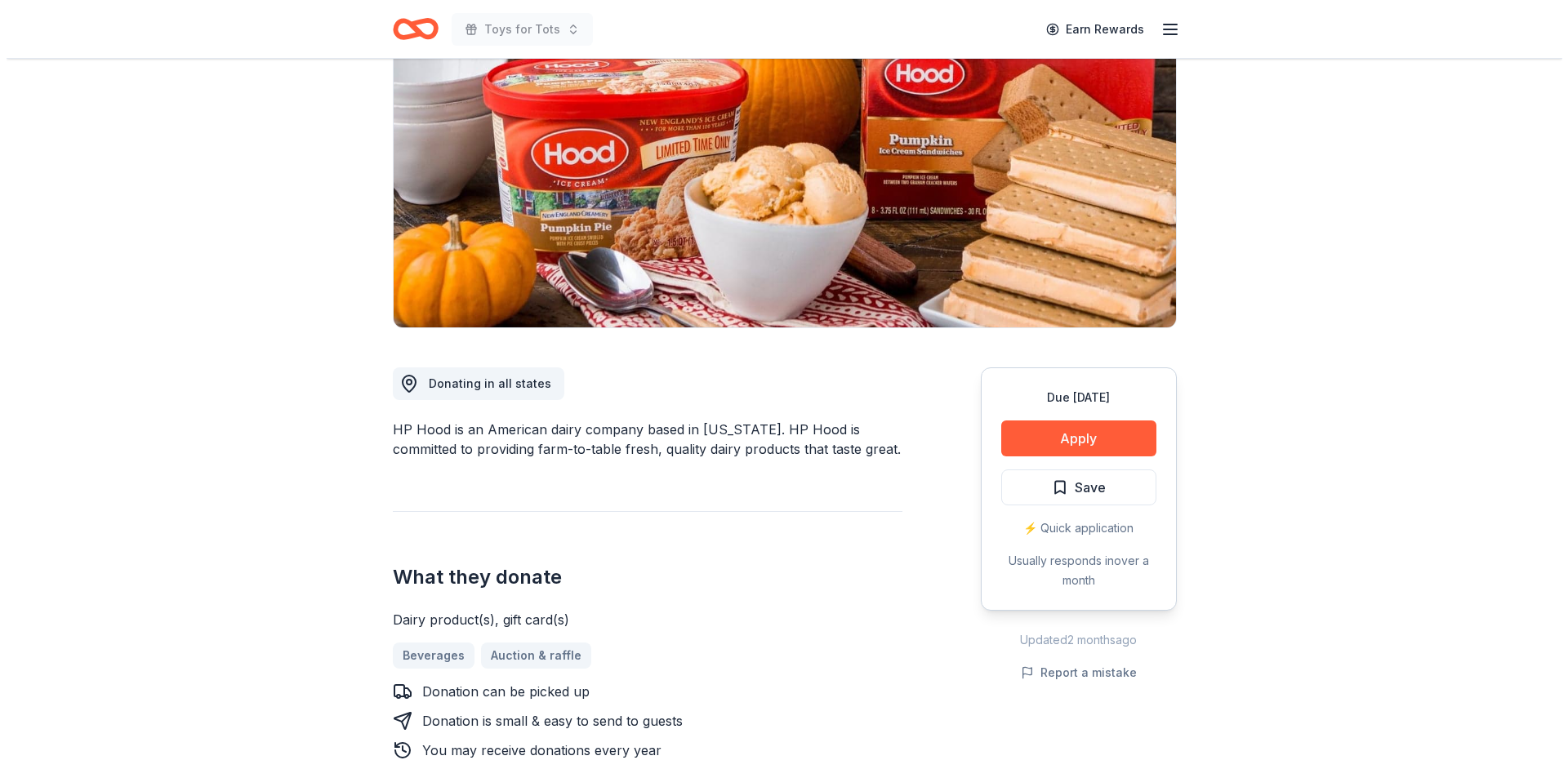
scroll to position [165, 0]
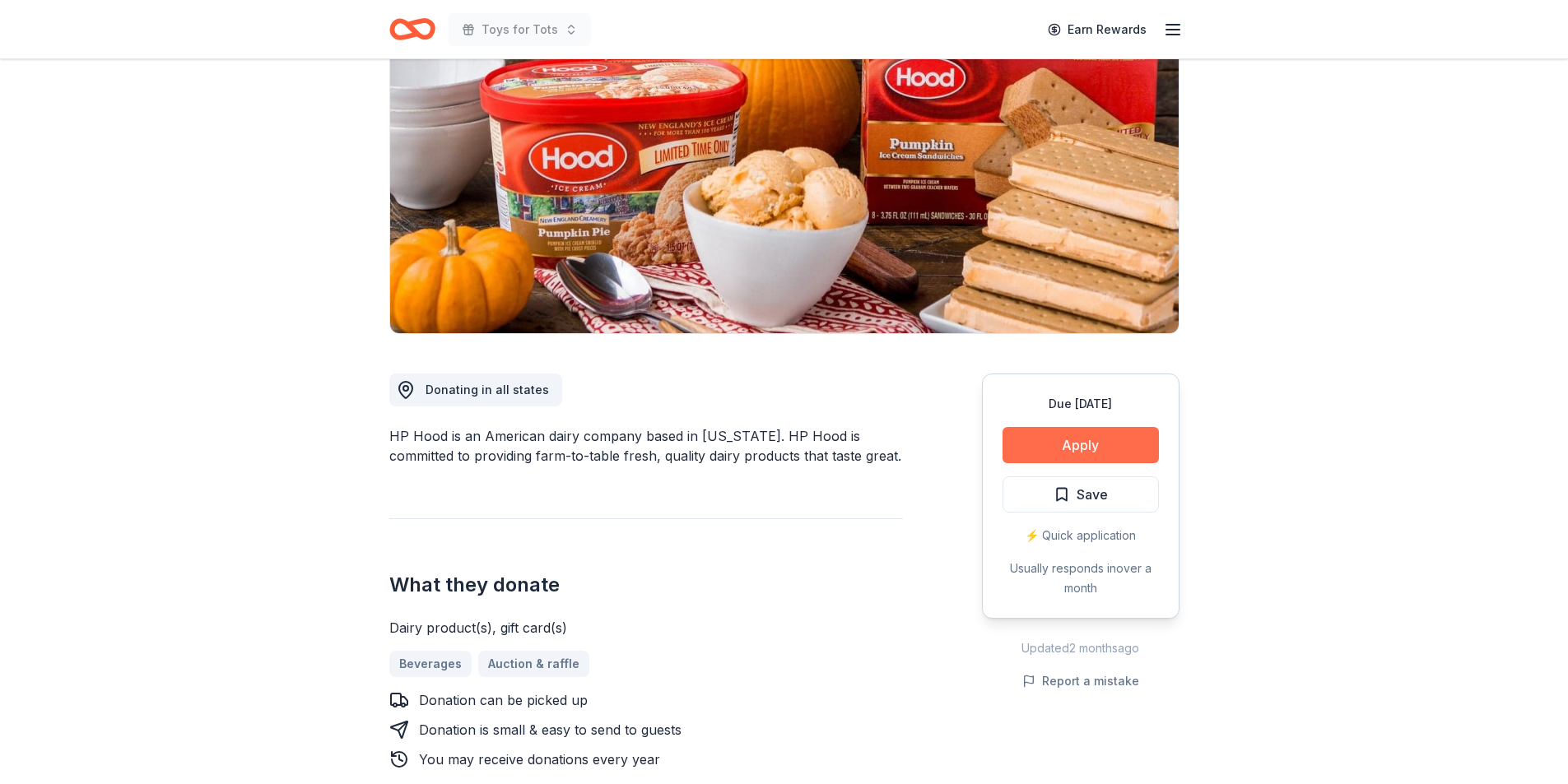
click at [1058, 441] on button "Apply" at bounding box center [1080, 445] width 157 height 36
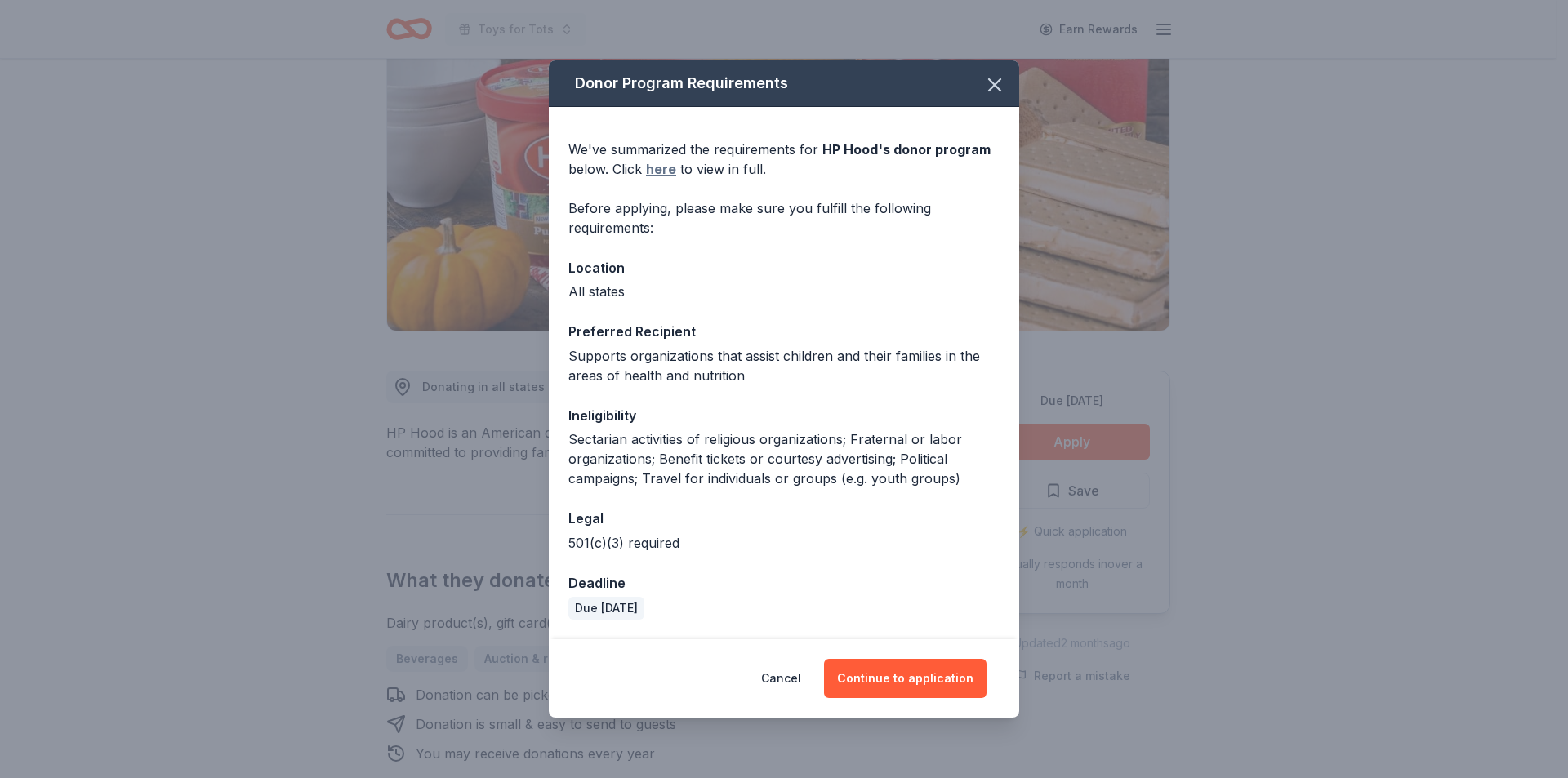
click at [662, 170] on link "here" at bounding box center [661, 169] width 30 height 19
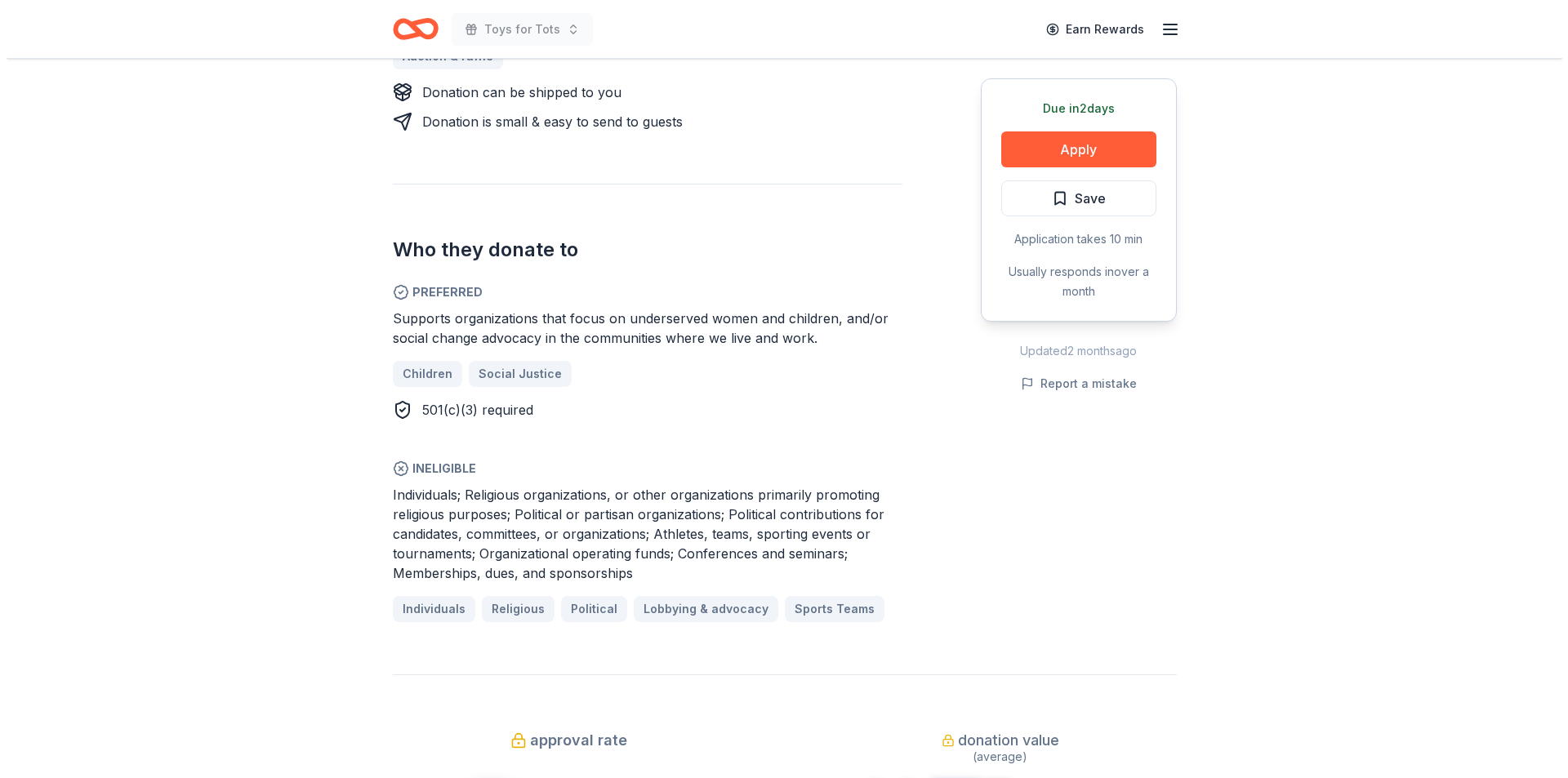
scroll to position [784, 0]
click at [1066, 149] on button "Apply" at bounding box center [1072, 150] width 155 height 36
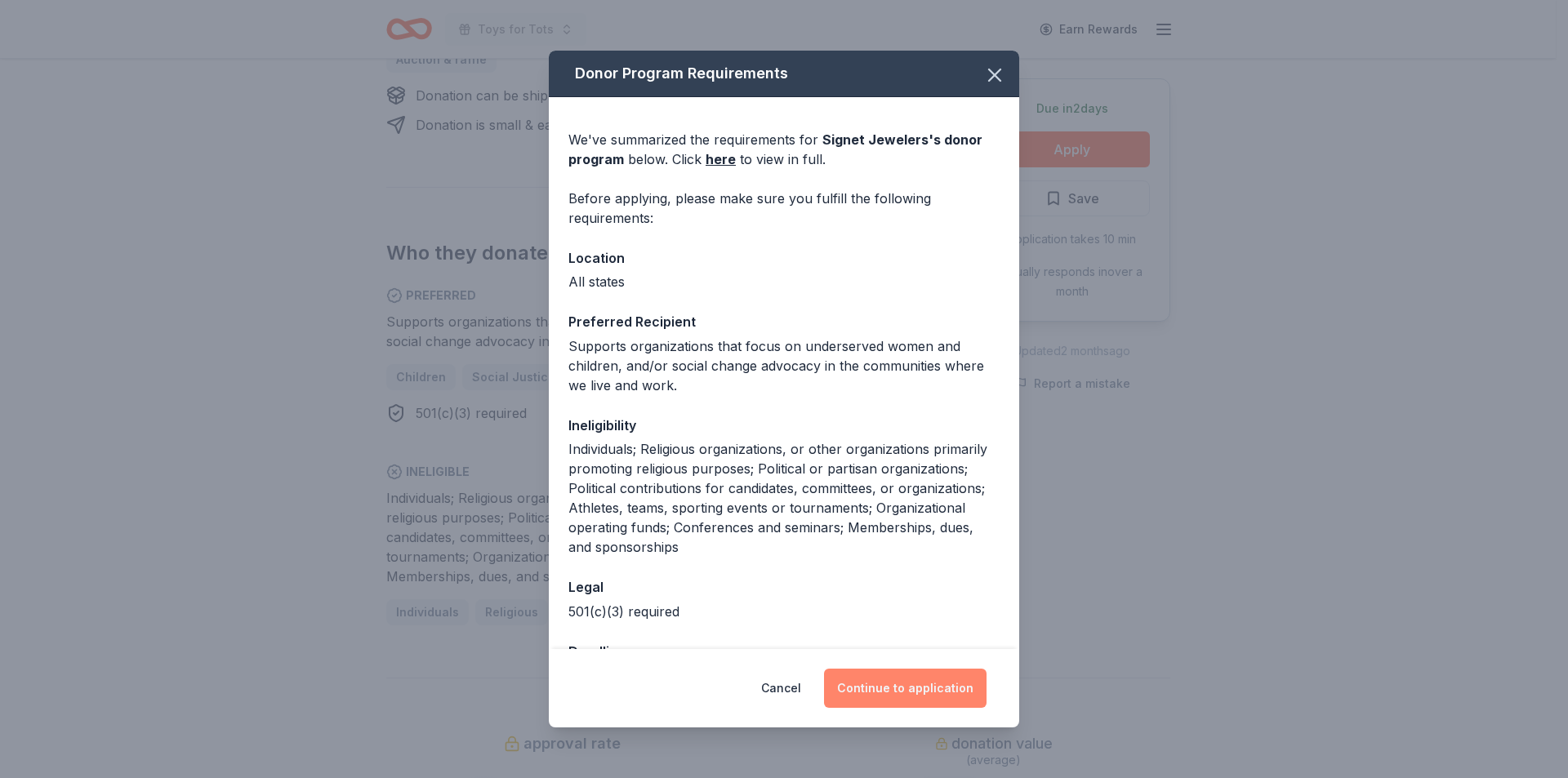
click at [898, 683] on button "Continue to application" at bounding box center [905, 688] width 162 height 39
